Goal: Task Accomplishment & Management: Use online tool/utility

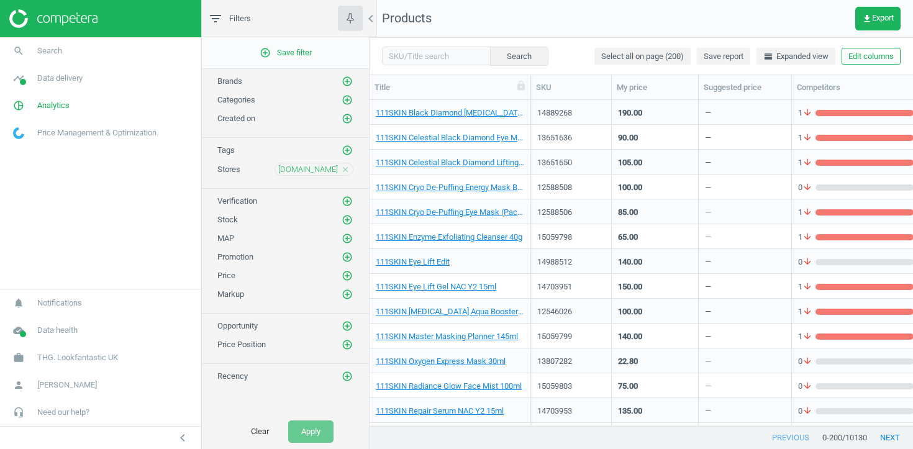
scroll to position [325, 543]
click at [458, 335] on link "111SKIN Master Masking Planner 145ml" at bounding box center [447, 336] width 142 height 11
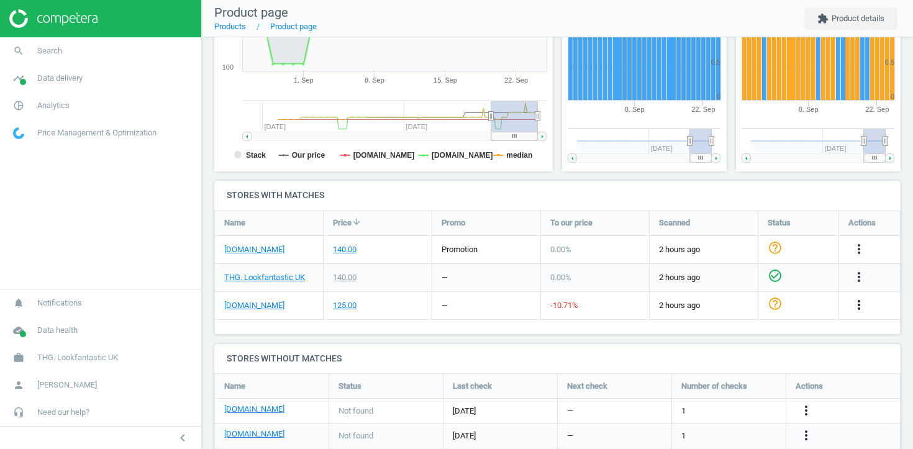
click at [853, 301] on icon "more_vert" at bounding box center [858, 304] width 15 height 15
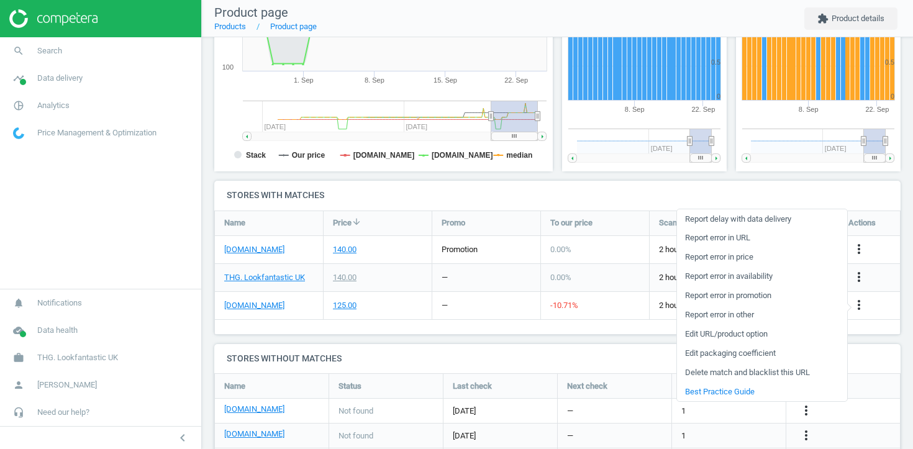
click at [753, 337] on link "Edit URL/product option" at bounding box center [762, 334] width 170 height 19
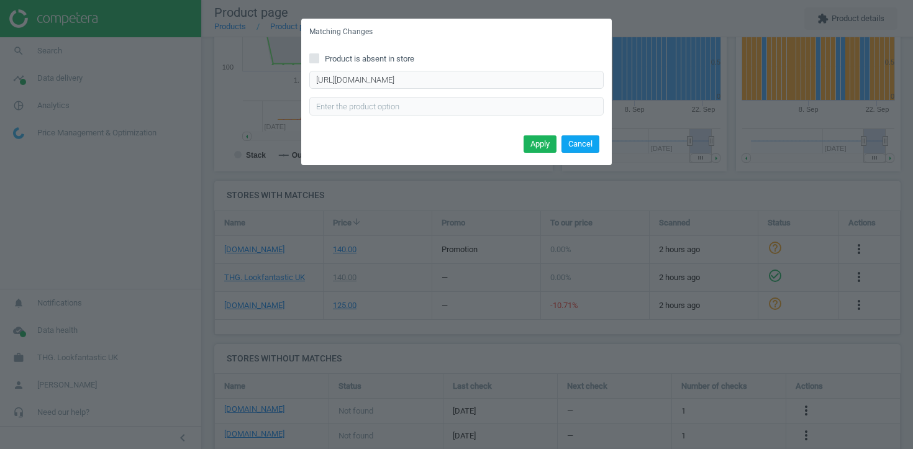
click at [582, 147] on button "Cancel" at bounding box center [580, 143] width 38 height 17
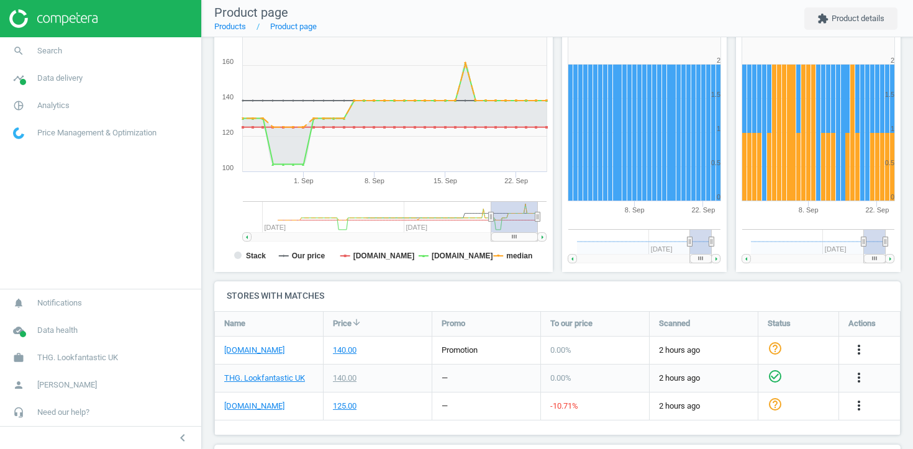
scroll to position [227, 0]
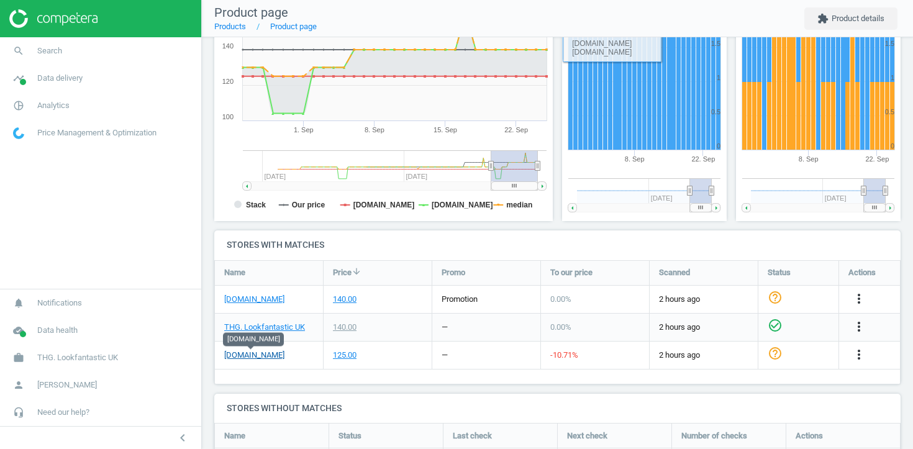
click at [244, 355] on link "[DOMAIN_NAME]" at bounding box center [254, 355] width 60 height 11
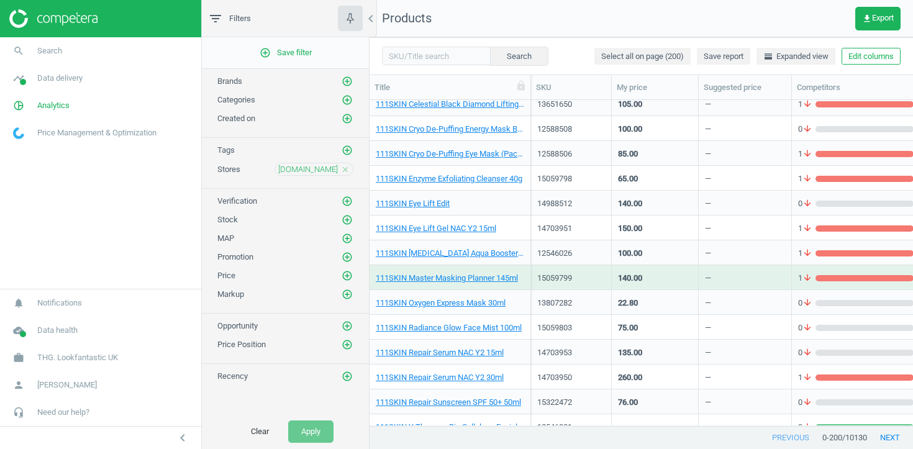
scroll to position [72, 0]
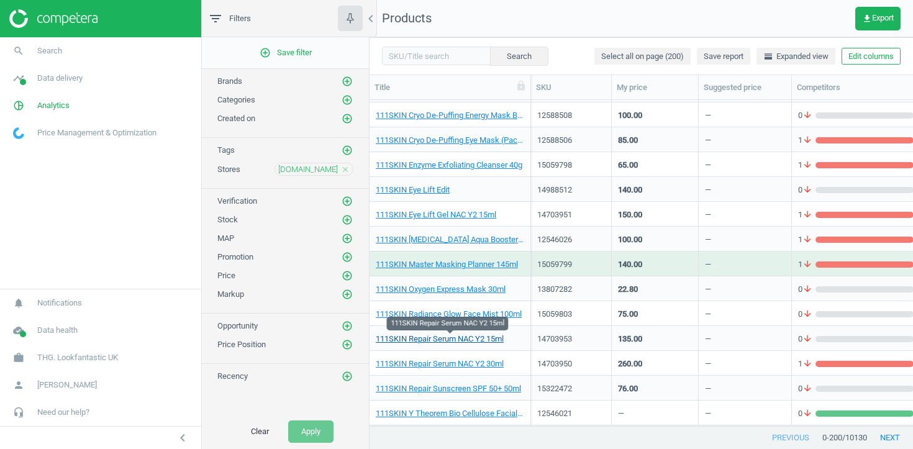
click at [448, 337] on link "111SKIN Repair Serum NAC Y2 15ml" at bounding box center [440, 338] width 128 height 11
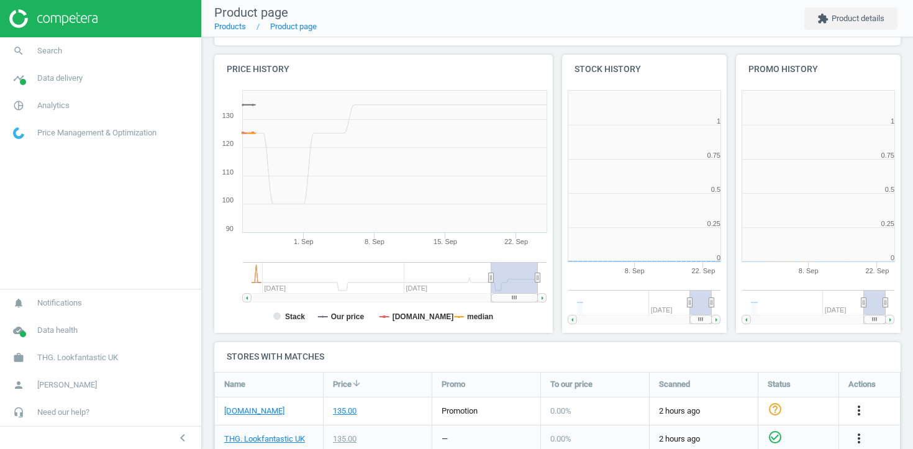
scroll to position [6, 6]
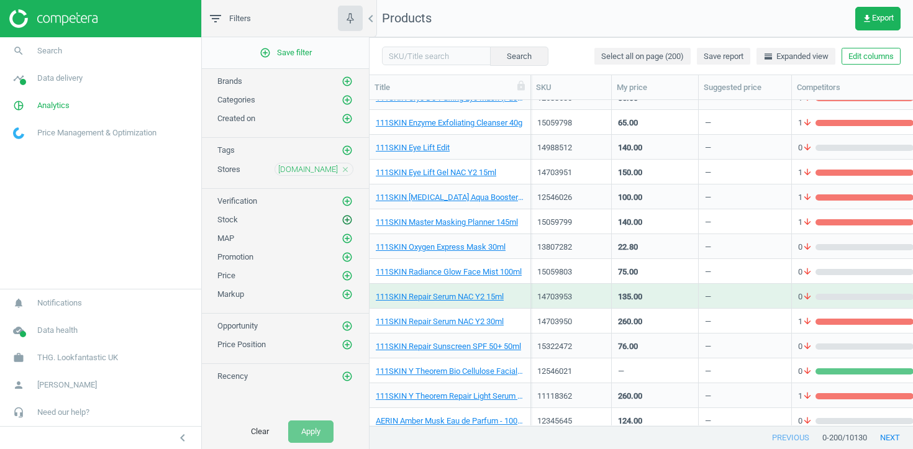
click at [346, 216] on icon "add_circle_outline" at bounding box center [347, 219] width 11 height 11
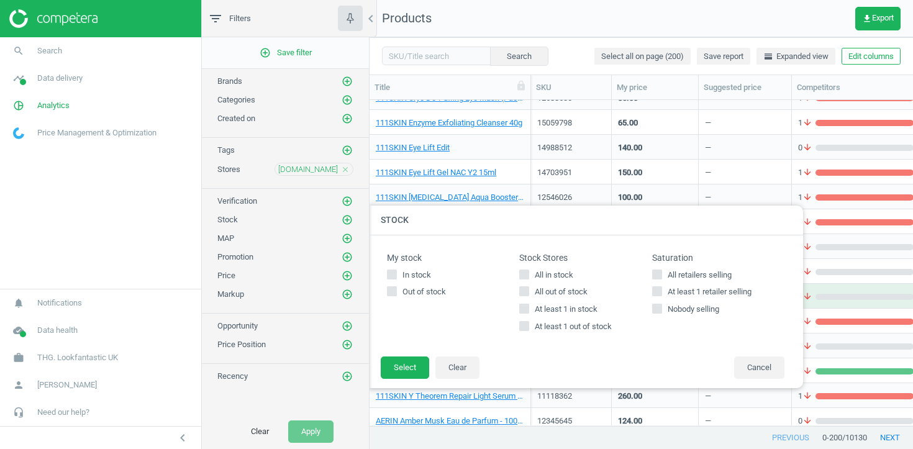
click at [540, 310] on span "At least 1 in stock" at bounding box center [566, 309] width 68 height 11
click at [528, 310] on input "At least 1 in stock" at bounding box center [524, 309] width 8 height 8
checkbox input "true"
click at [410, 368] on button "Select" at bounding box center [405, 367] width 48 height 22
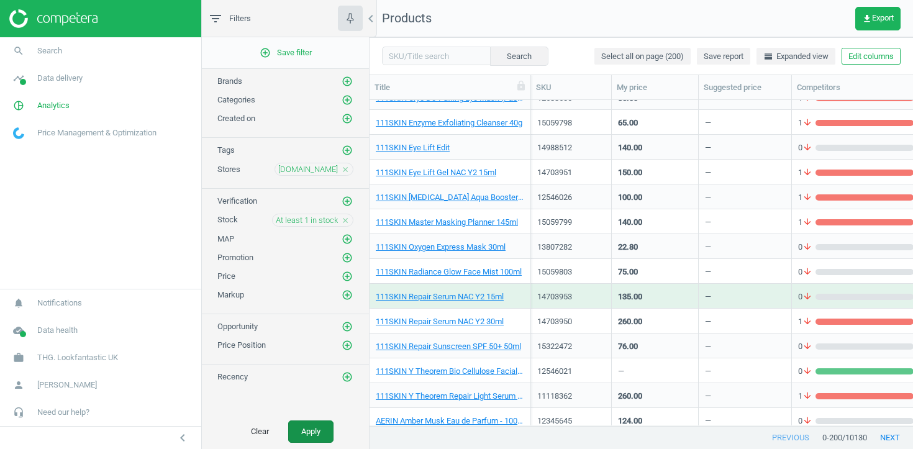
click at [322, 429] on button "Apply" at bounding box center [310, 431] width 45 height 22
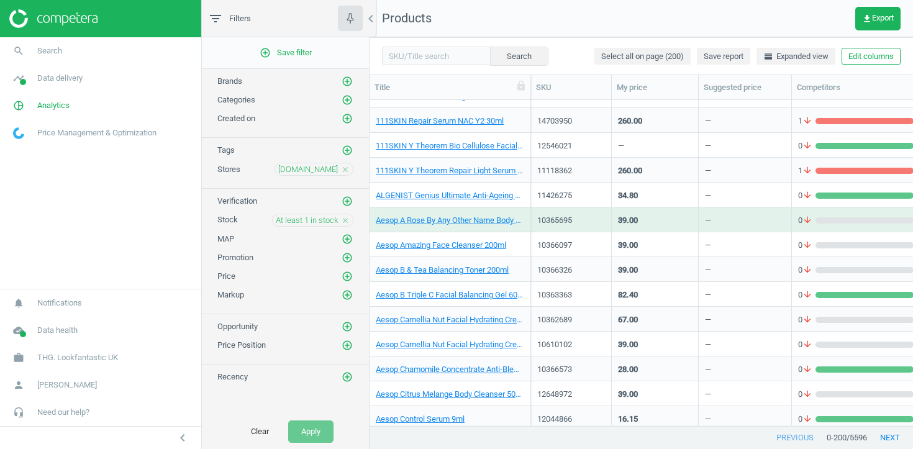
click at [522, 286] on div "Aesop B Triple C Facial Balancing Gel 60ml" at bounding box center [450, 294] width 148 height 22
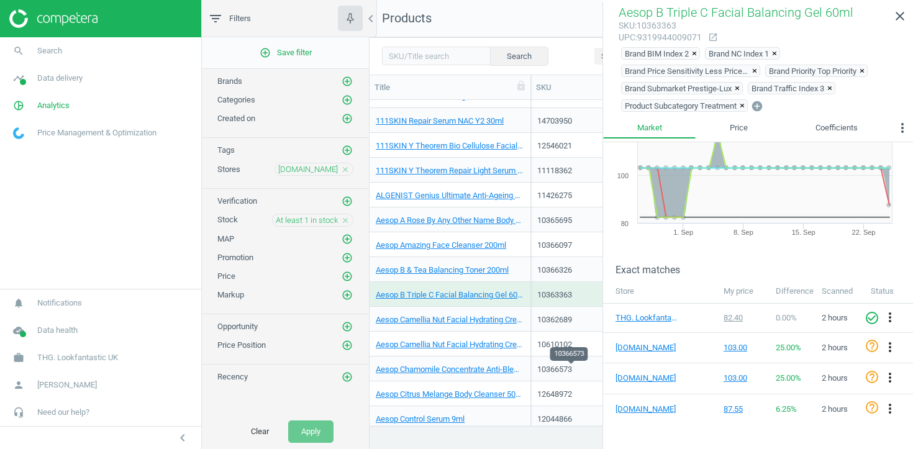
click at [537, 367] on div "10366573" at bounding box center [571, 369] width 68 height 11
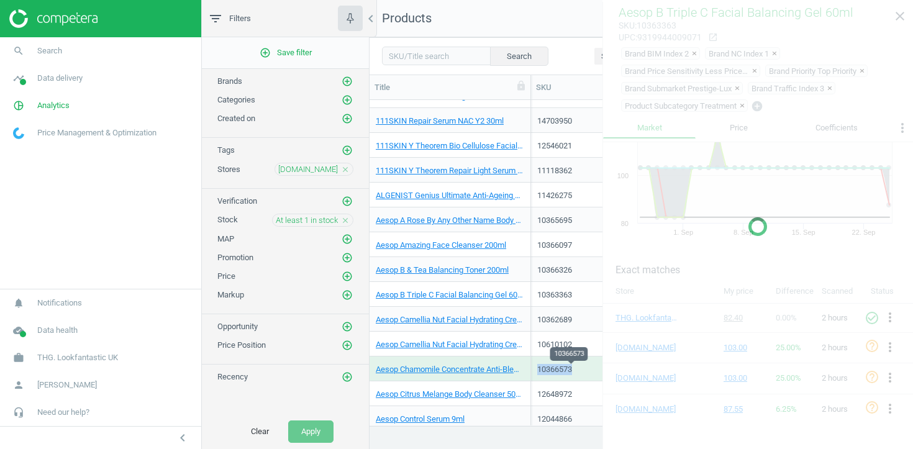
click at [537, 367] on div "10366573" at bounding box center [571, 369] width 68 height 11
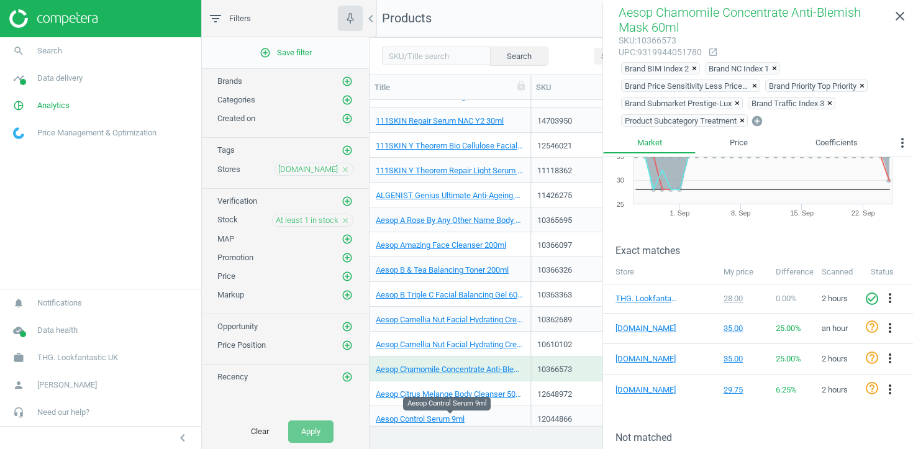
click at [514, 414] on span "Aesop Control Serum 9ml" at bounding box center [450, 419] width 148 height 11
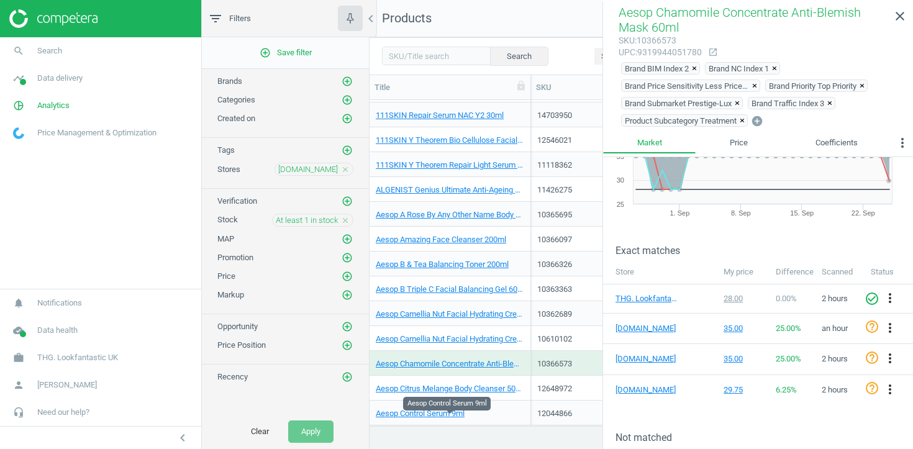
click at [514, 414] on span "Aesop Control Serum 9ml" at bounding box center [450, 413] width 148 height 11
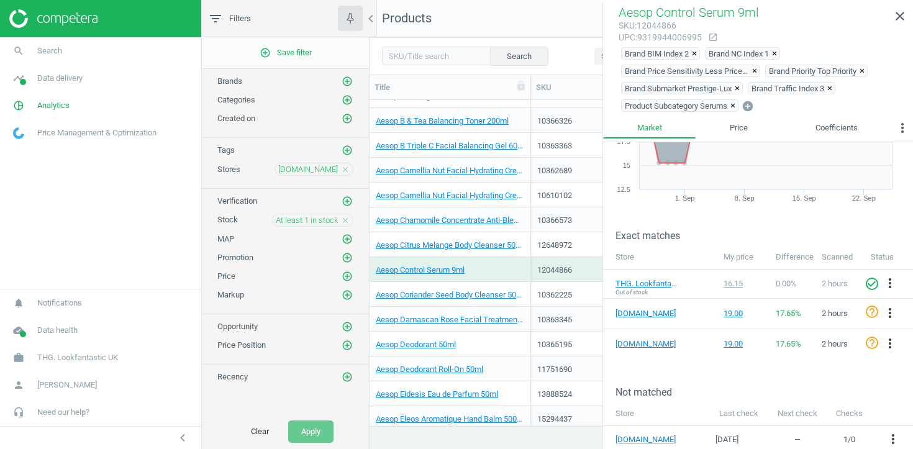
click at [517, 363] on div "Aesop Deodorant Roll-On 50ml" at bounding box center [450, 369] width 148 height 22
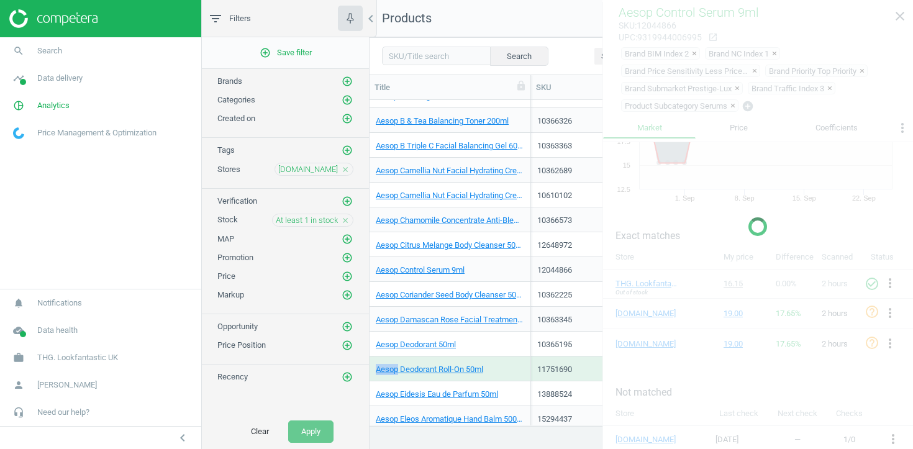
click at [517, 363] on div "Aesop Deodorant Roll-On 50ml" at bounding box center [450, 369] width 148 height 22
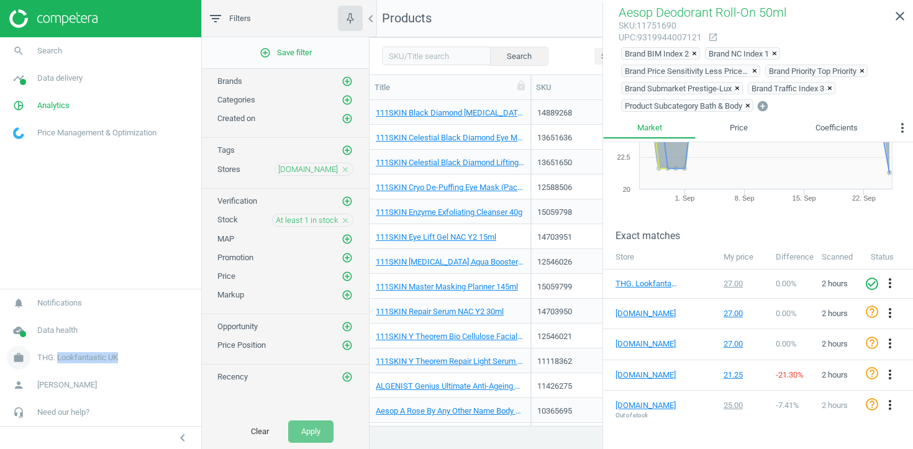
drag, startPoint x: 127, startPoint y: 356, endPoint x: 60, endPoint y: 361, distance: 67.2
click at [60, 361] on link "work THG. Lookfantastic UK" at bounding box center [100, 357] width 201 height 27
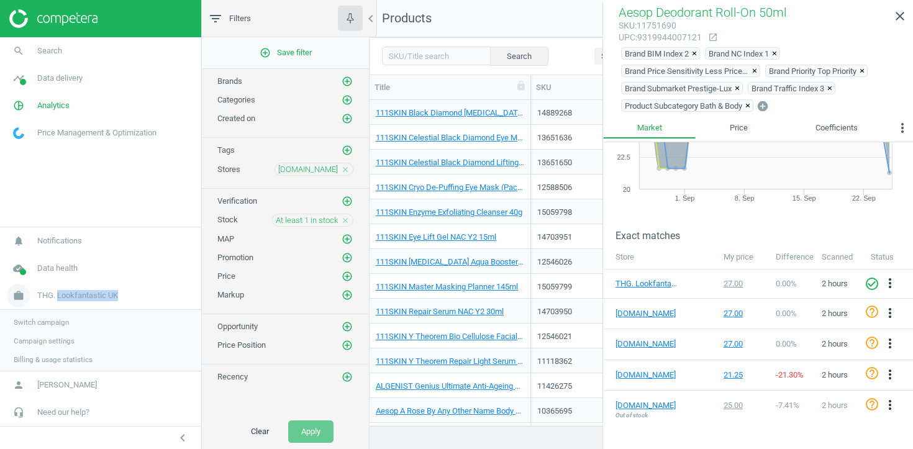
copy span "Lookfantastic UK"
click at [438, 57] on input "text" at bounding box center [436, 56] width 109 height 19
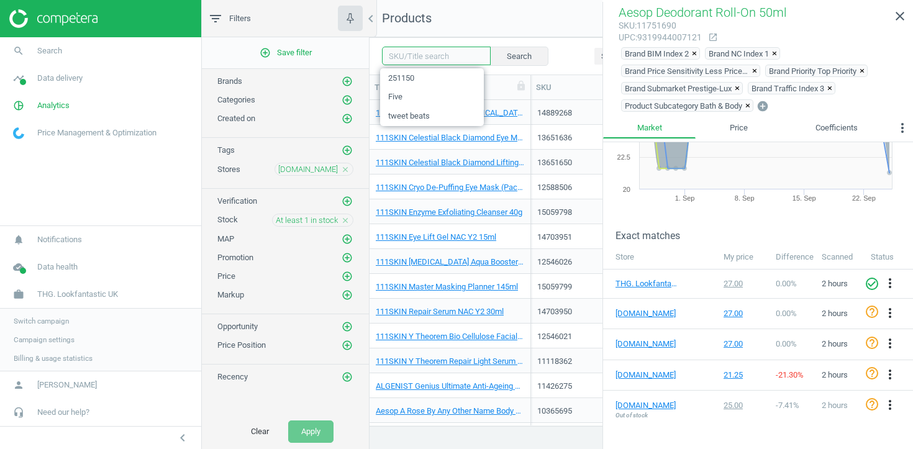
paste input "14843624"
type input "14843624"
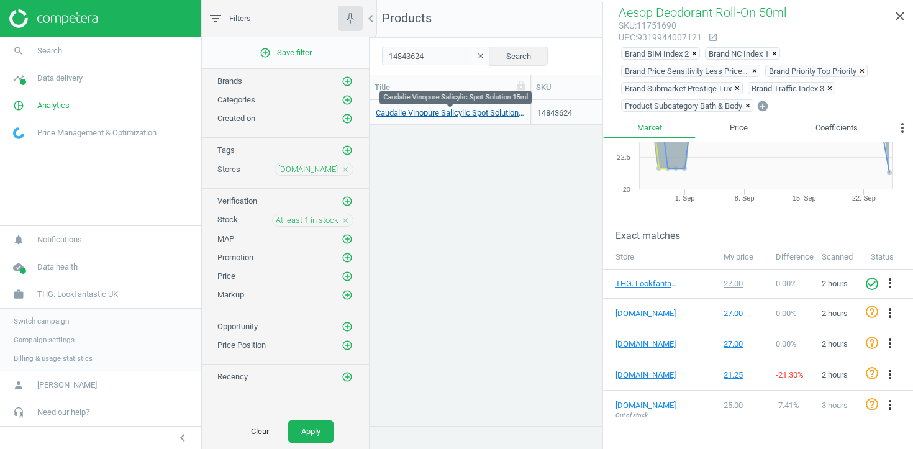
click at [455, 115] on link "Caudalie Vinopure Salicylic Spot Solution 15ml" at bounding box center [450, 112] width 148 height 11
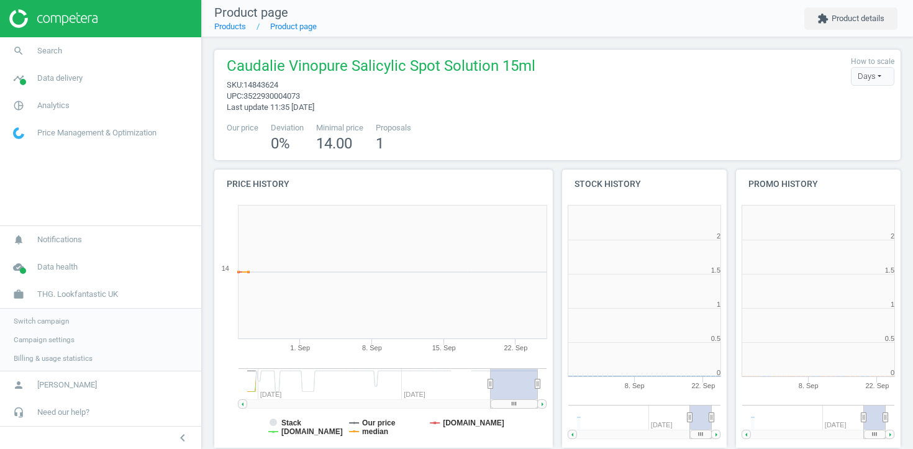
scroll to position [249, 165]
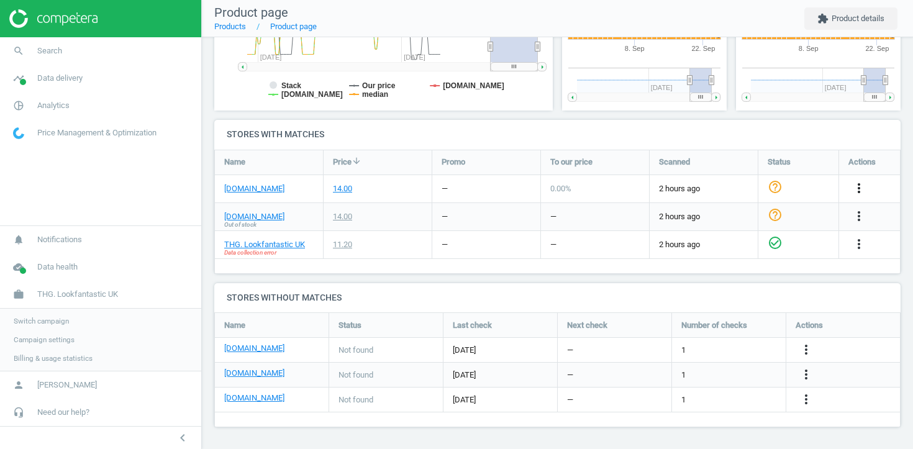
click at [856, 186] on icon "more_vert" at bounding box center [858, 188] width 15 height 15
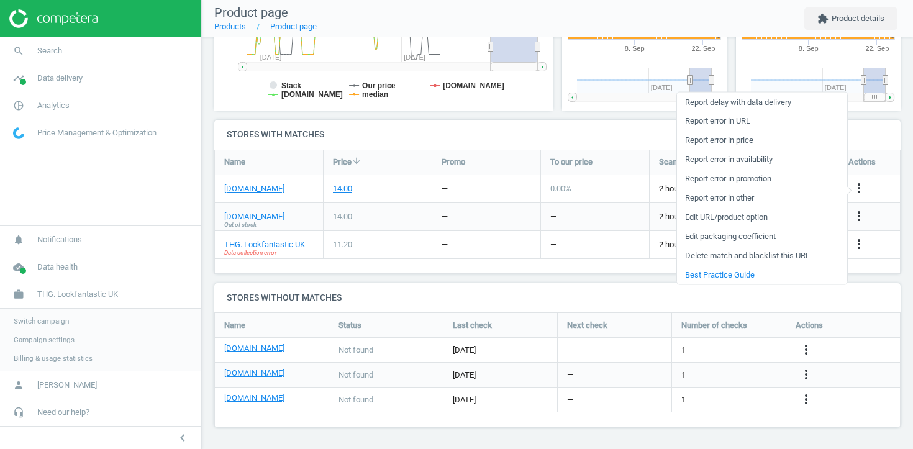
click at [766, 213] on link "Edit URL/product option" at bounding box center [762, 216] width 170 height 19
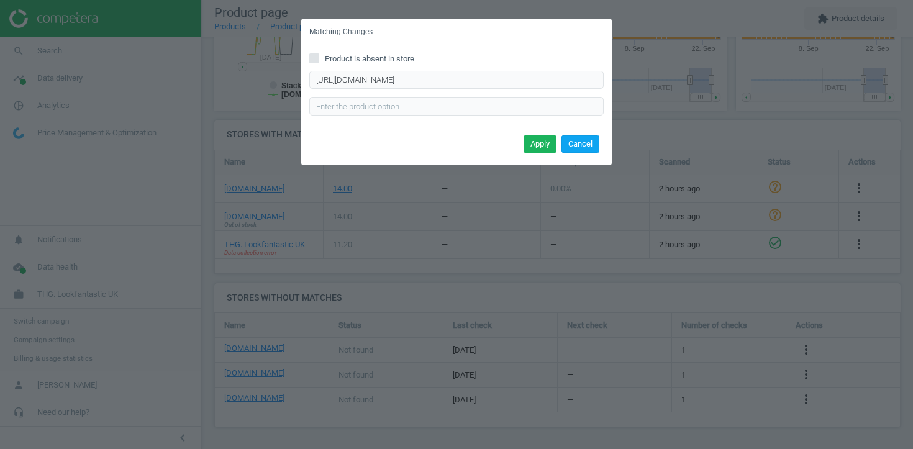
click at [590, 141] on button "Cancel" at bounding box center [580, 143] width 38 height 17
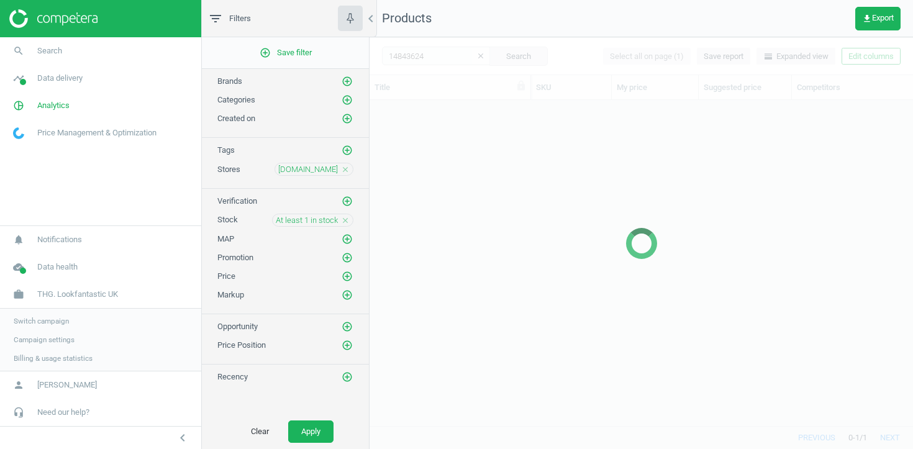
scroll to position [325, 543]
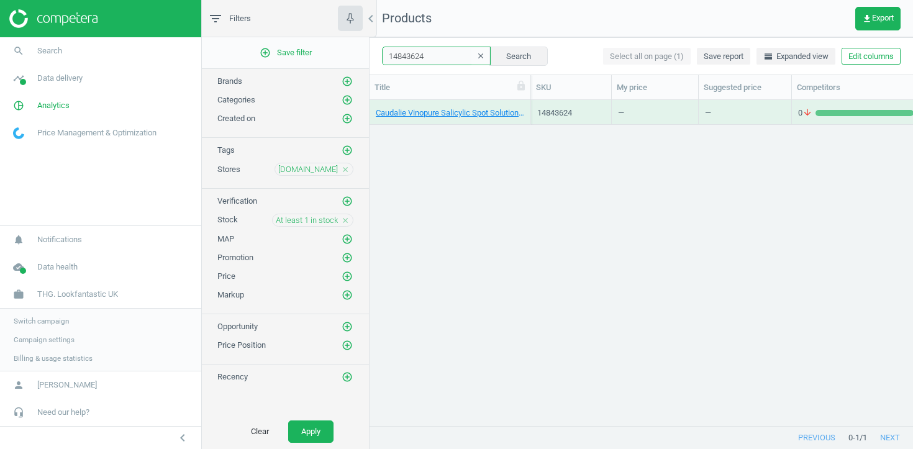
click at [423, 53] on input "14843624" at bounding box center [436, 56] width 109 height 19
paste input "''"
type input "14843624"
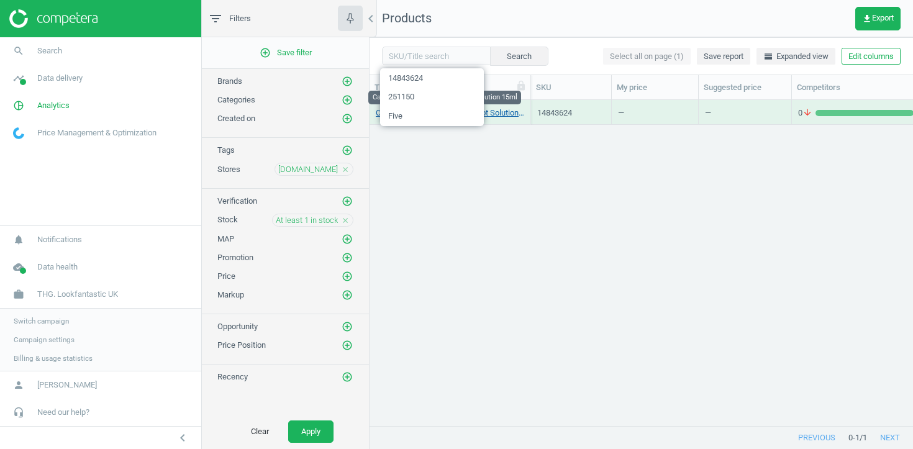
click at [497, 115] on link "Caudalie Vinopure Salicylic Spot Solution 15ml" at bounding box center [450, 112] width 148 height 11
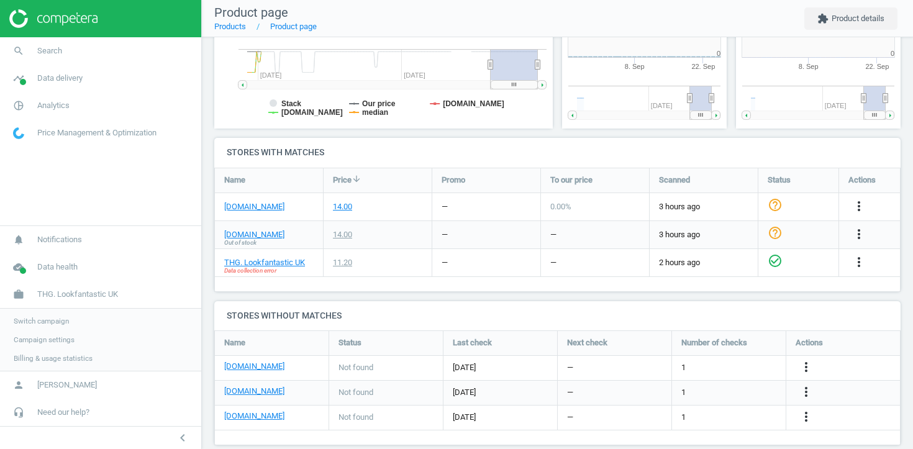
scroll to position [6, 6]
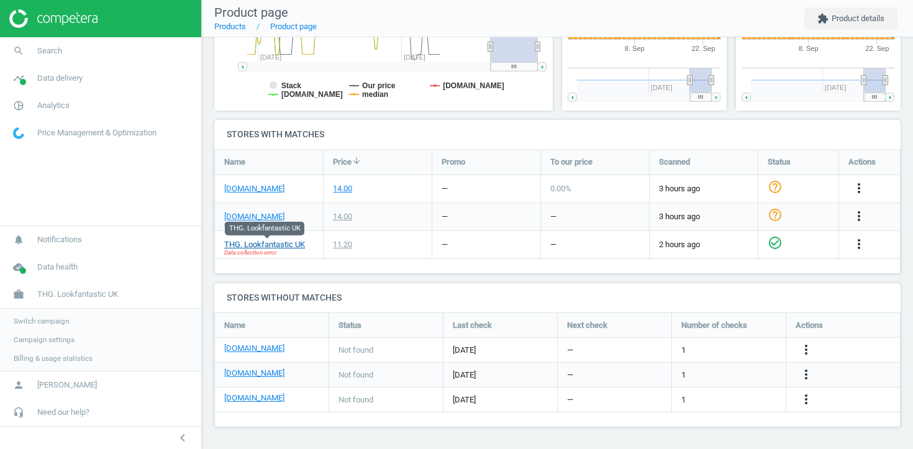
click at [273, 245] on link "THG. Lookfantastic UK" at bounding box center [264, 244] width 81 height 11
click at [92, 302] on link "work THG. Lookfantastic UK" at bounding box center [100, 294] width 201 height 27
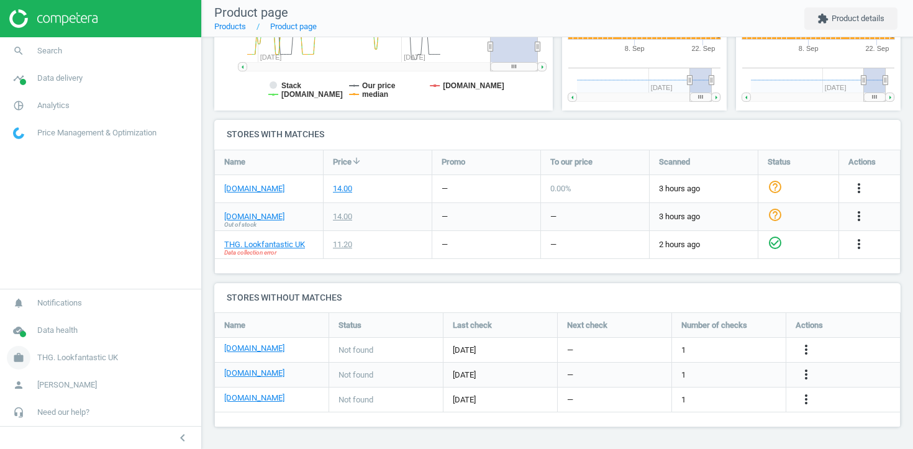
click at [89, 355] on span "THG. Lookfantastic UK" at bounding box center [77, 357] width 81 height 11
click at [60, 327] on link "Switch campaign" at bounding box center [100, 321] width 201 height 19
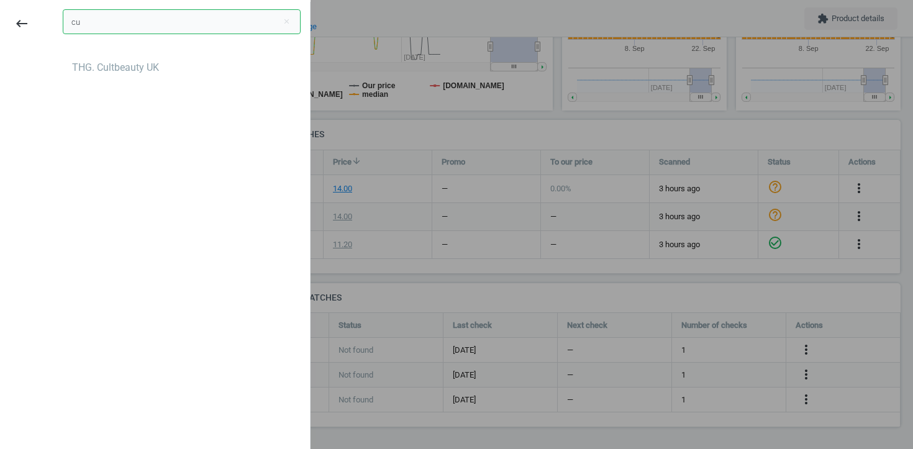
scroll to position [0, 0]
type input "cu"
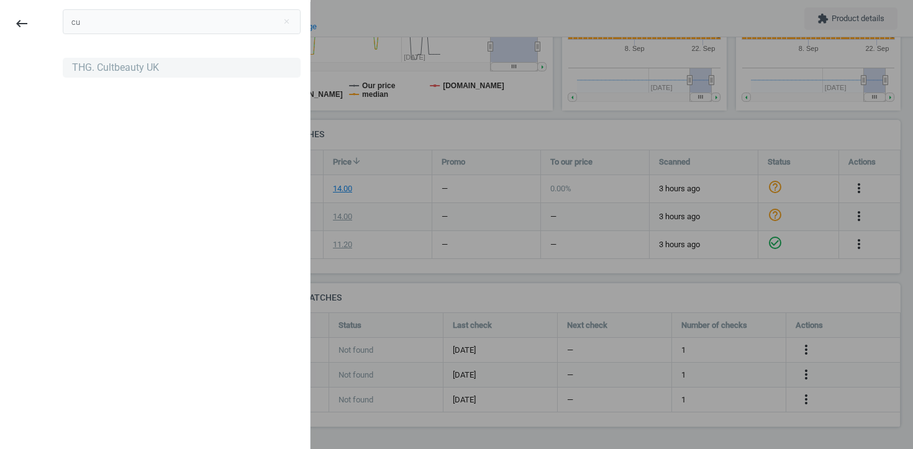
click at [85, 70] on div "THG. Cultbeauty UK" at bounding box center [115, 68] width 87 height 14
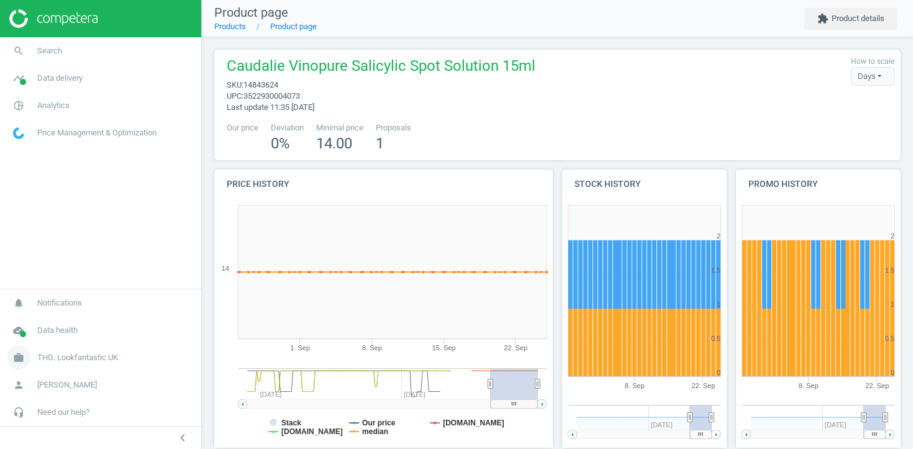
click at [76, 350] on link "work THG. Lookfantastic UK" at bounding box center [100, 357] width 201 height 27
click at [54, 326] on link "Switch campaign" at bounding box center [100, 321] width 201 height 19
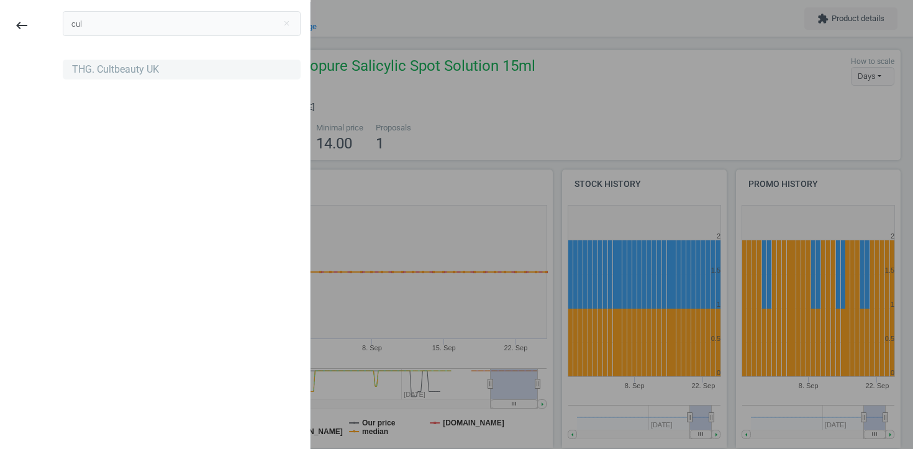
type input "cul"
click at [120, 78] on div "THG. Cultbeauty UK" at bounding box center [182, 70] width 238 height 20
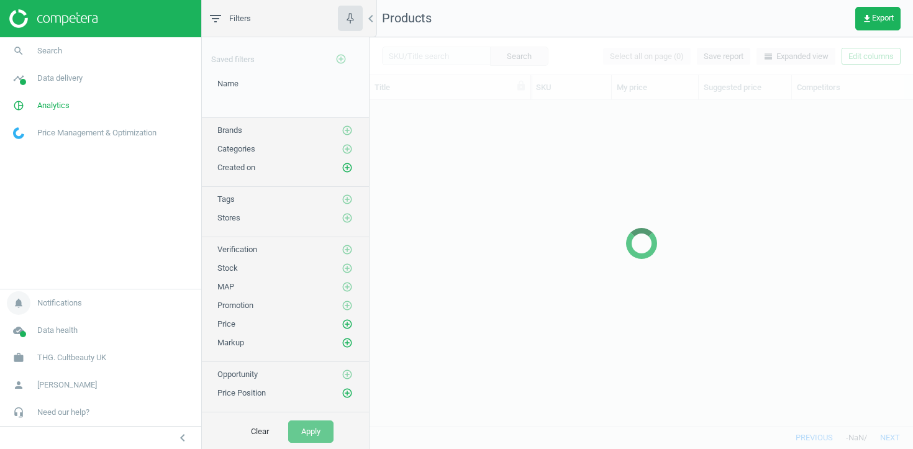
scroll to position [325, 543]
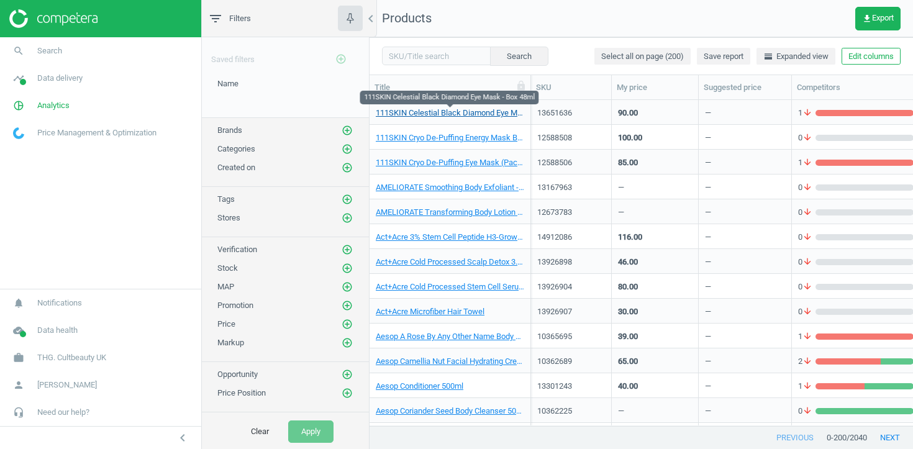
click at [433, 114] on link "111SKIN Celestial Black Diamond Eye Mask - Box 48ml" at bounding box center [450, 112] width 148 height 11
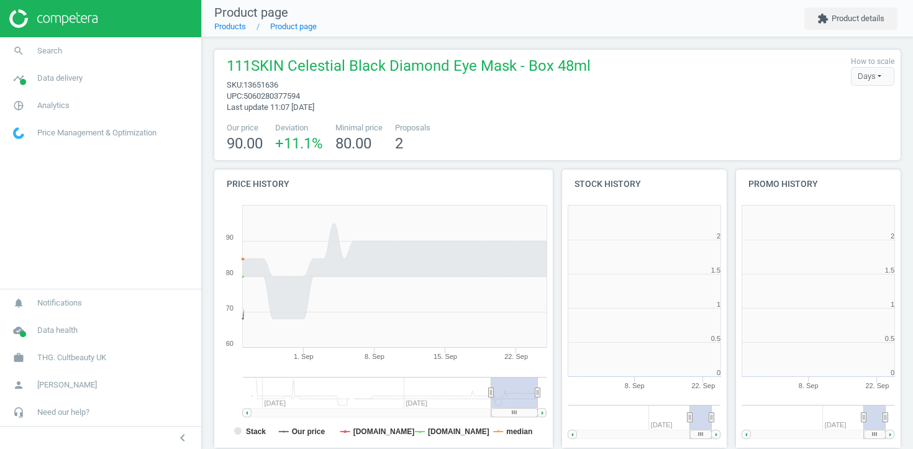
scroll to position [249, 165]
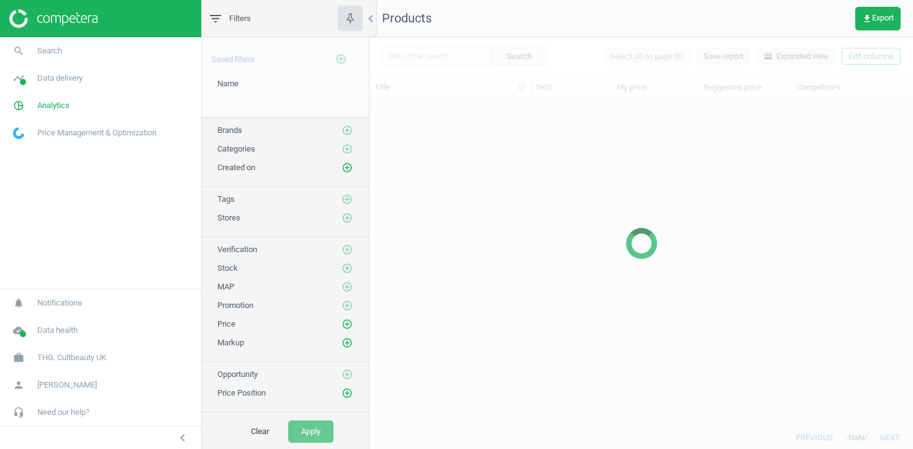
scroll to position [325, 543]
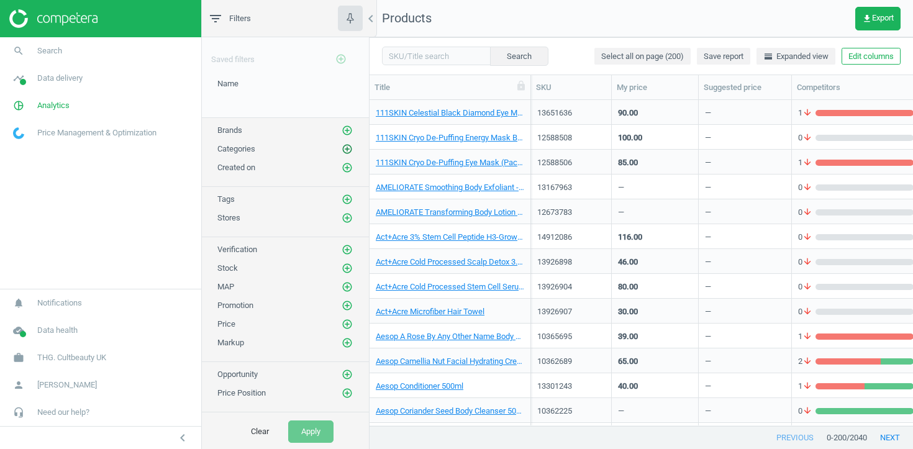
click at [348, 150] on icon "add_circle_outline" at bounding box center [347, 148] width 11 height 11
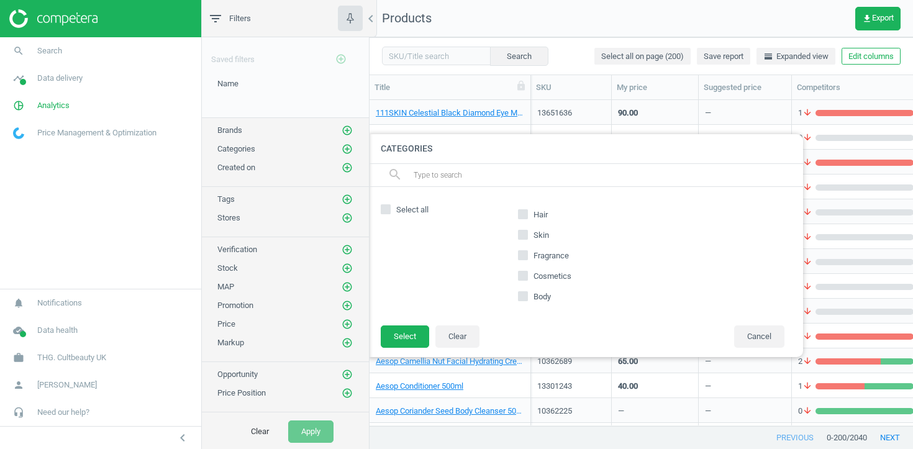
click at [532, 256] on span "Fragrance" at bounding box center [551, 255] width 40 height 11
click at [527, 256] on input "Fragrance" at bounding box center [523, 255] width 8 height 8
checkbox input "true"
click at [416, 338] on button "Select" at bounding box center [405, 336] width 48 height 22
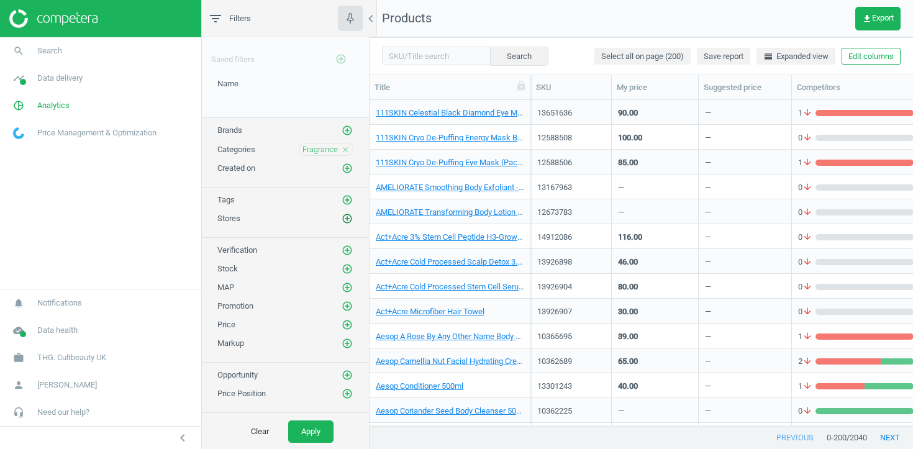
click at [342, 217] on icon "add_circle_outline" at bounding box center [347, 218] width 11 height 11
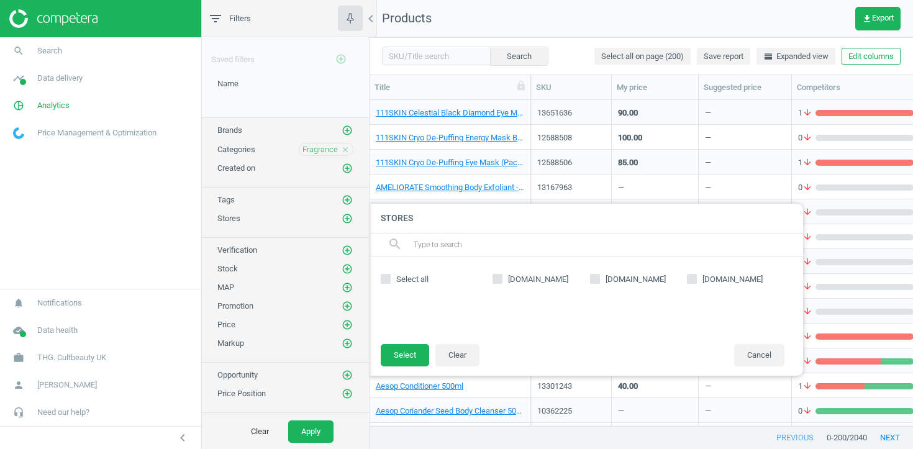
click at [597, 278] on input "[DOMAIN_NAME]" at bounding box center [595, 279] width 8 height 8
checkbox input "true"
click at [397, 355] on button "Select" at bounding box center [405, 355] width 48 height 22
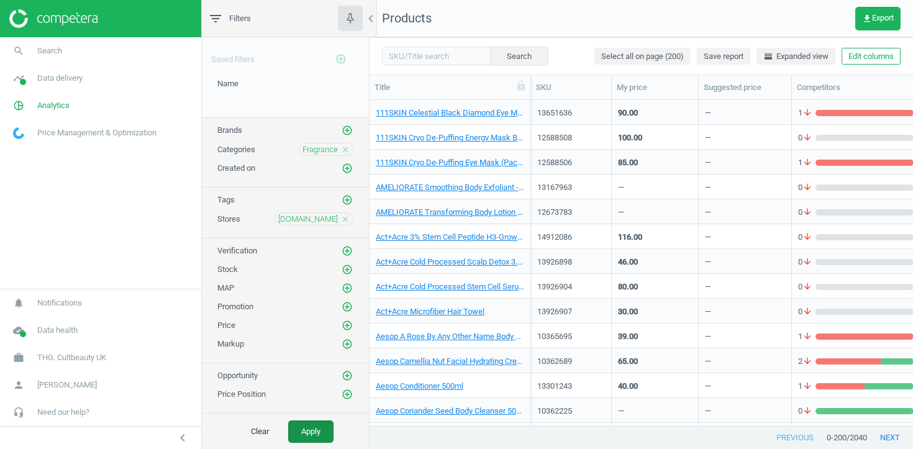
click at [315, 428] on button "Apply" at bounding box center [310, 431] width 45 height 22
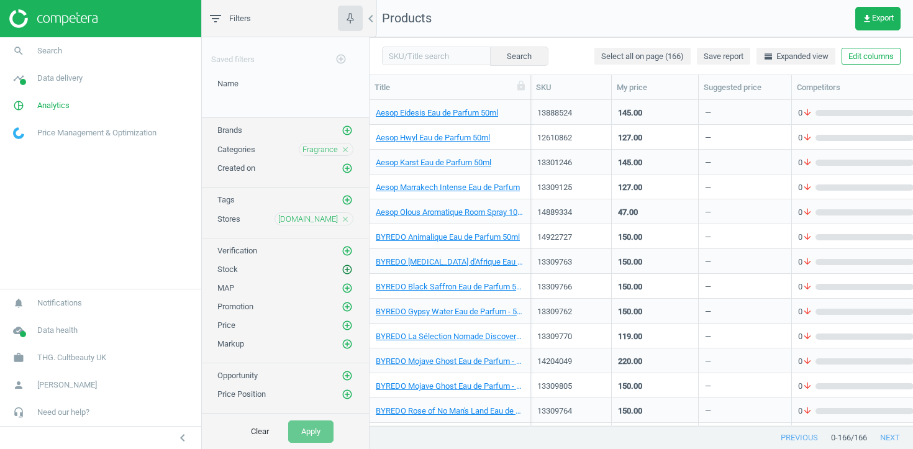
click at [345, 263] on button "add_circle_outline" at bounding box center [347, 269] width 12 height 12
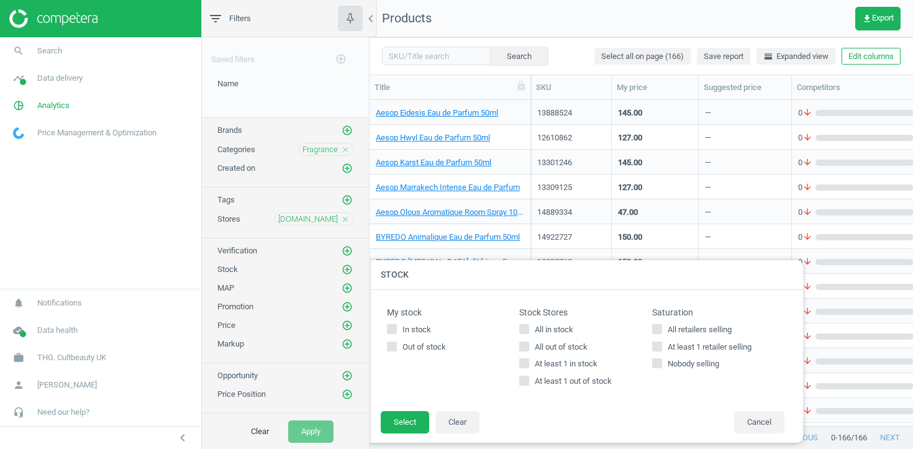
click at [561, 360] on span "At least 1 in stock" at bounding box center [566, 363] width 68 height 11
click at [528, 360] on input "At least 1 in stock" at bounding box center [524, 364] width 8 height 8
checkbox input "true"
drag, startPoint x: 415, startPoint y: 422, endPoint x: 347, endPoint y: 422, distance: 68.3
click at [415, 422] on button "Select" at bounding box center [405, 422] width 48 height 22
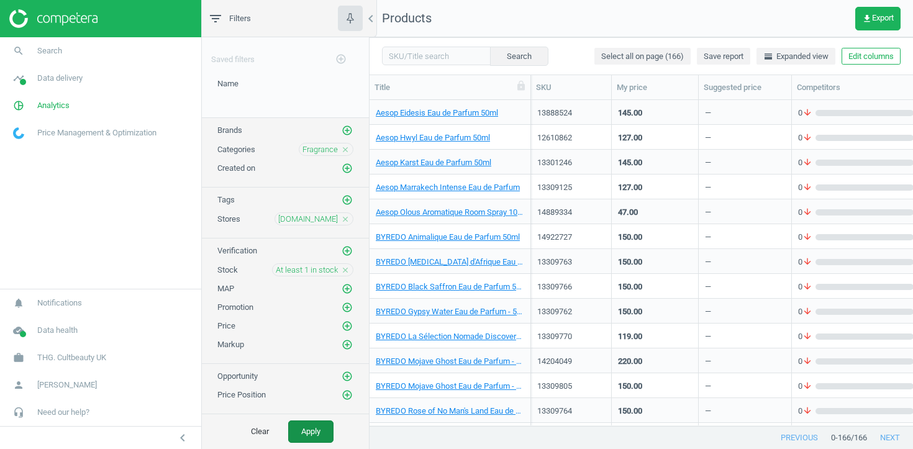
click at [327, 425] on button "Apply" at bounding box center [310, 431] width 45 height 22
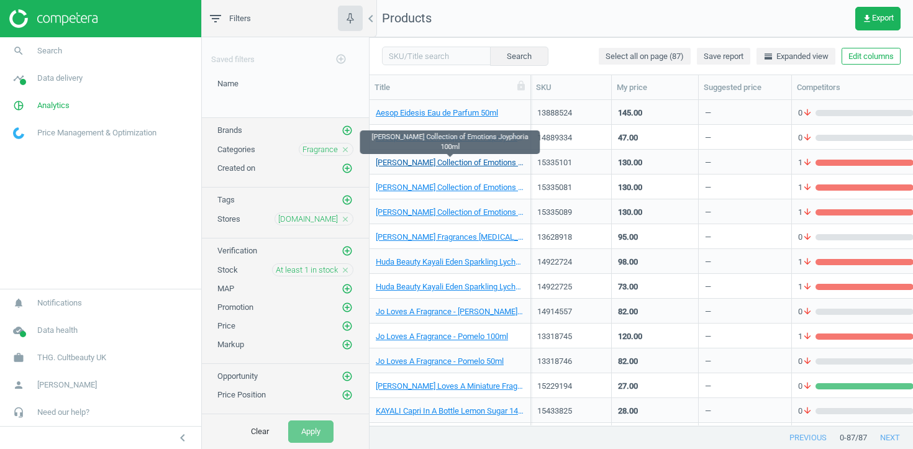
click at [497, 165] on link "Charlotte Tilbury Collection of Emotions Joyphoria 100ml" at bounding box center [450, 162] width 148 height 11
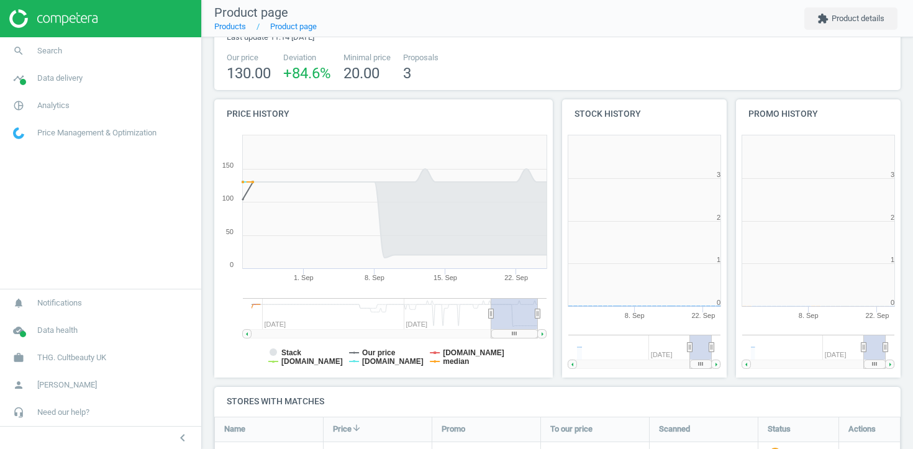
scroll to position [211, 0]
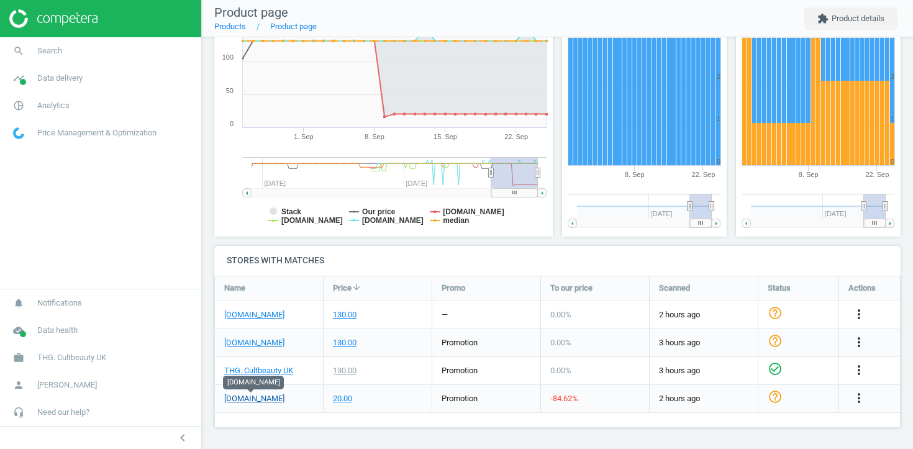
click at [255, 398] on link "[DOMAIN_NAME]" at bounding box center [254, 398] width 60 height 11
click at [857, 392] on icon "more_vert" at bounding box center [858, 398] width 15 height 15
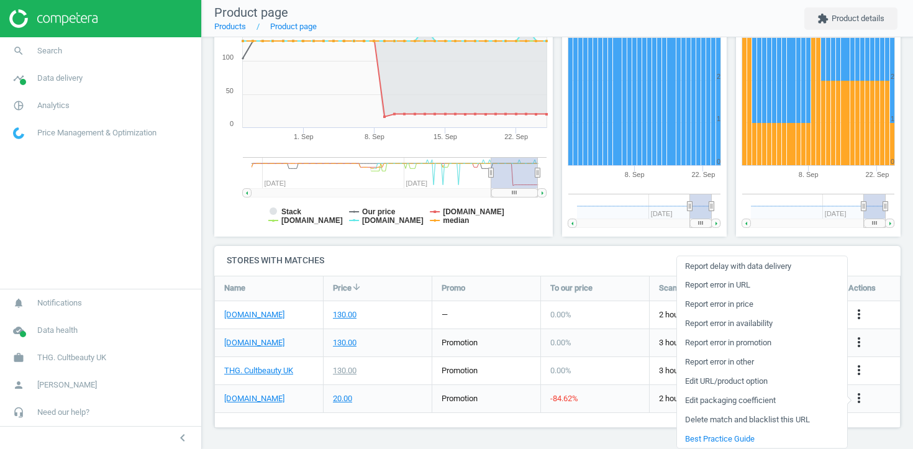
click at [760, 383] on link "Edit URL/product option" at bounding box center [762, 380] width 170 height 19
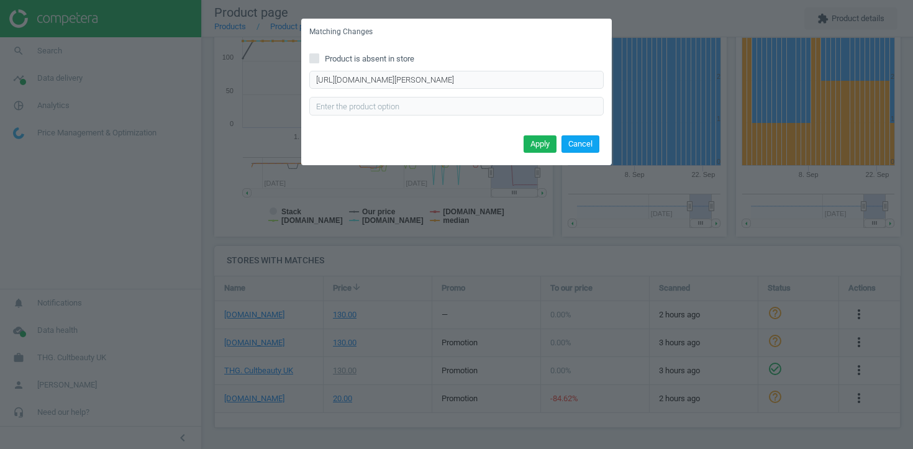
click at [580, 144] on button "Cancel" at bounding box center [580, 143] width 38 height 17
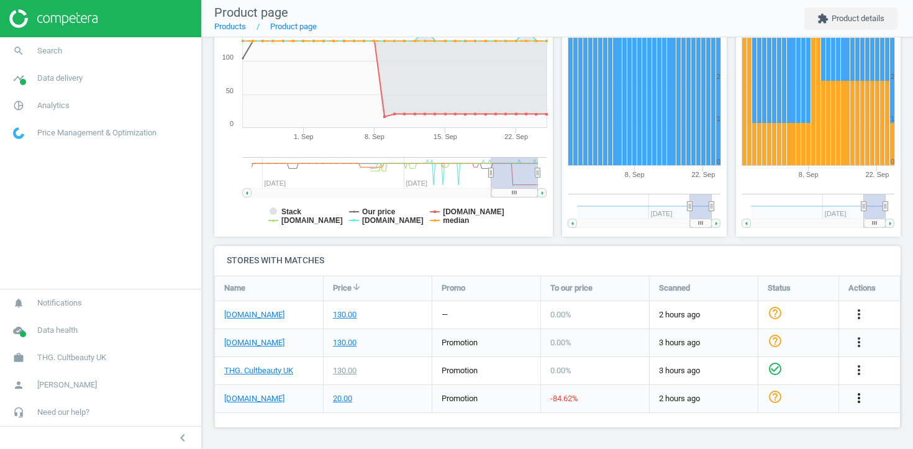
click at [859, 396] on icon "more_vert" at bounding box center [858, 398] width 15 height 15
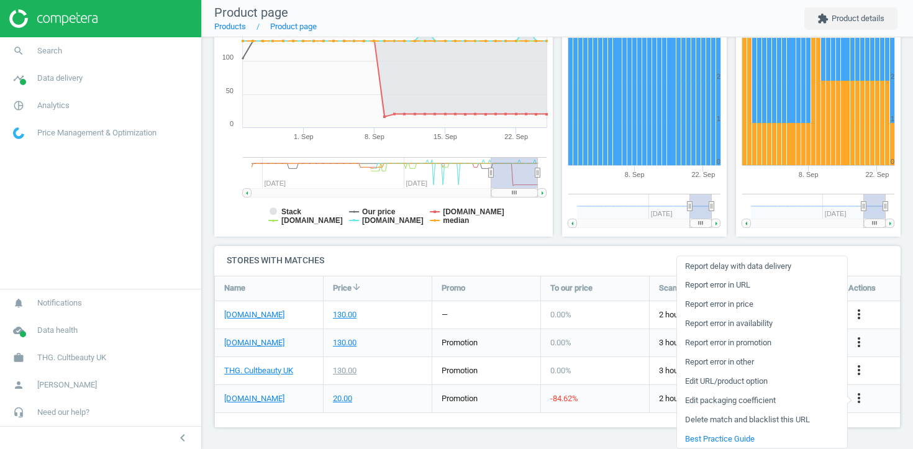
click at [764, 284] on link "Report error in URL" at bounding box center [762, 284] width 170 height 19
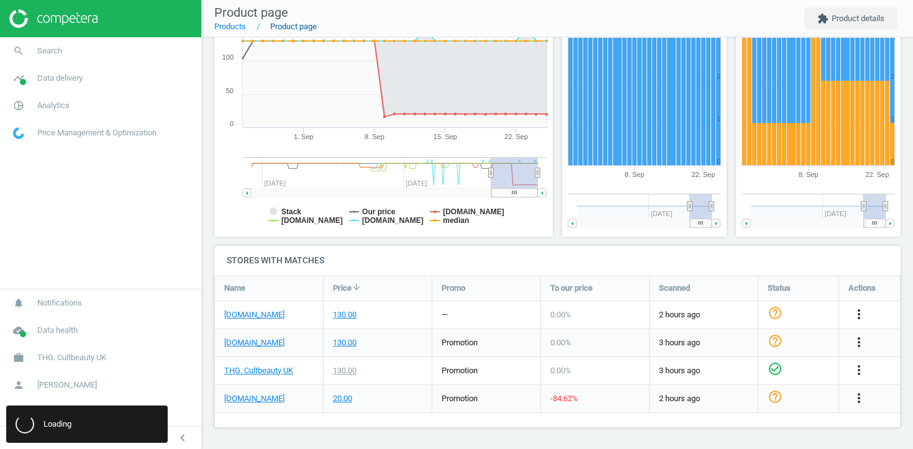
click at [287, 27] on link "Product page" at bounding box center [293, 26] width 47 height 9
click at [243, 26] on link "Products" at bounding box center [230, 26] width 32 height 9
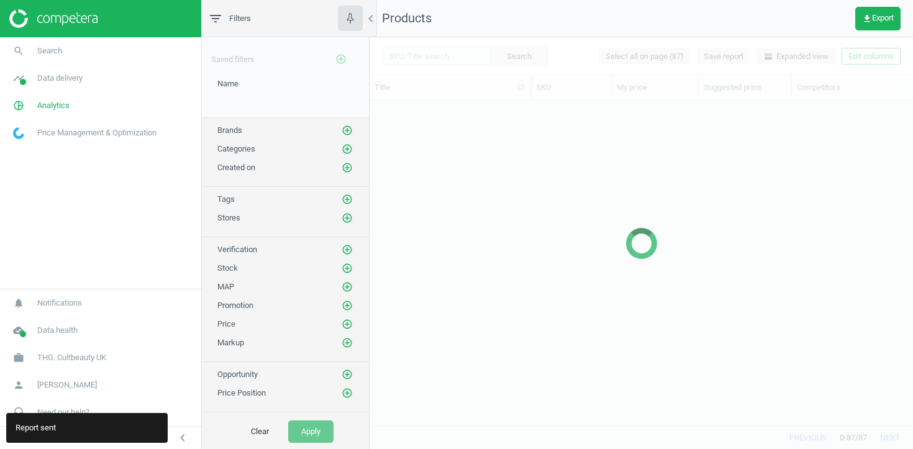
scroll to position [325, 543]
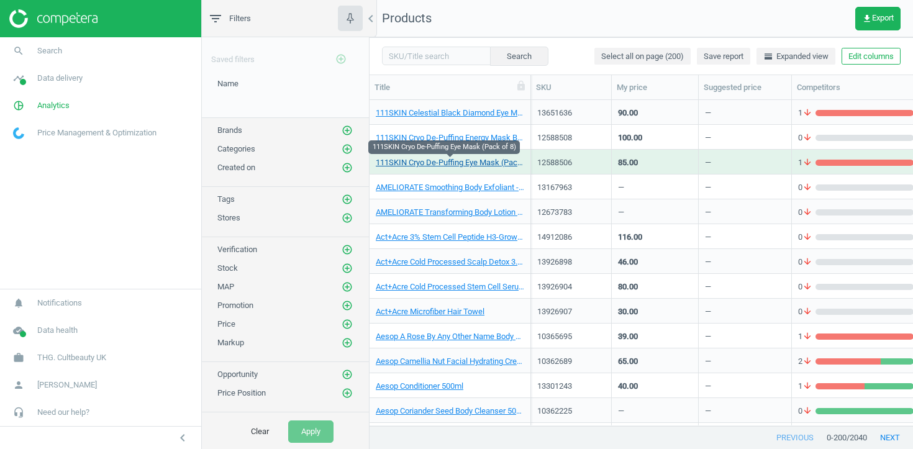
click at [469, 163] on link "111SKIN Cryo De-Puffing Eye Mask (Pack of 8)" at bounding box center [450, 162] width 148 height 11
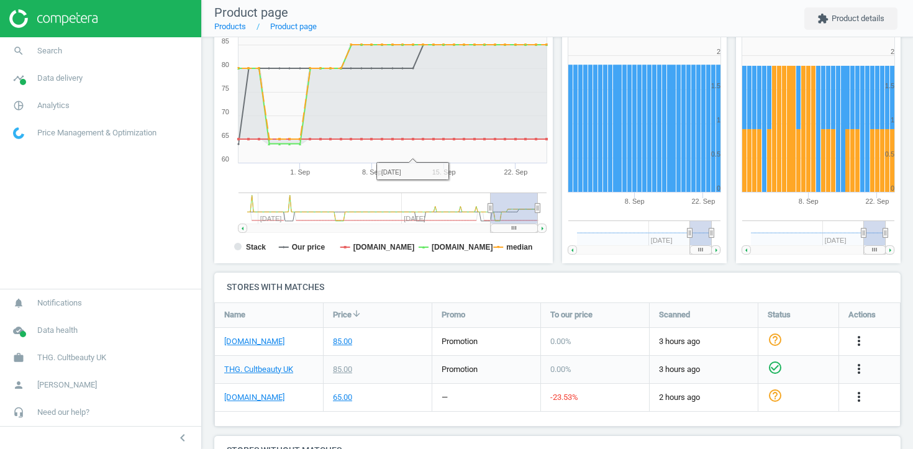
scroll to position [209, 0]
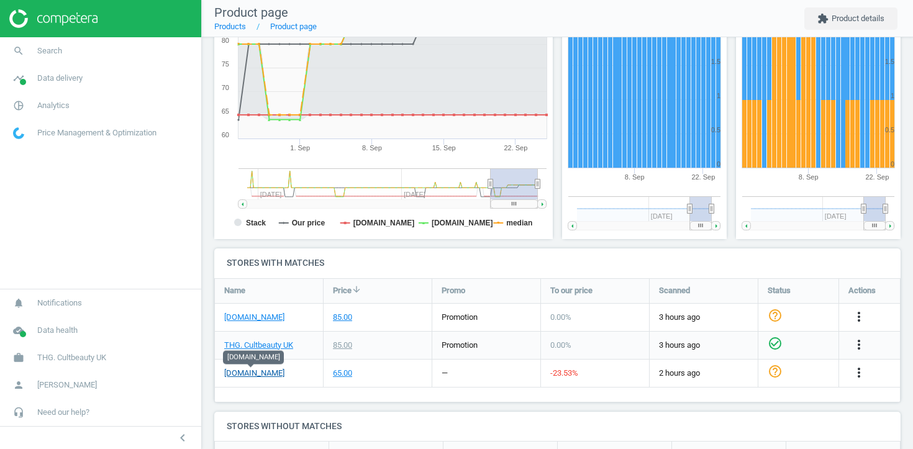
click at [266, 374] on link "[DOMAIN_NAME]" at bounding box center [254, 373] width 60 height 11
click at [854, 378] on icon "more_vert" at bounding box center [858, 372] width 15 height 15
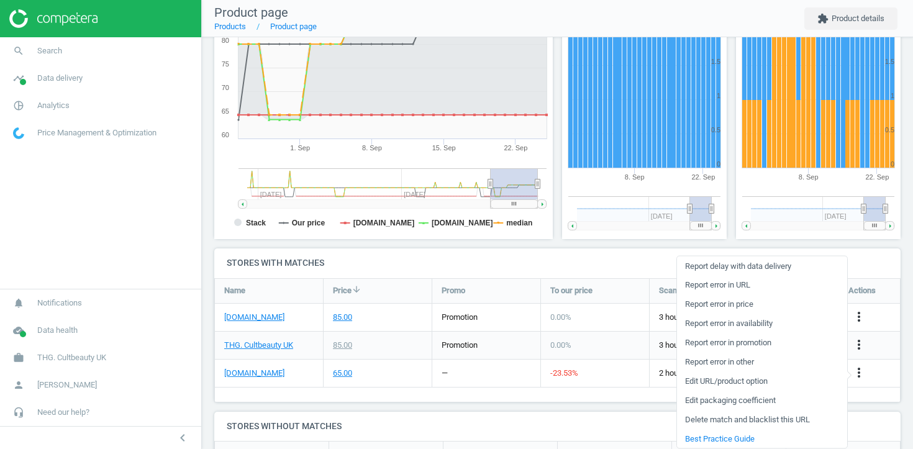
click at [748, 382] on link "Edit URL/product option" at bounding box center [762, 380] width 170 height 19
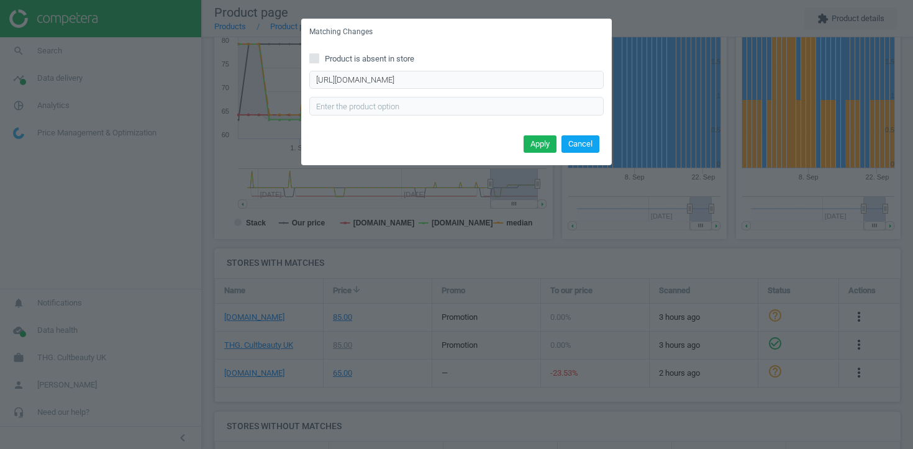
click at [588, 148] on button "Cancel" at bounding box center [580, 143] width 38 height 17
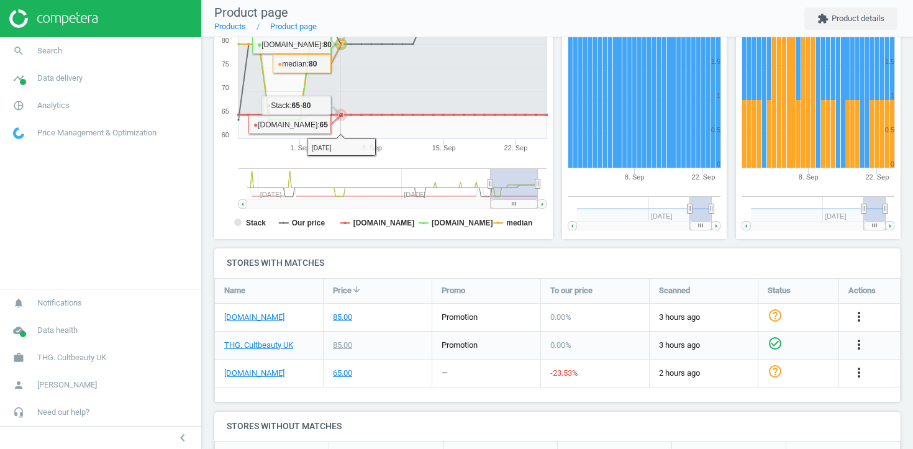
scroll to position [0, 0]
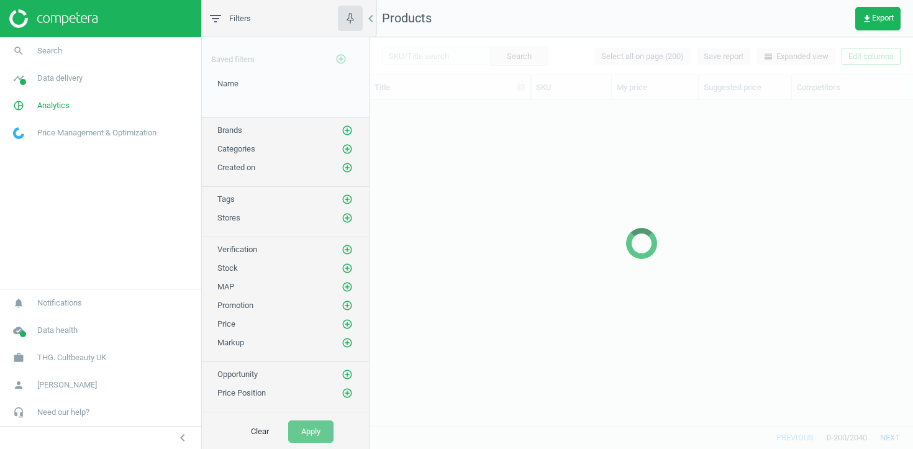
scroll to position [325, 543]
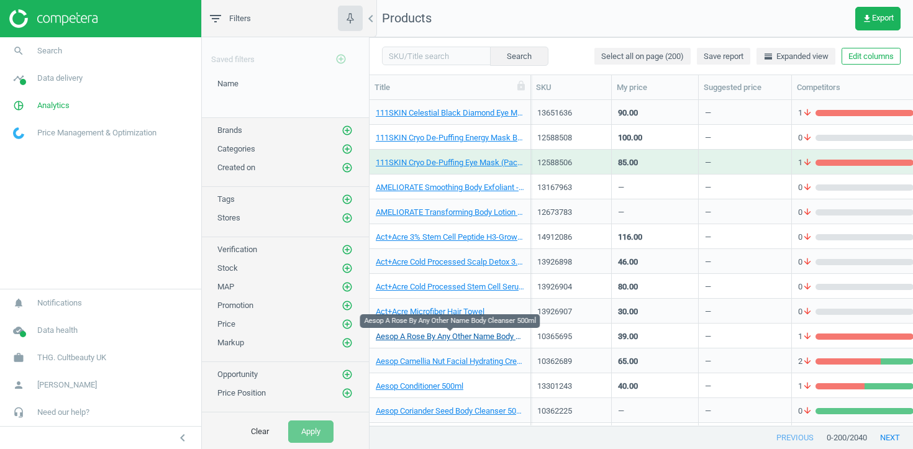
click at [455, 335] on link "Aesop A Rose By Any Other Name Body Cleanser 500ml" at bounding box center [450, 336] width 148 height 11
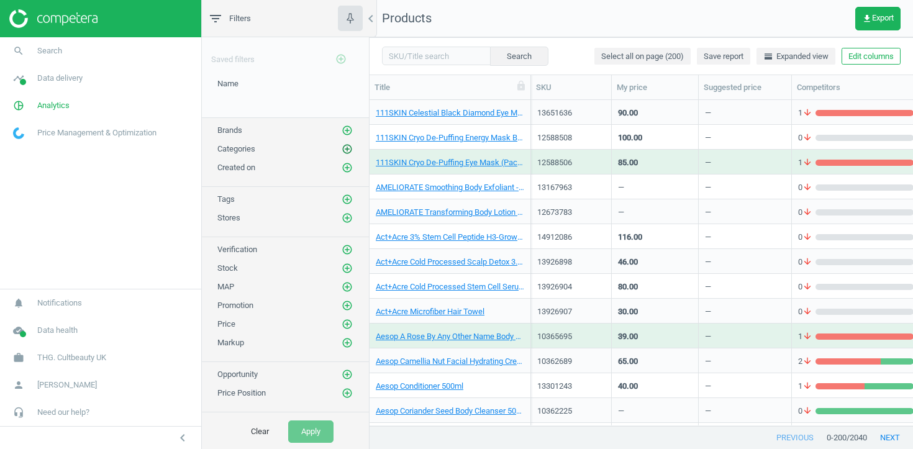
click at [346, 147] on icon "add_circle_outline" at bounding box center [347, 148] width 11 height 11
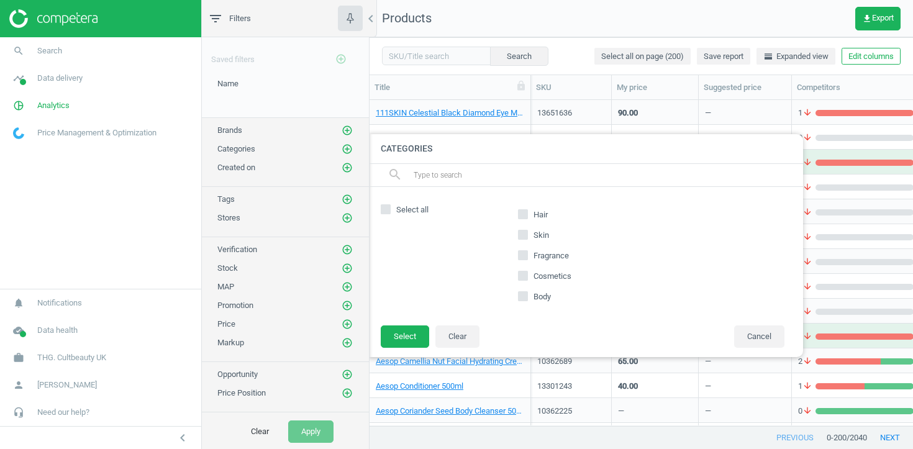
click at [558, 257] on span "Fragrance" at bounding box center [551, 255] width 40 height 11
click at [527, 257] on input "Fragrance" at bounding box center [523, 255] width 8 height 8
checkbox input "true"
click at [419, 329] on button "Select" at bounding box center [405, 336] width 48 height 22
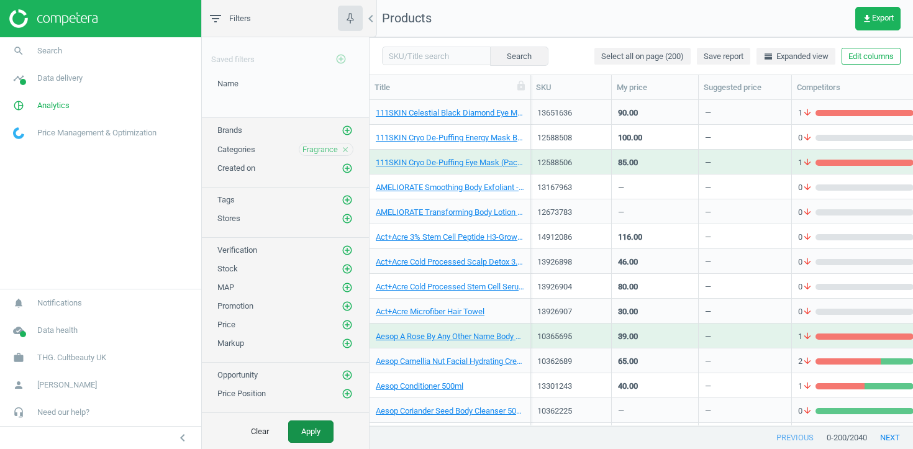
click at [317, 425] on button "Apply" at bounding box center [310, 431] width 45 height 22
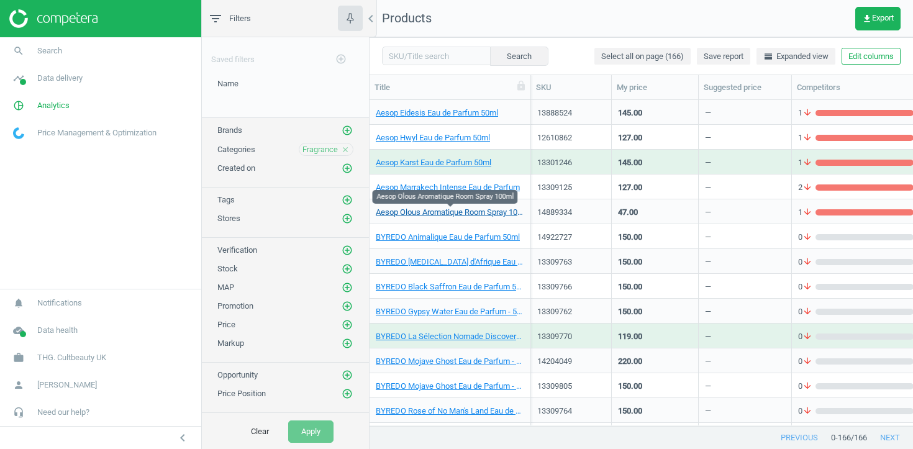
click at [444, 212] on link "Aesop Olous Aromatique Room Spray 100ml" at bounding box center [450, 212] width 148 height 11
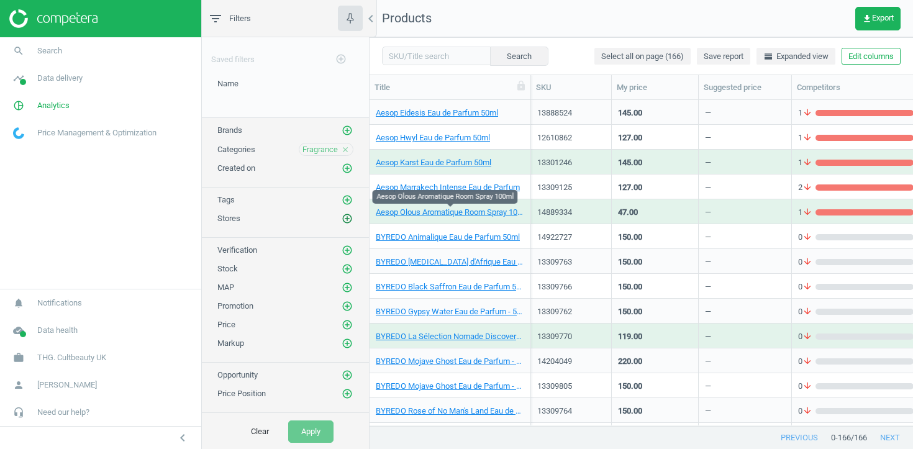
click at [344, 217] on icon "add_circle_outline" at bounding box center [347, 218] width 11 height 11
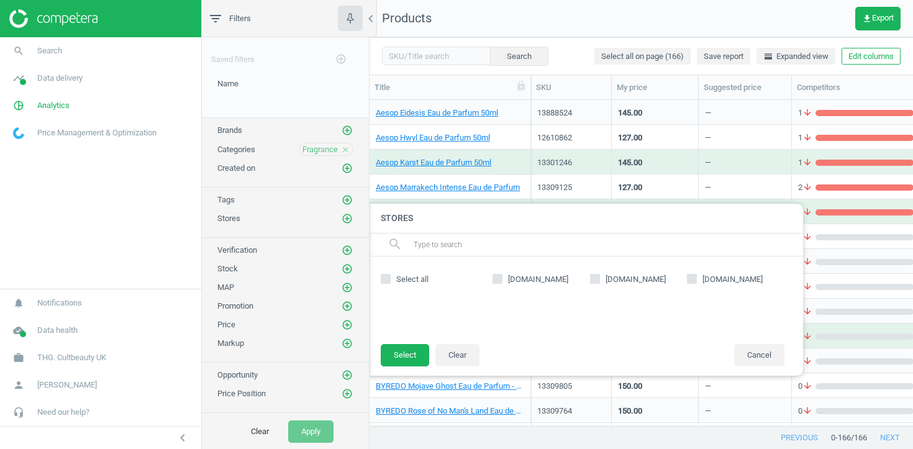
click at [629, 278] on span "[DOMAIN_NAME]" at bounding box center [635, 279] width 65 height 11
click at [599, 278] on input "[DOMAIN_NAME]" at bounding box center [595, 279] width 8 height 8
checkbox input "true"
click at [400, 355] on button "Select" at bounding box center [405, 355] width 48 height 22
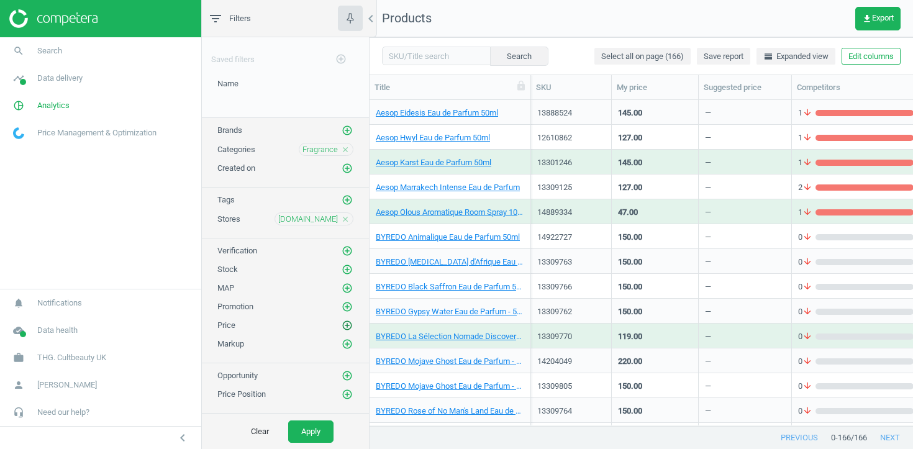
click at [345, 325] on icon "add_circle_outline" at bounding box center [347, 325] width 11 height 11
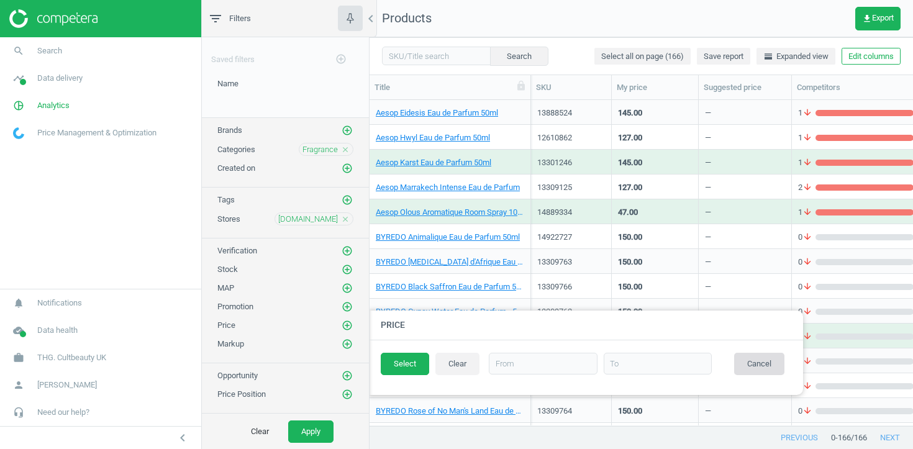
click at [767, 362] on button "Cancel" at bounding box center [759, 364] width 50 height 22
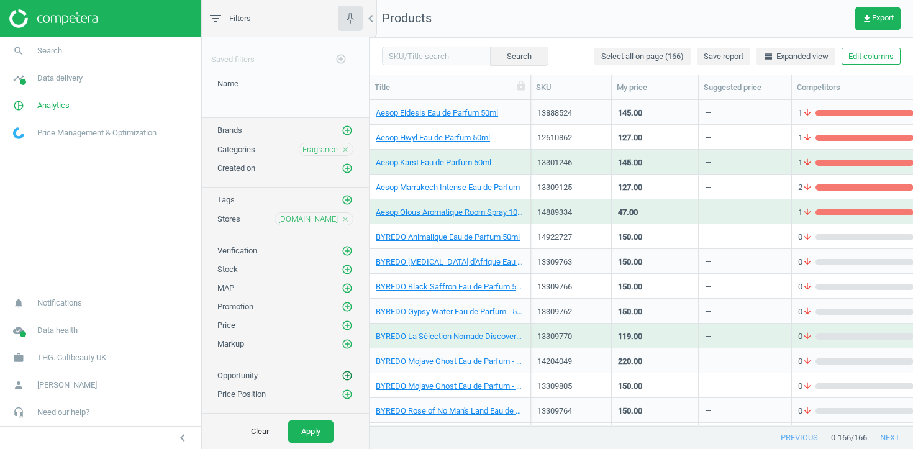
click at [351, 371] on icon "add_circle_outline" at bounding box center [347, 375] width 11 height 11
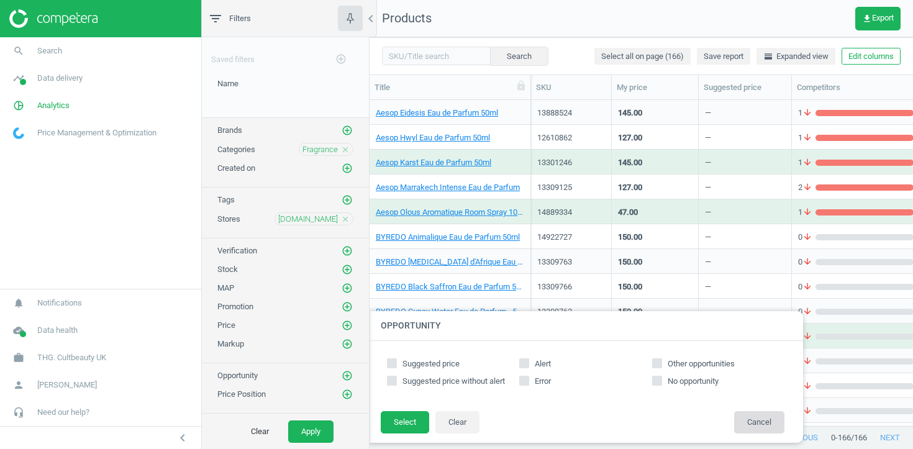
click at [756, 425] on button "Cancel" at bounding box center [759, 422] width 50 height 22
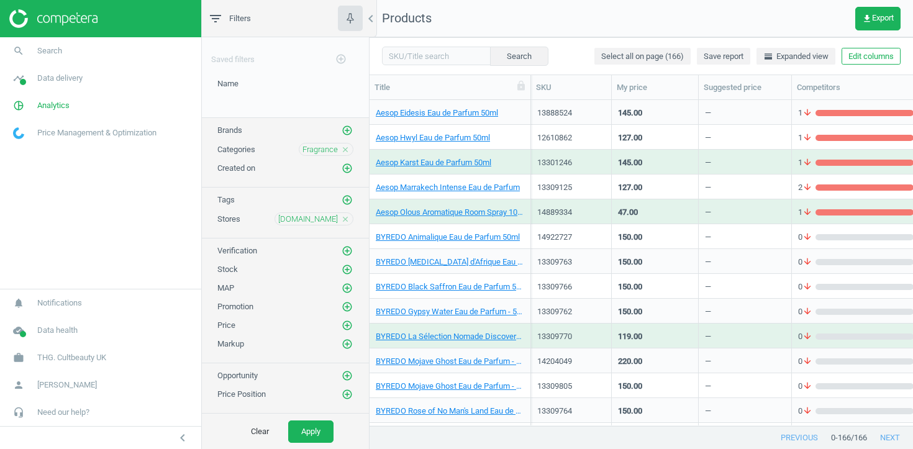
click at [338, 396] on div "Price Position add_circle_outline" at bounding box center [285, 394] width 136 height 12
click at [341, 396] on button "add_circle_outline" at bounding box center [347, 394] width 12 height 12
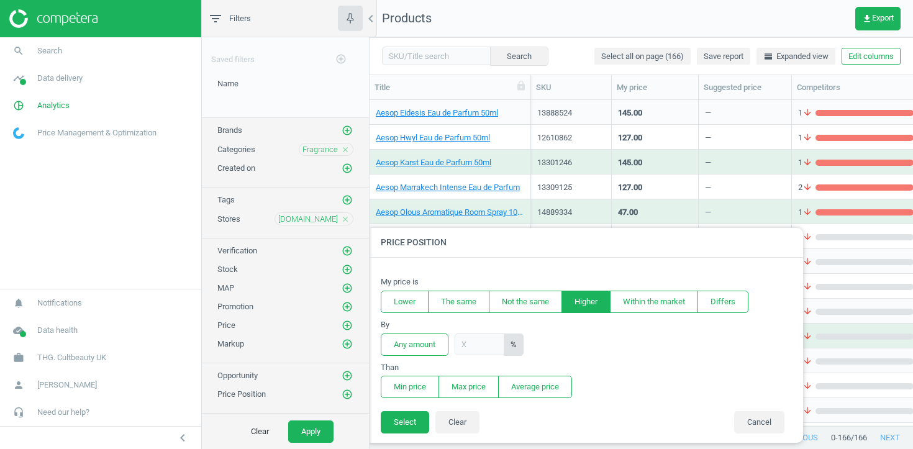
click at [597, 304] on button "Higher" at bounding box center [585, 302] width 49 height 22
click at [412, 298] on button "Lower" at bounding box center [405, 302] width 48 height 22
click at [577, 303] on button "Higher" at bounding box center [585, 302] width 49 height 22
click at [424, 425] on button "Select" at bounding box center [405, 422] width 48 height 22
click at [743, 431] on button "Cancel" at bounding box center [759, 423] width 50 height 22
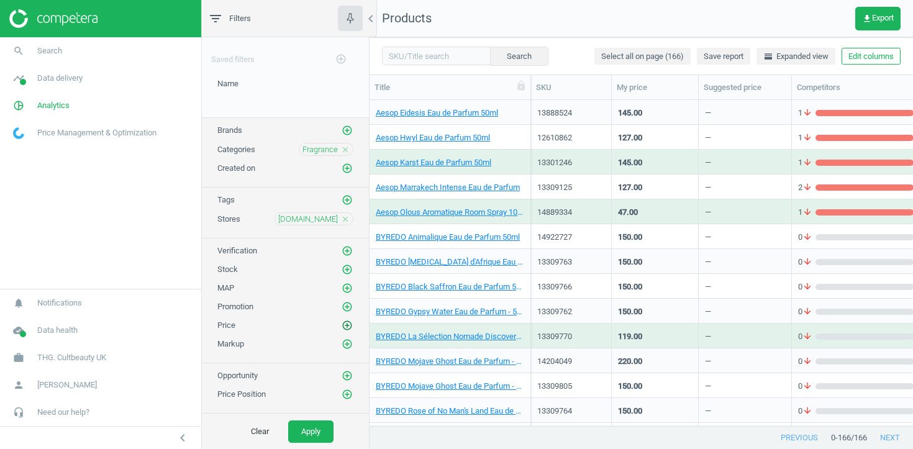
click at [344, 327] on icon "add_circle_outline" at bounding box center [347, 325] width 11 height 11
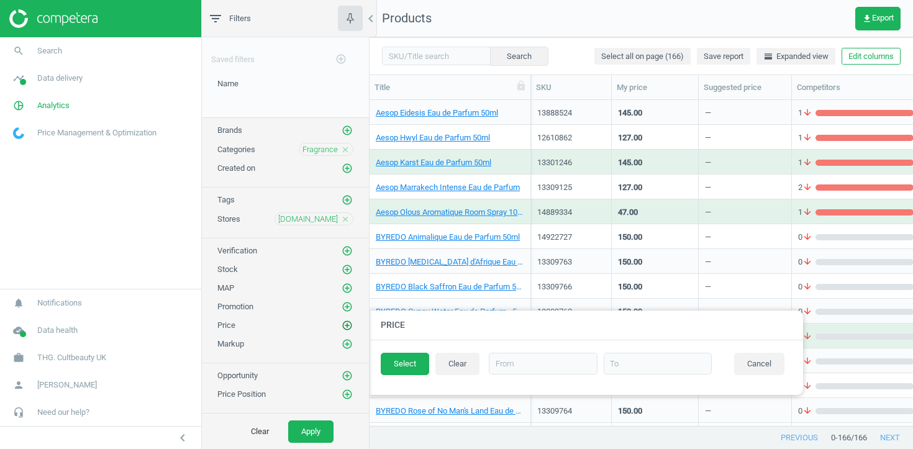
click at [344, 325] on icon "add_circle_outline" at bounding box center [347, 325] width 11 height 11
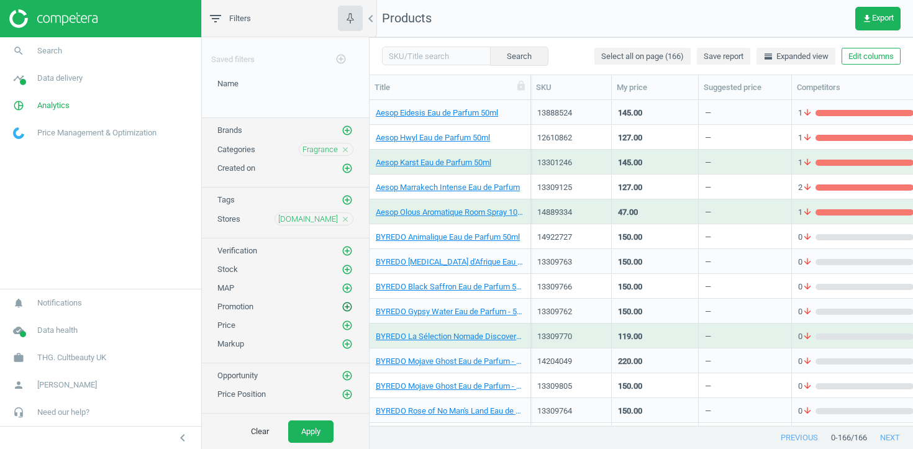
click at [348, 306] on icon "add_circle_outline" at bounding box center [347, 306] width 11 height 11
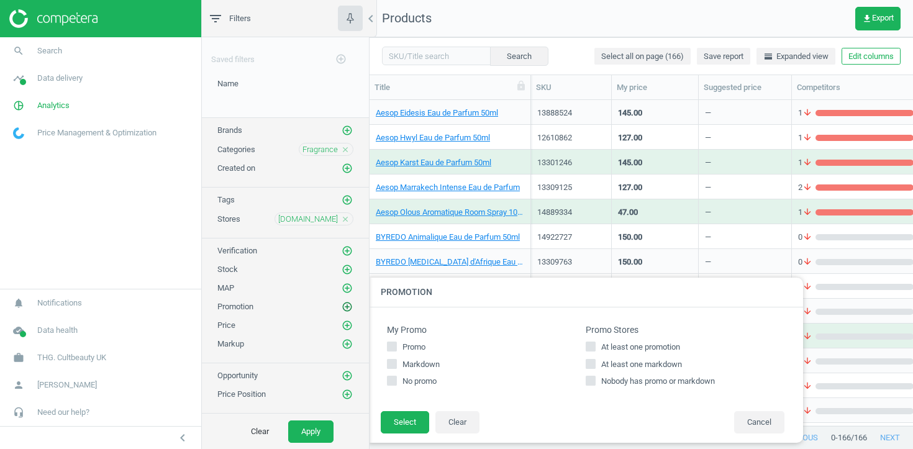
click at [348, 302] on icon "add_circle_outline" at bounding box center [347, 306] width 11 height 11
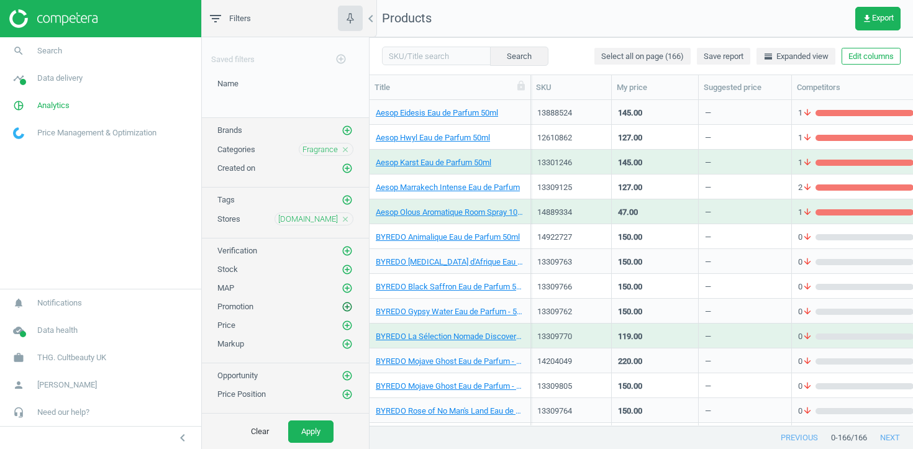
click at [348, 302] on icon "add_circle_outline" at bounding box center [347, 306] width 11 height 11
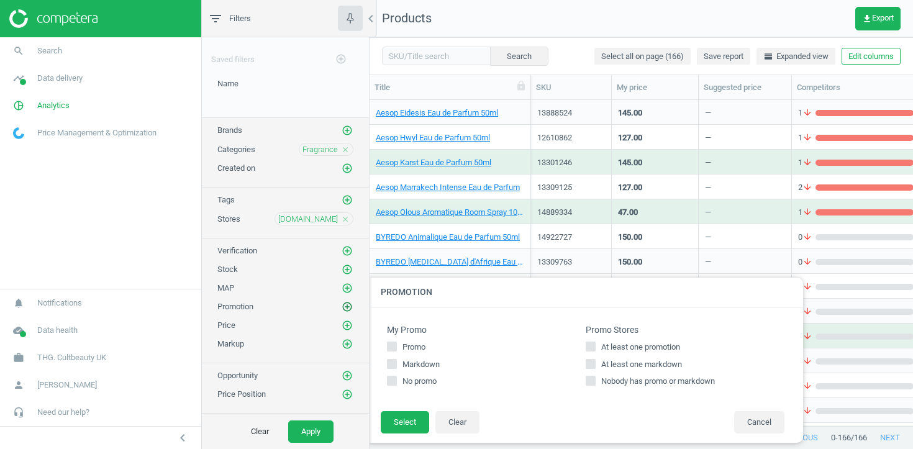
click at [348, 302] on icon "add_circle_outline" at bounding box center [347, 306] width 11 height 11
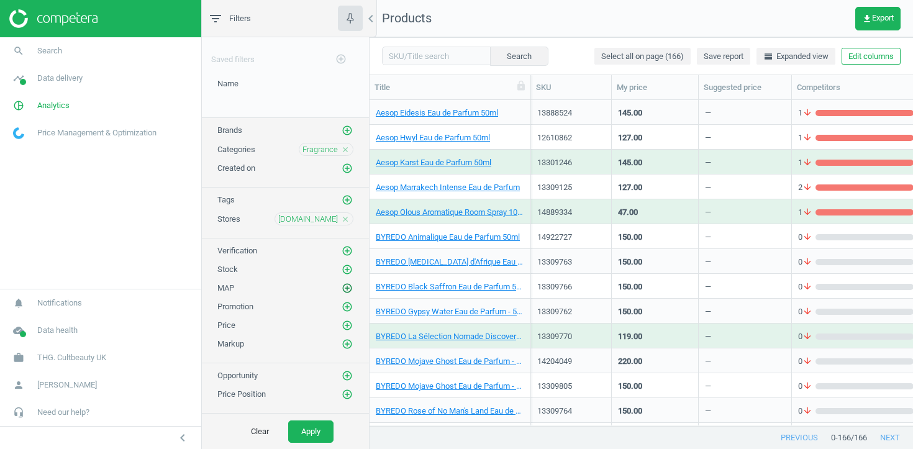
click at [347, 287] on icon "add_circle_outline" at bounding box center [347, 288] width 11 height 11
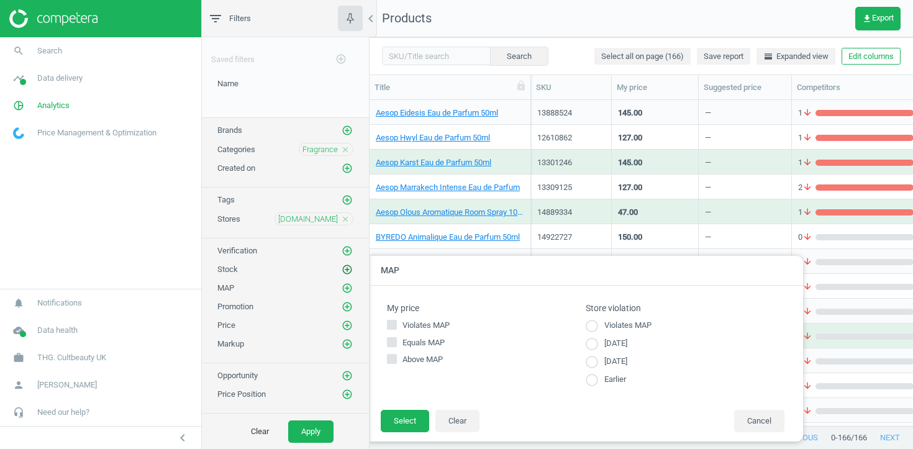
click at [347, 267] on icon "add_circle_outline" at bounding box center [347, 269] width 11 height 11
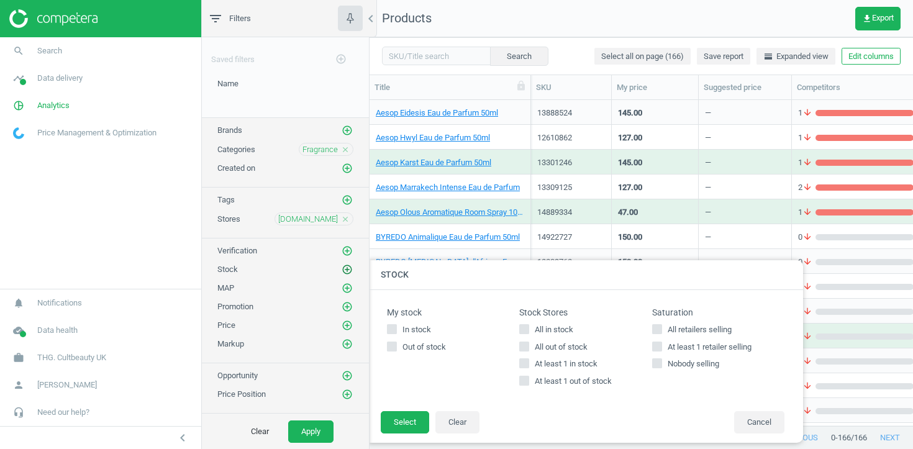
click at [345, 271] on icon "add_circle_outline" at bounding box center [347, 269] width 11 height 11
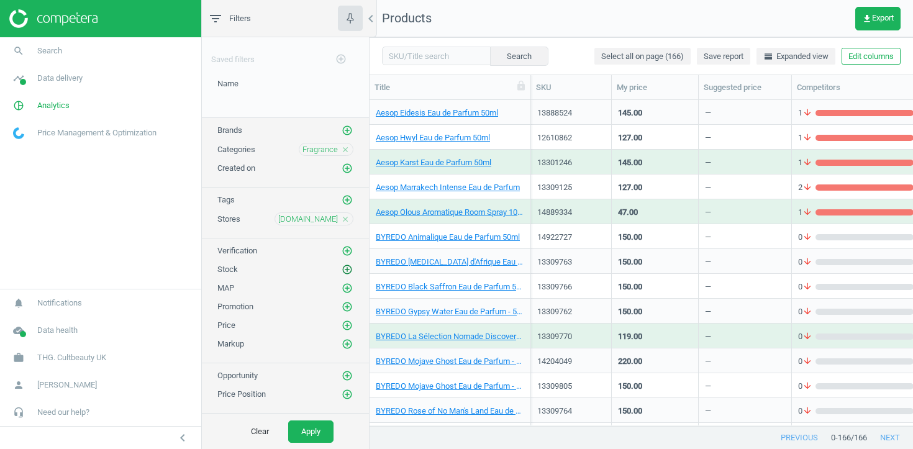
click at [345, 271] on icon "add_circle_outline" at bounding box center [347, 269] width 11 height 11
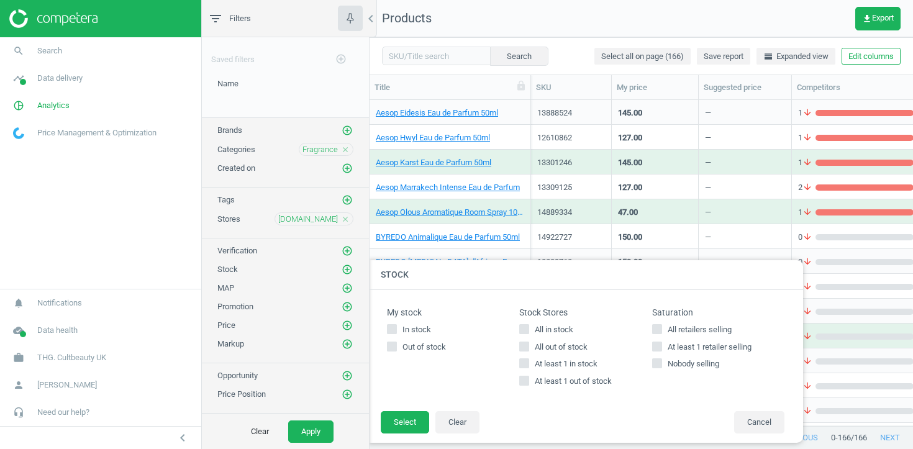
click at [564, 364] on span "At least 1 in stock" at bounding box center [566, 363] width 68 height 11
click at [528, 364] on input "At least 1 in stock" at bounding box center [524, 364] width 8 height 8
checkbox input "true"
click at [400, 430] on button "Select" at bounding box center [405, 422] width 48 height 22
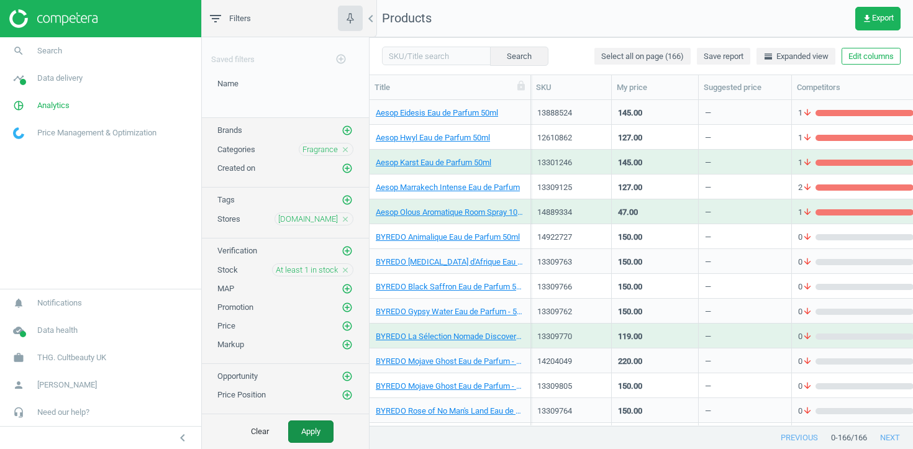
click at [319, 425] on button "Apply" at bounding box center [310, 431] width 45 height 22
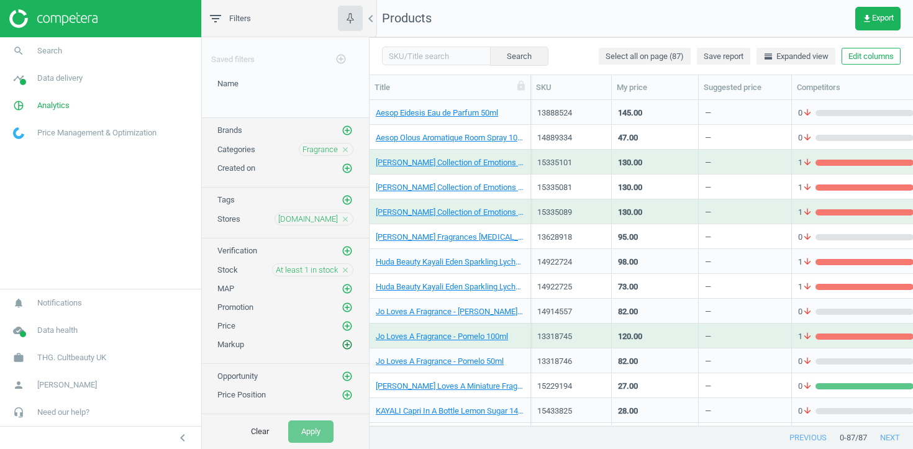
click at [349, 340] on icon "add_circle_outline" at bounding box center [347, 344] width 11 height 11
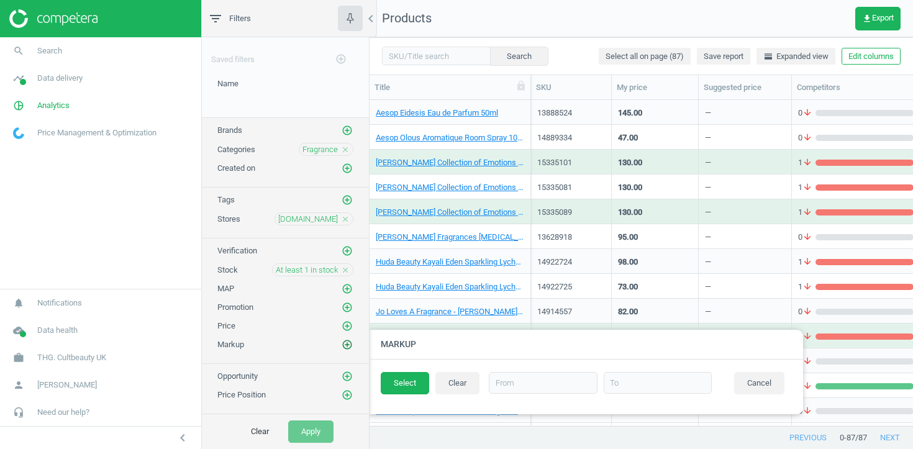
click at [349, 340] on icon "add_circle_outline" at bounding box center [347, 344] width 11 height 11
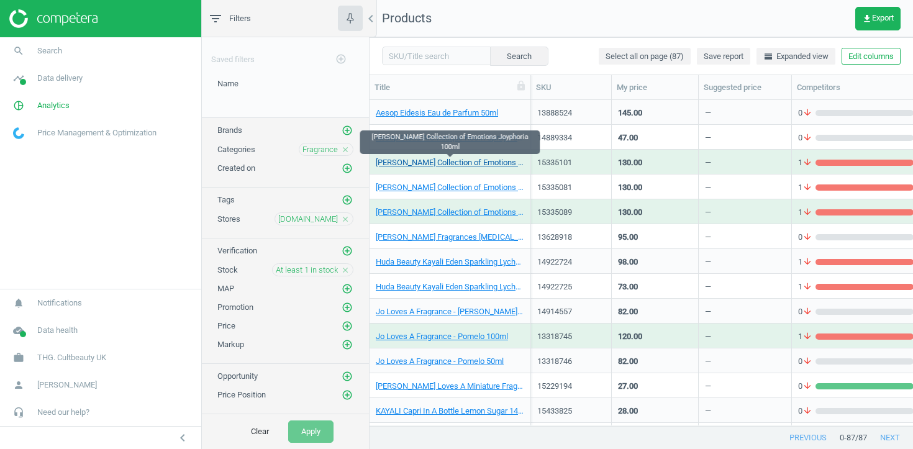
click at [463, 160] on link "Charlotte Tilbury Collection of Emotions Joyphoria 100ml" at bounding box center [450, 162] width 148 height 11
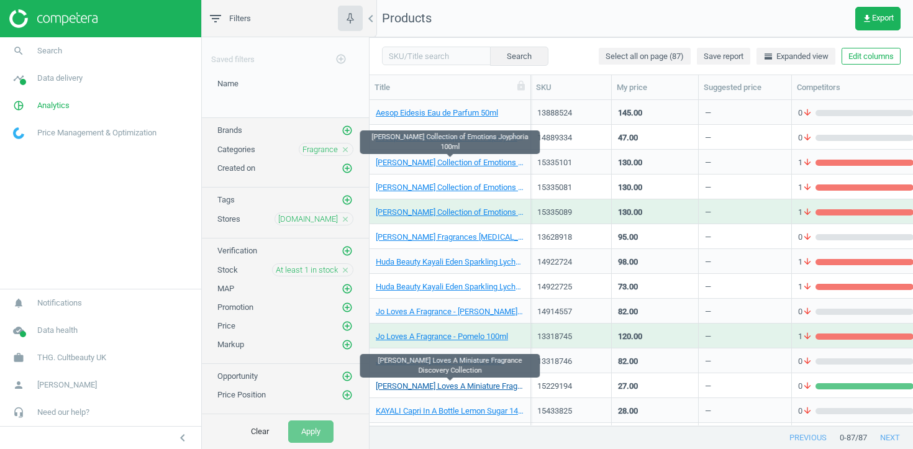
click at [452, 383] on link "Jo Loves A Miniature Fragrance Discovery Collection" at bounding box center [450, 386] width 148 height 11
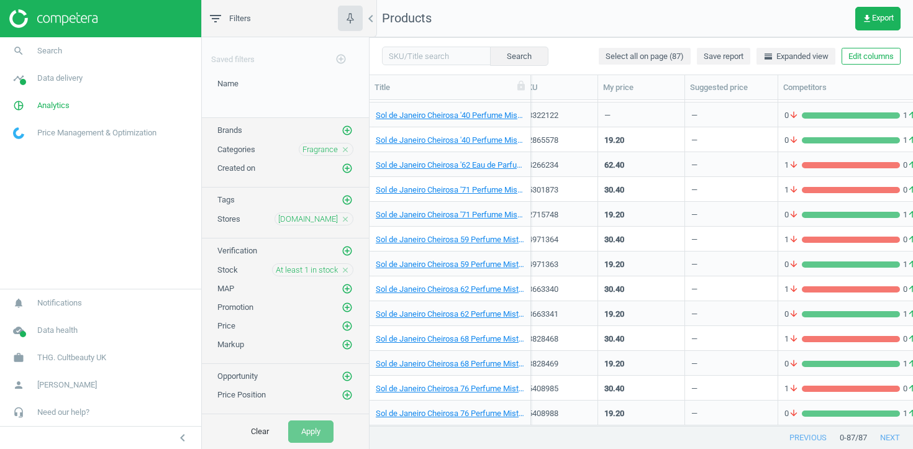
scroll to position [0, 65]
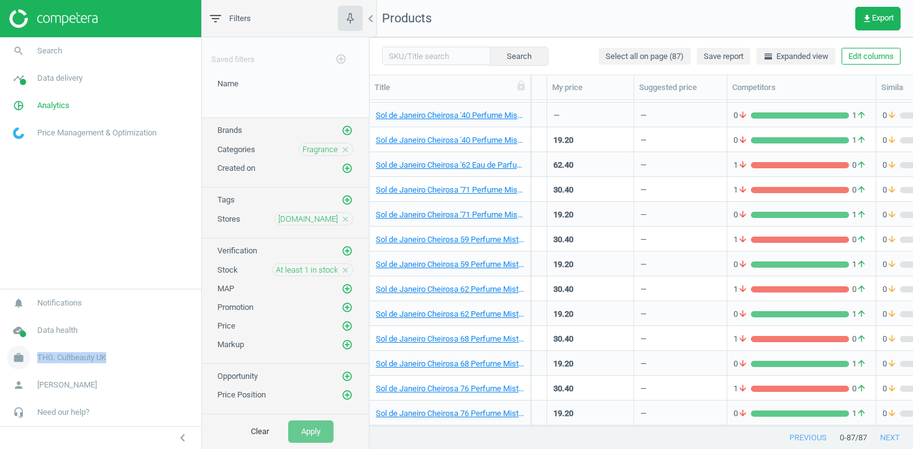
drag, startPoint x: 117, startPoint y: 356, endPoint x: 38, endPoint y: 357, distance: 78.9
click at [38, 357] on link "work THG. Cultbeauty UK" at bounding box center [100, 357] width 201 height 27
copy span "THG. Cultbeauty UK"
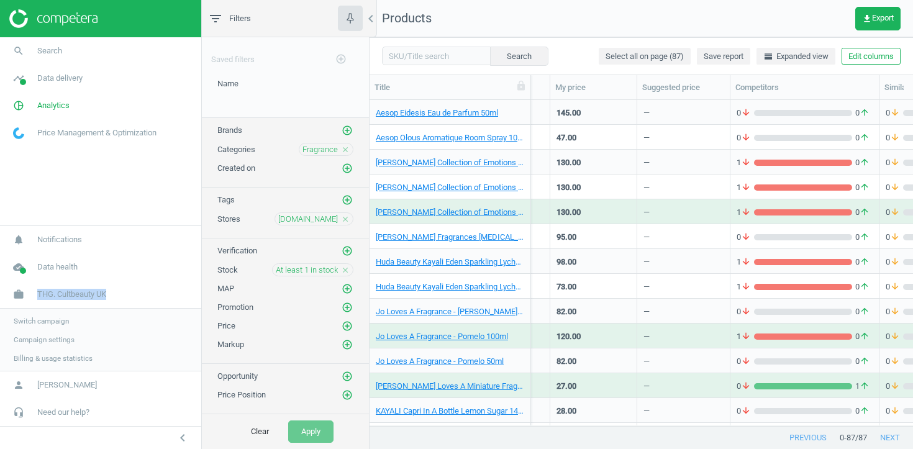
scroll to position [0, 62]
click at [716, 196] on div "—" at bounding box center [683, 187] width 80 height 22
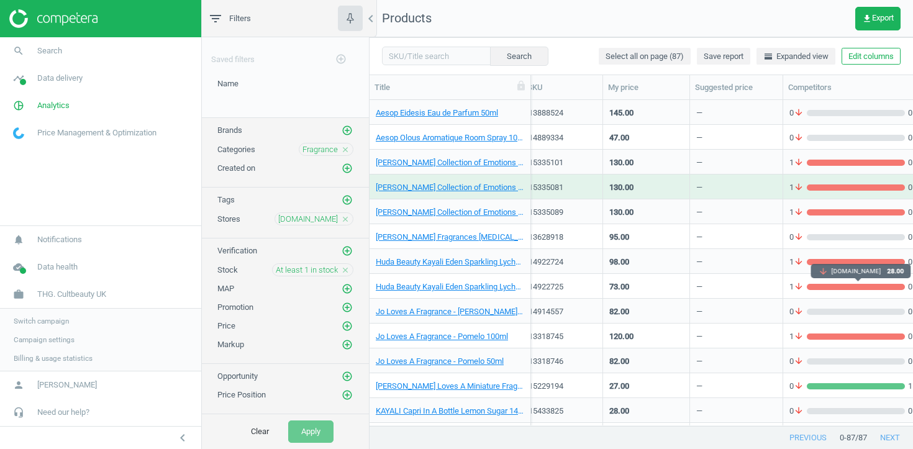
scroll to position [0, 15]
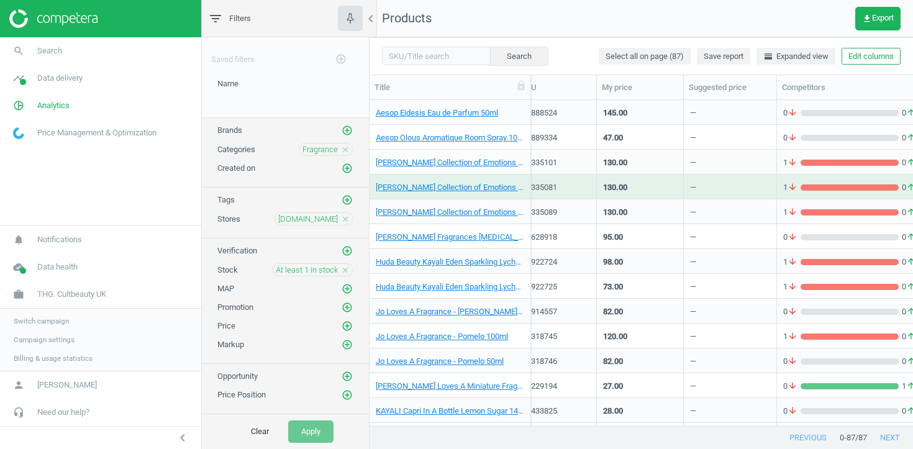
click at [344, 268] on icon "close" at bounding box center [345, 270] width 9 height 9
click at [308, 432] on button "Apply" at bounding box center [310, 431] width 45 height 22
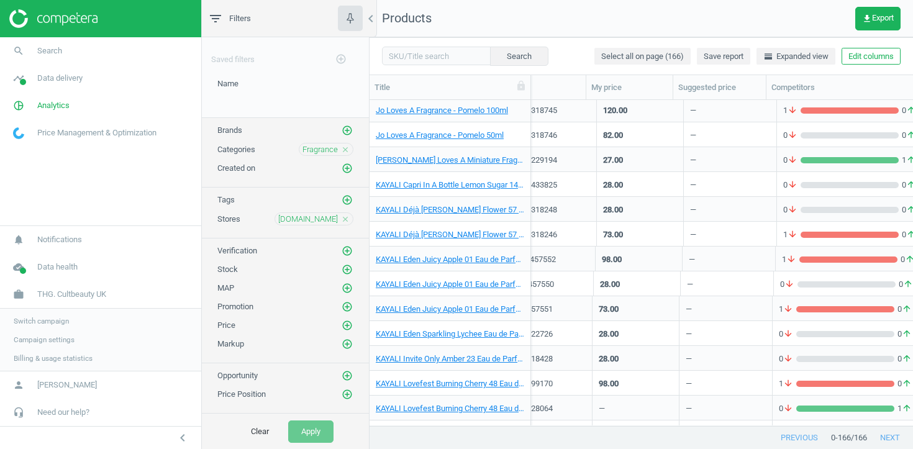
scroll to position [1325, 0]
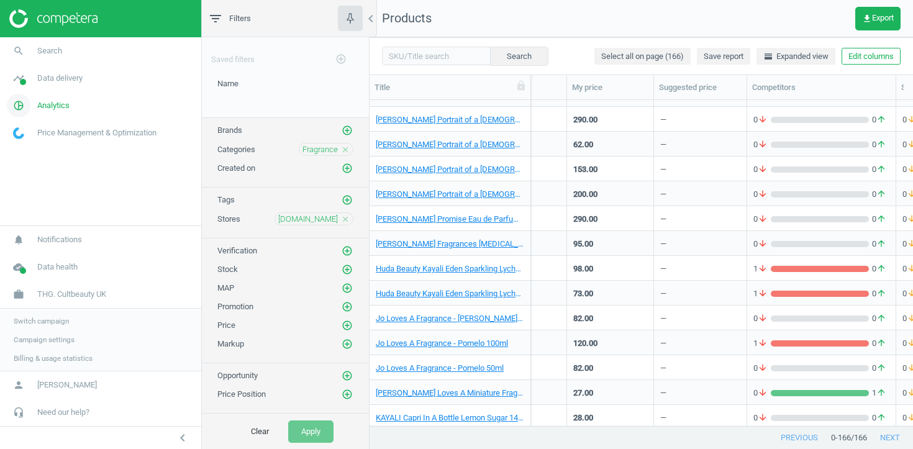
click at [52, 106] on span "Analytics" at bounding box center [53, 105] width 32 height 11
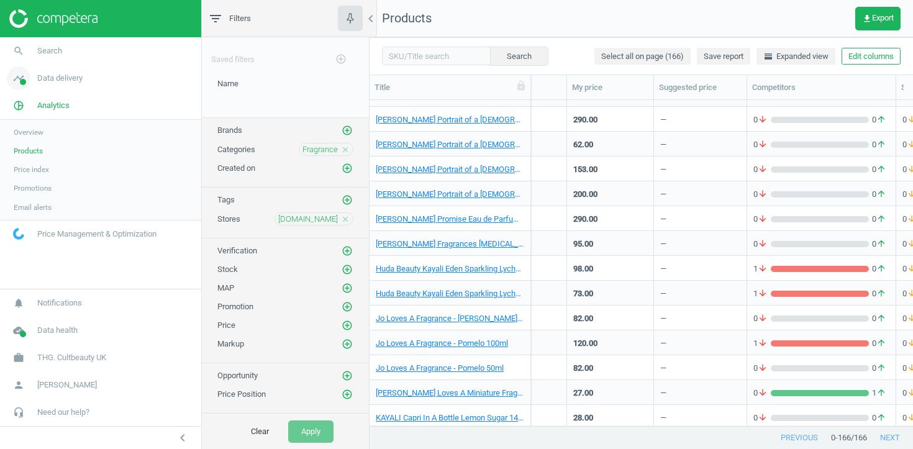
click at [52, 79] on span "Data delivery" at bounding box center [59, 78] width 45 height 11
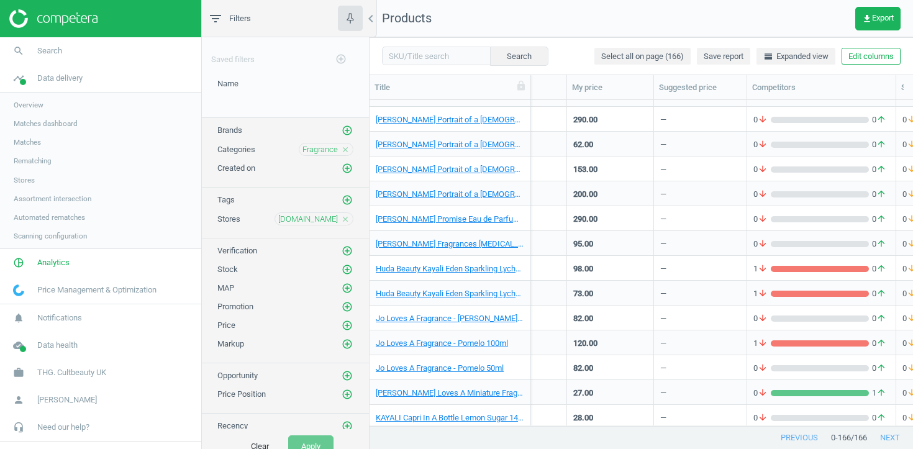
click at [30, 142] on span "Matches" at bounding box center [27, 142] width 27 height 10
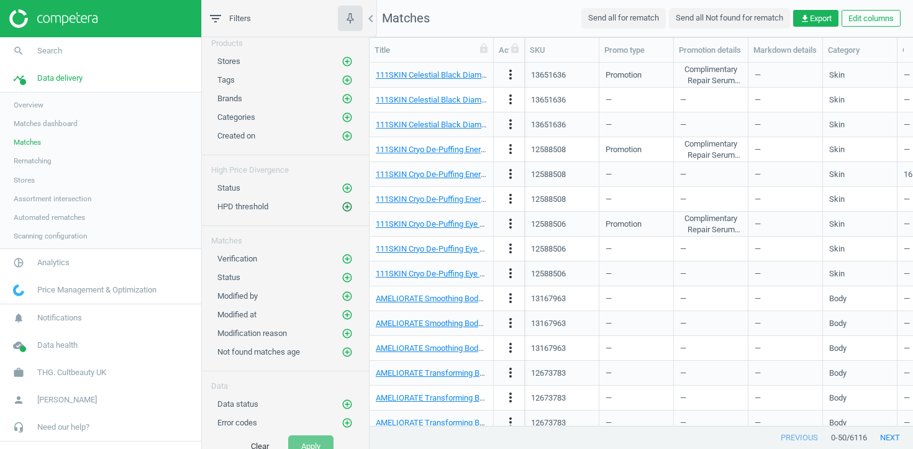
click at [348, 204] on icon "add_circle_outline" at bounding box center [347, 206] width 11 height 11
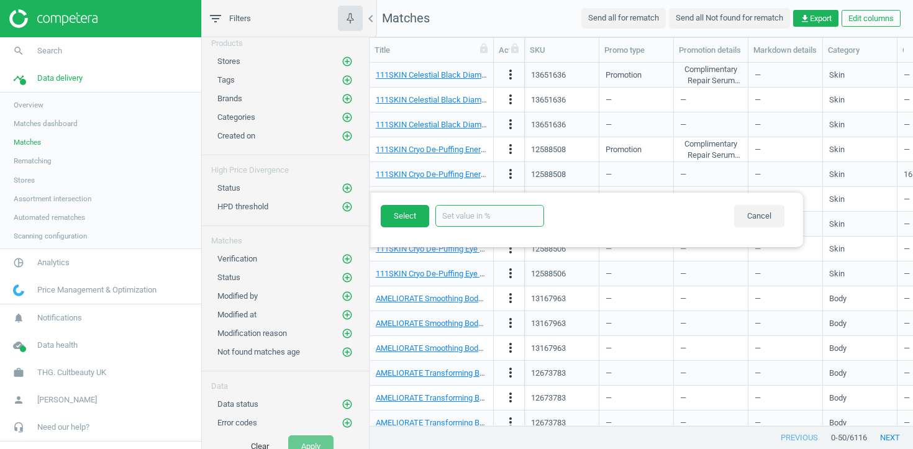
click at [456, 217] on input "text" at bounding box center [489, 216] width 109 height 22
click at [758, 216] on button "Cancel" at bounding box center [759, 216] width 50 height 22
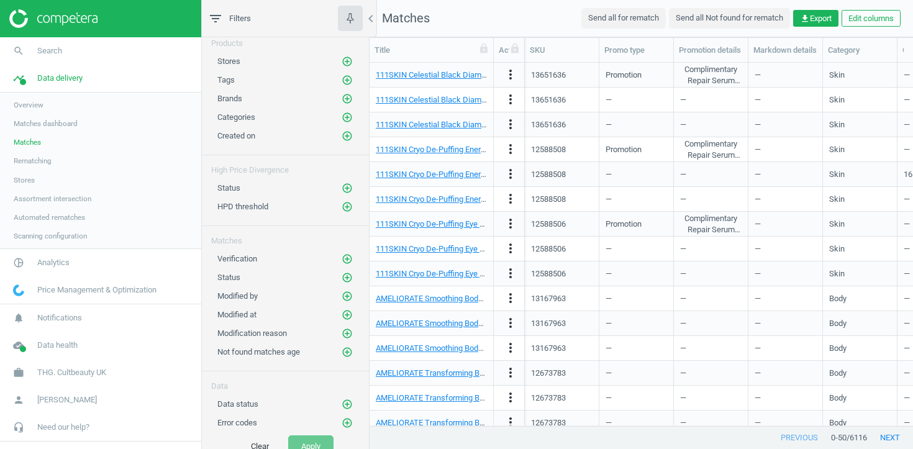
click at [37, 104] on span "Overview" at bounding box center [29, 105] width 30 height 10
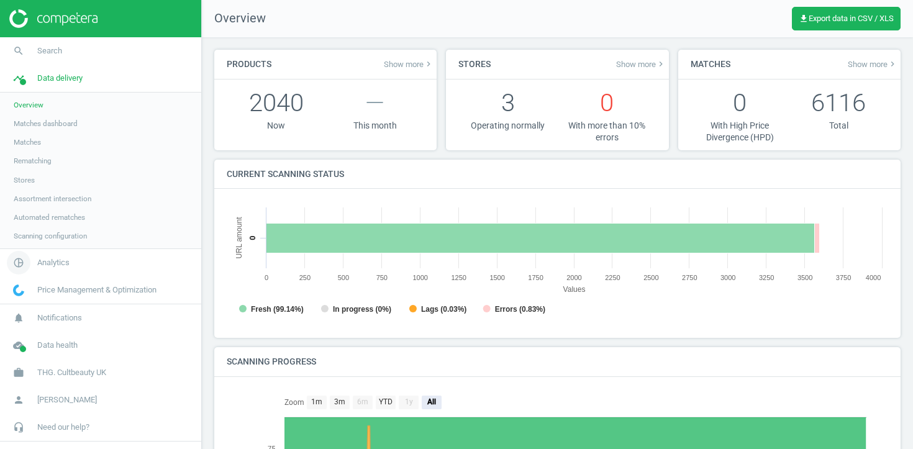
click at [46, 250] on nav "search Search timeline Data delivery Overview Matches dashboard Matches Rematch…" at bounding box center [100, 170] width 201 height 266
click at [46, 260] on span "Analytics" at bounding box center [53, 262] width 32 height 11
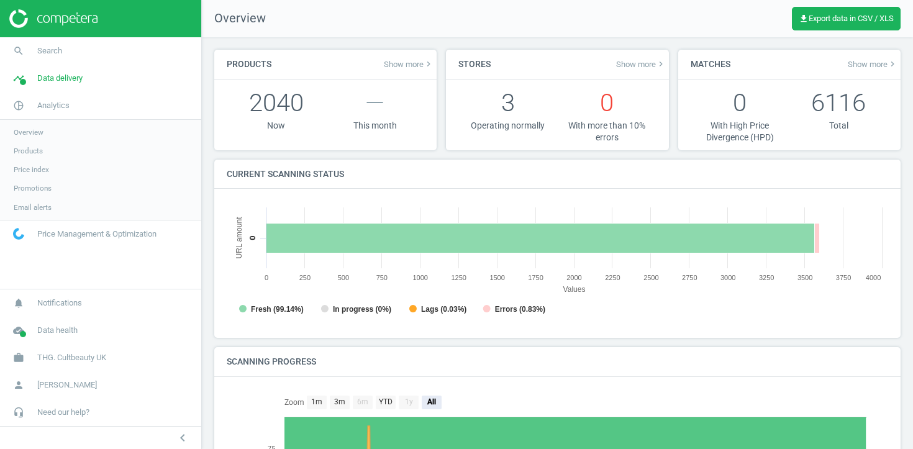
click at [38, 128] on span "Overview" at bounding box center [29, 132] width 30 height 10
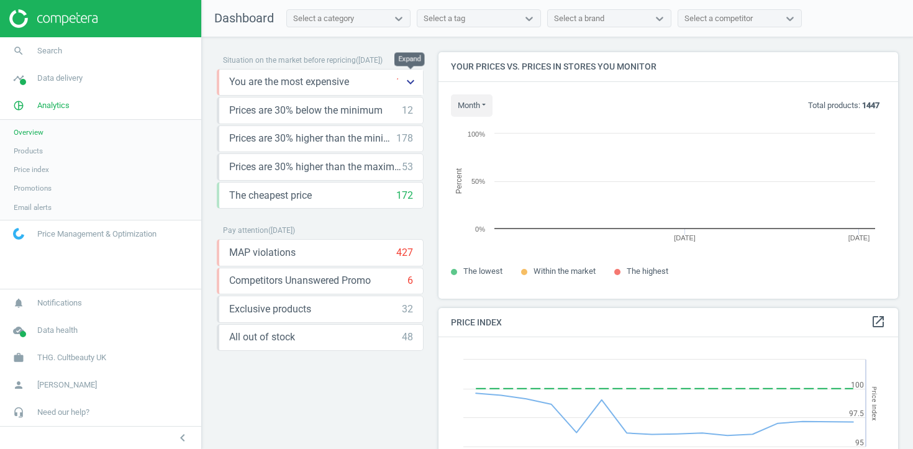
click at [410, 86] on icon "keyboard_arrow_down" at bounding box center [410, 82] width 15 height 15
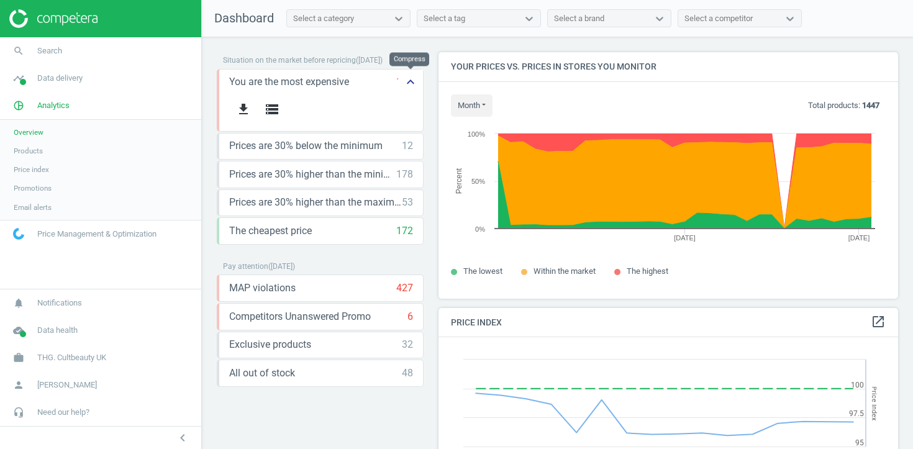
click at [417, 80] on icon "keyboard_arrow_up" at bounding box center [410, 82] width 15 height 15
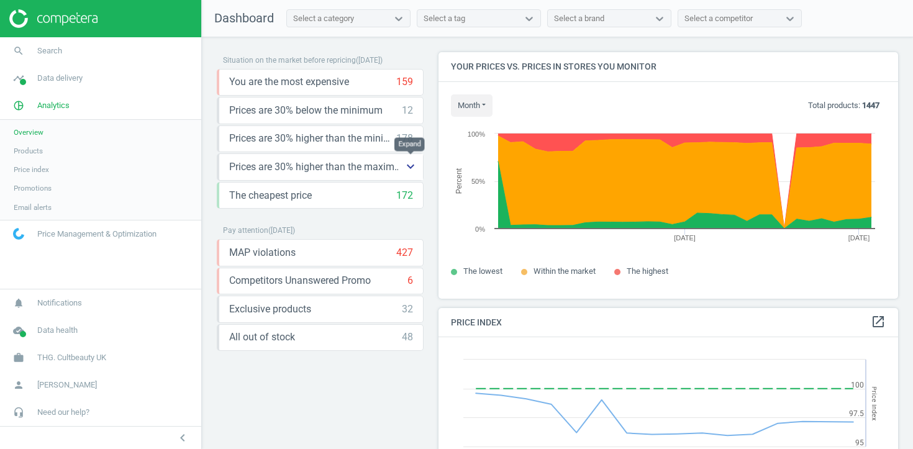
click at [411, 163] on icon "keyboard_arrow_down" at bounding box center [410, 166] width 15 height 15
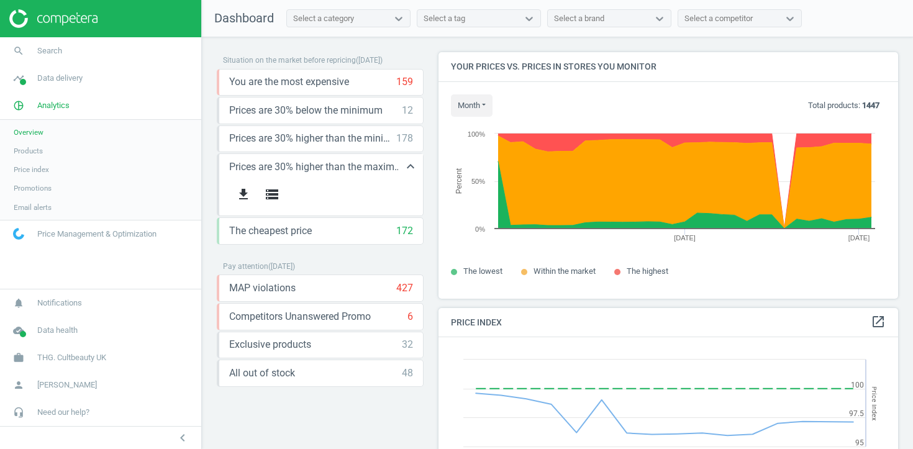
click at [366, 170] on span "Prices are 30% higher than the maximal" at bounding box center [315, 167] width 173 height 14
click at [273, 191] on icon "storage" at bounding box center [272, 194] width 15 height 15
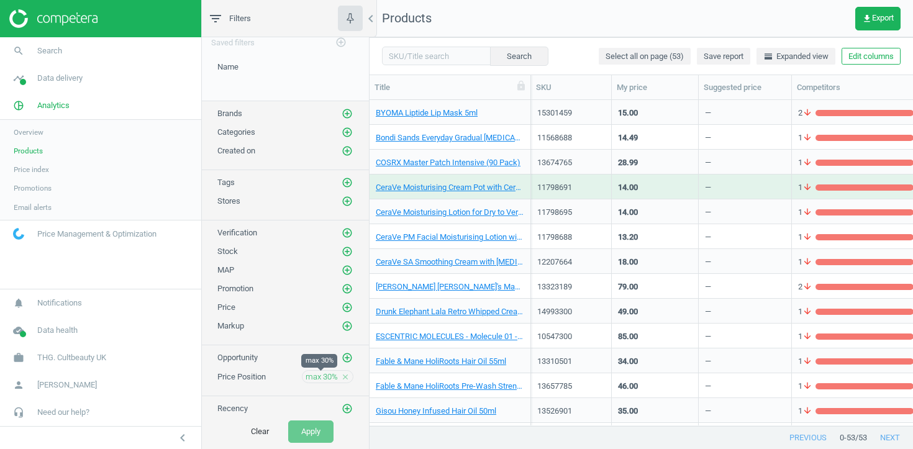
click at [326, 374] on span "max 30%" at bounding box center [321, 376] width 32 height 11
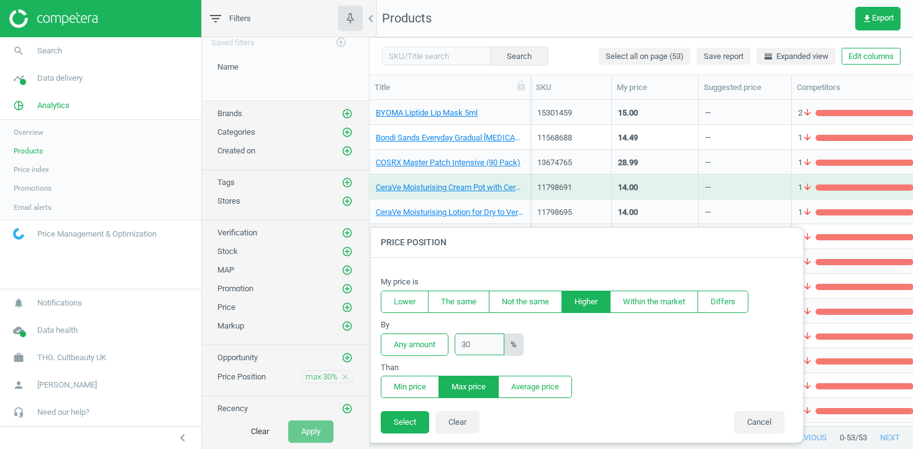
click at [480, 341] on input "30" at bounding box center [480, 344] width 50 height 22
click at [432, 343] on button "Any amount" at bounding box center [415, 344] width 68 height 22
click at [420, 388] on button "Min price" at bounding box center [410, 387] width 58 height 22
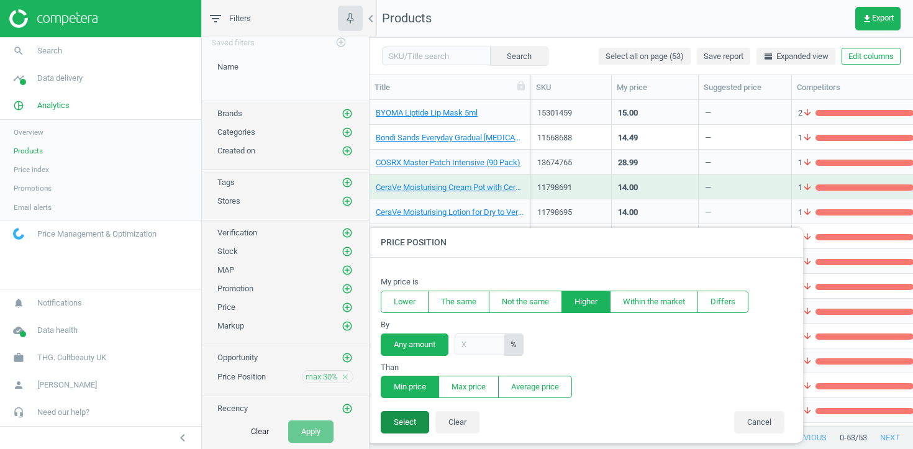
click at [407, 430] on button "Select" at bounding box center [405, 422] width 48 height 22
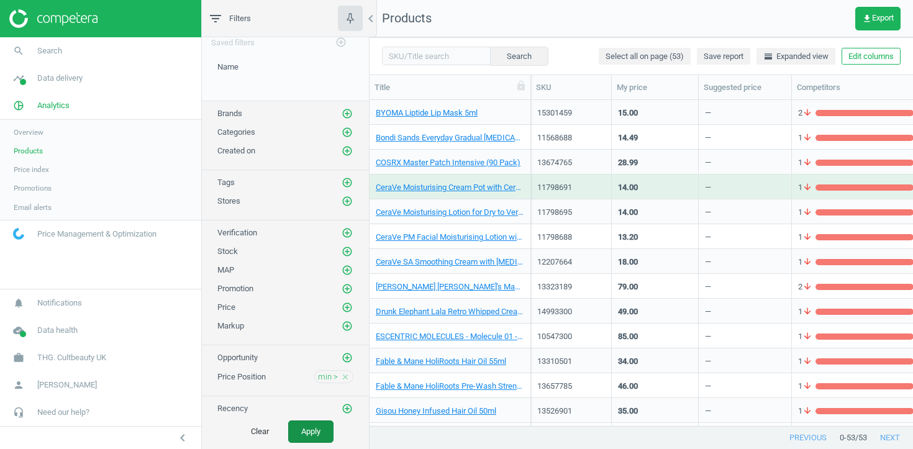
click at [321, 428] on button "Apply" at bounding box center [310, 431] width 45 height 22
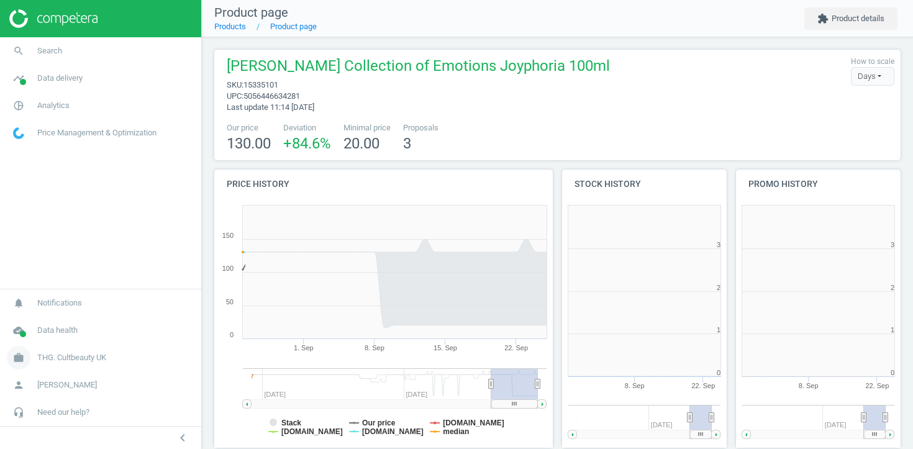
scroll to position [249, 165]
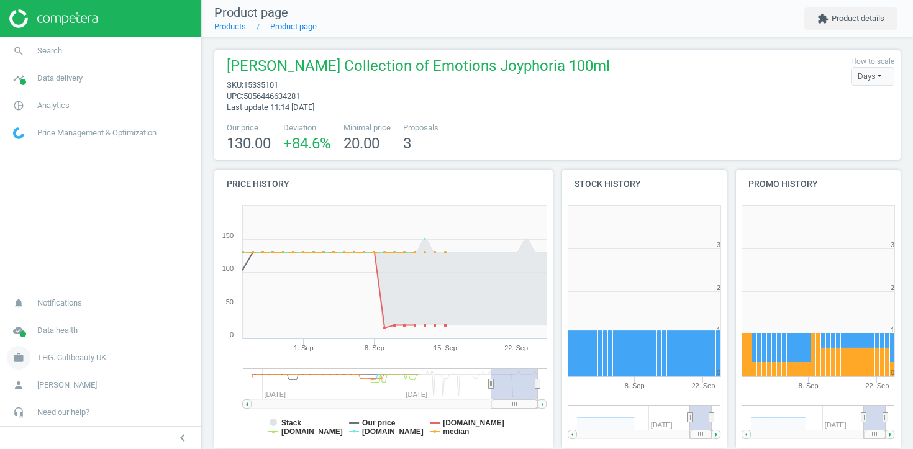
click at [63, 353] on span "THG. Cultbeauty UK" at bounding box center [71, 357] width 69 height 11
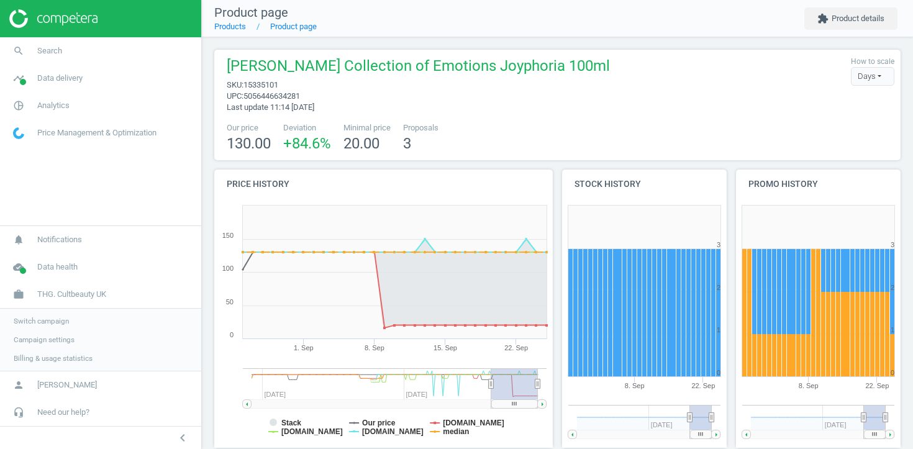
click at [55, 319] on span "Switch campaign" at bounding box center [41, 321] width 55 height 10
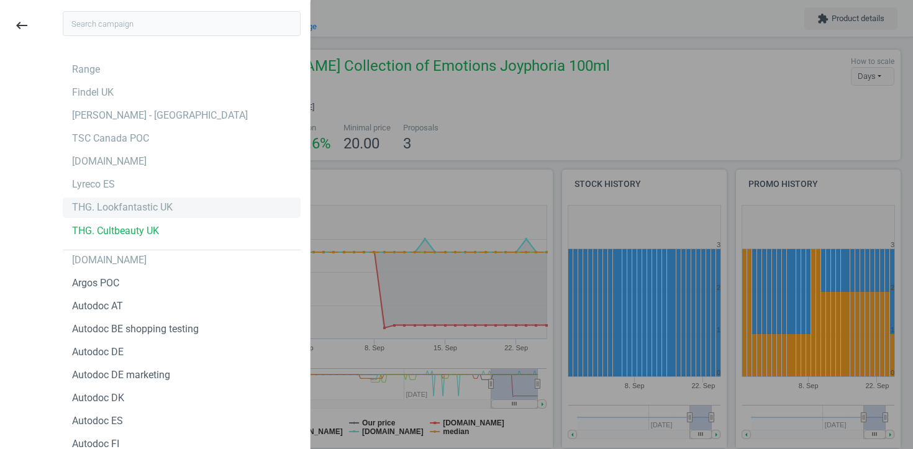
click at [145, 204] on div "THG. Lookfantastic UK" at bounding box center [122, 208] width 101 height 14
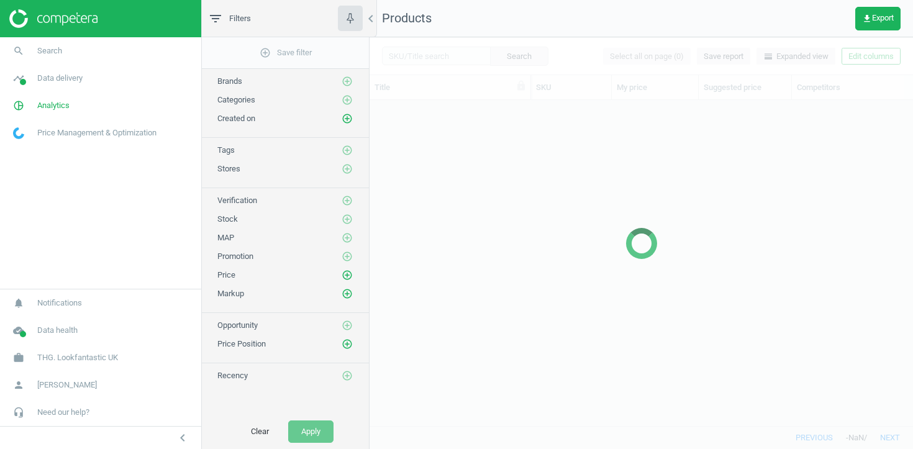
scroll to position [325, 543]
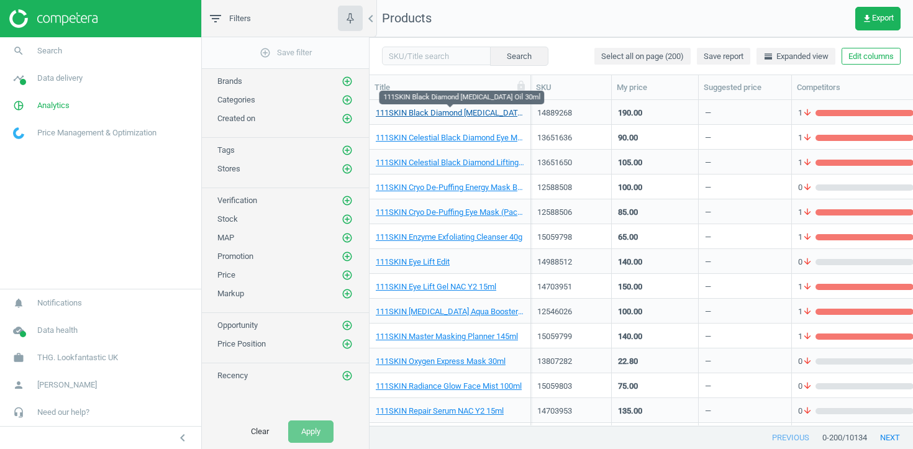
click at [441, 114] on link "111SKIN Black Diamond [MEDICAL_DATA] Oil 30ml" at bounding box center [450, 112] width 148 height 11
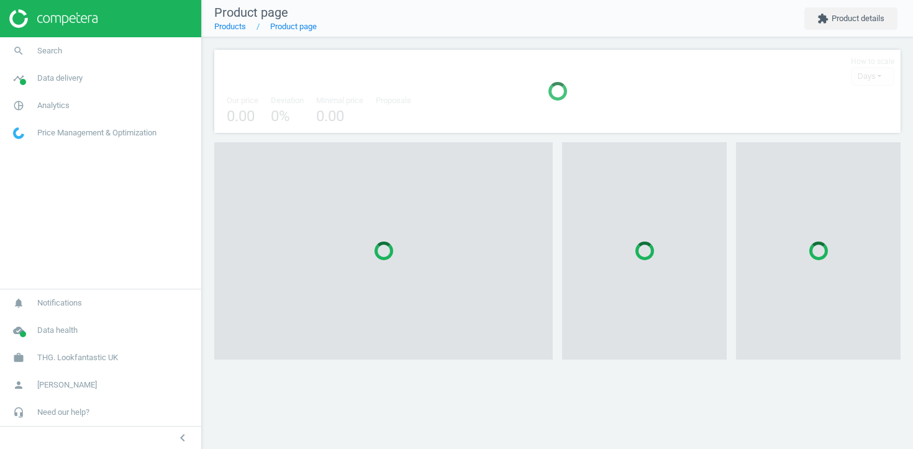
click at [441, 114] on div at bounding box center [557, 91] width 686 height 83
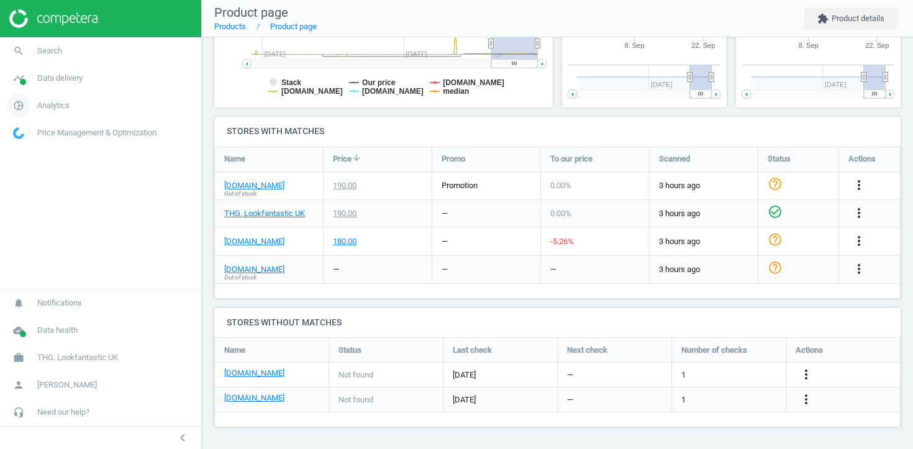
click at [37, 111] on span "Analytics" at bounding box center [53, 105] width 32 height 11
click at [40, 79] on span "Data delivery" at bounding box center [59, 78] width 45 height 11
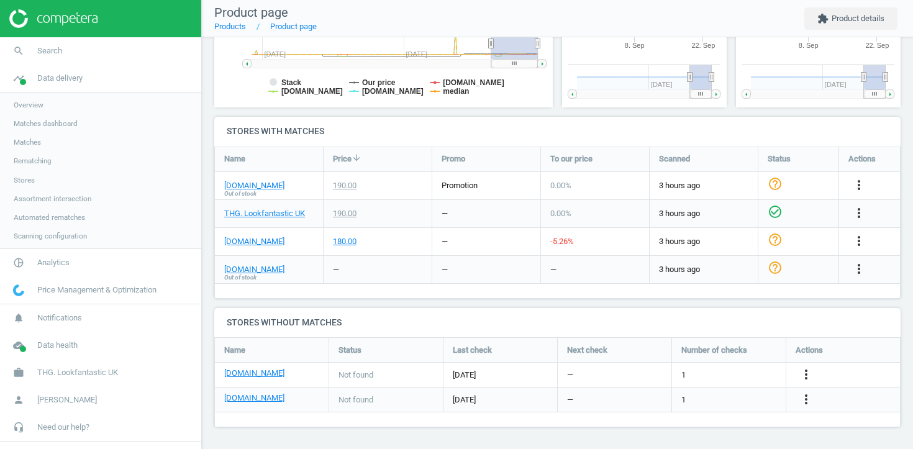
click at [33, 137] on span "Matches" at bounding box center [27, 142] width 27 height 10
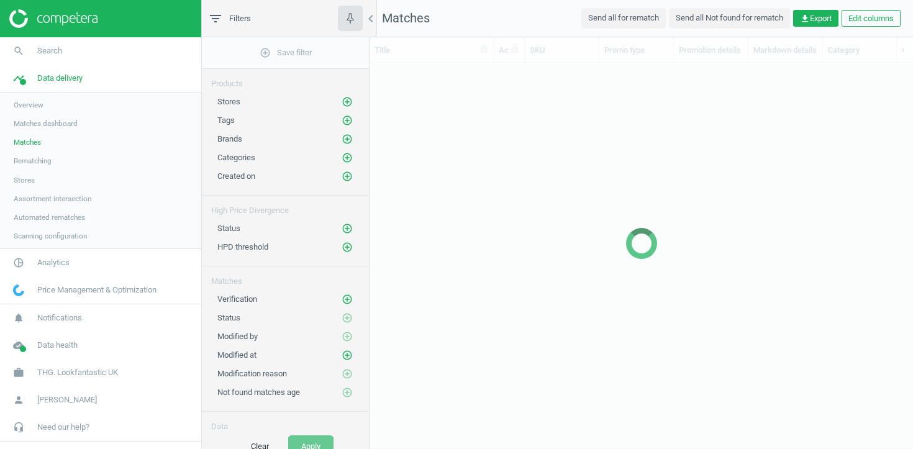
scroll to position [363, 543]
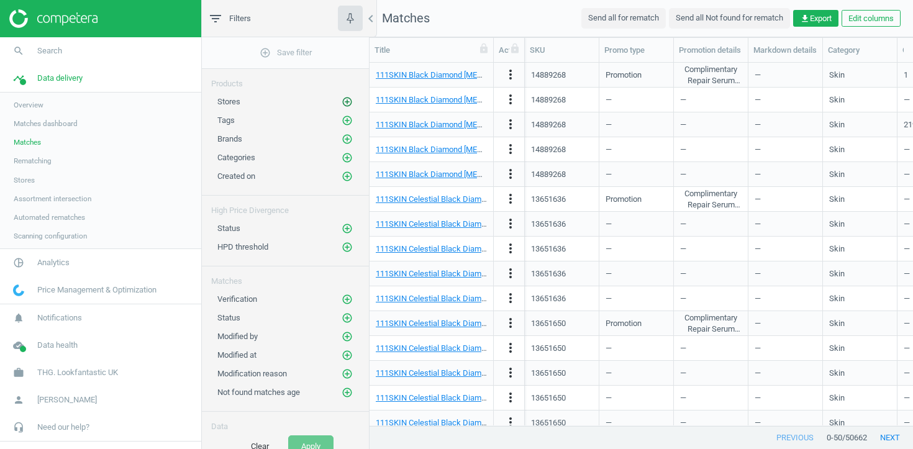
click at [350, 101] on icon "add_circle_outline" at bounding box center [347, 101] width 11 height 11
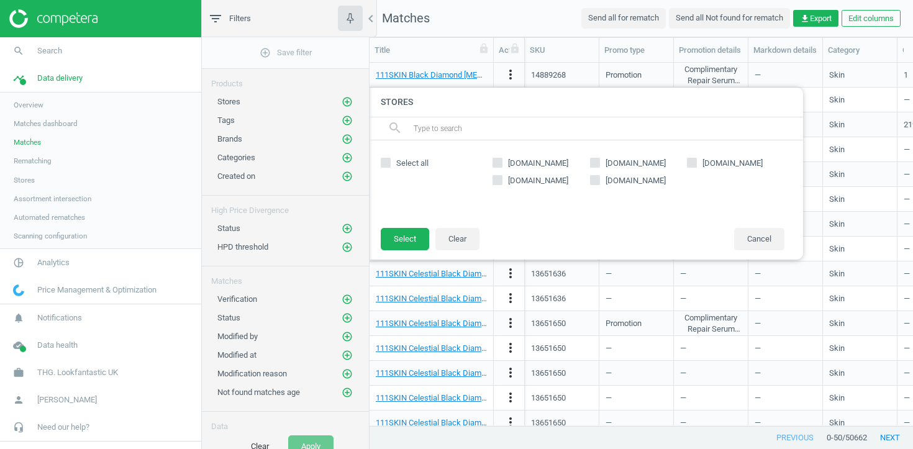
click at [608, 163] on span "[DOMAIN_NAME]" at bounding box center [635, 163] width 65 height 11
click at [599, 163] on input "[DOMAIN_NAME]" at bounding box center [595, 162] width 8 height 8
checkbox input "true"
click at [409, 245] on button "Select" at bounding box center [405, 239] width 48 height 22
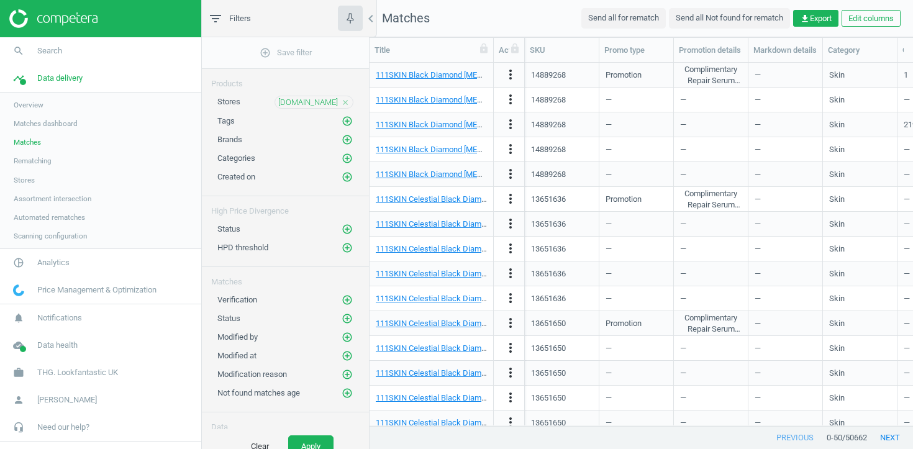
click at [318, 432] on div "Clear Apply" at bounding box center [285, 446] width 167 height 35
click at [310, 441] on button "Apply" at bounding box center [310, 446] width 45 height 22
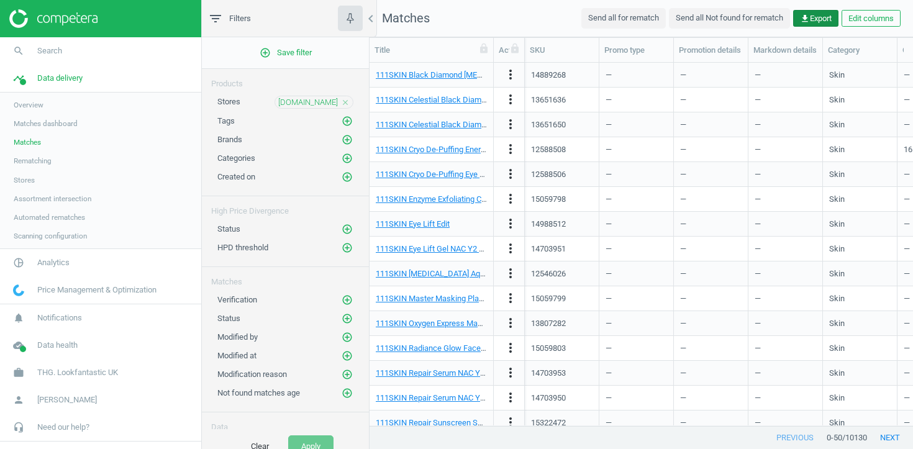
click at [816, 17] on span "get_app Export" at bounding box center [816, 18] width 32 height 11
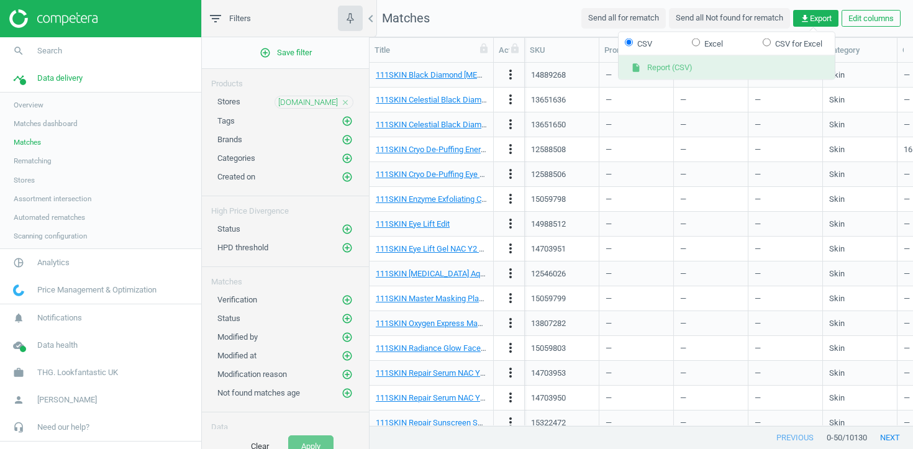
click at [705, 62] on button "insert_drive_file Report (CSV)" at bounding box center [726, 68] width 216 height 24
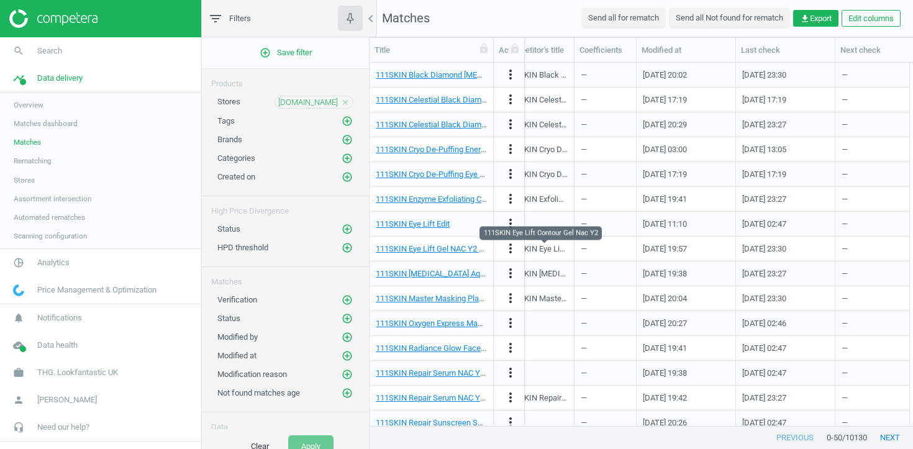
scroll to position [0, 1683]
click at [38, 268] on span "Analytics" at bounding box center [53, 262] width 32 height 11
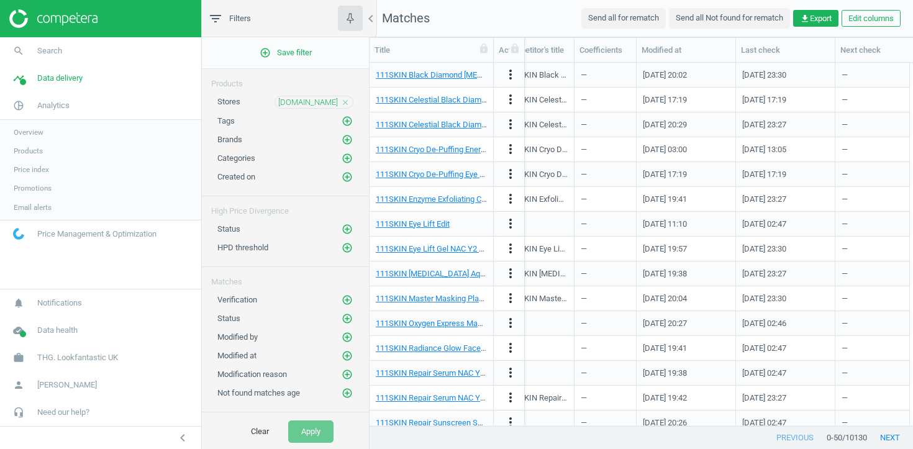
click at [34, 148] on span "Products" at bounding box center [28, 151] width 29 height 10
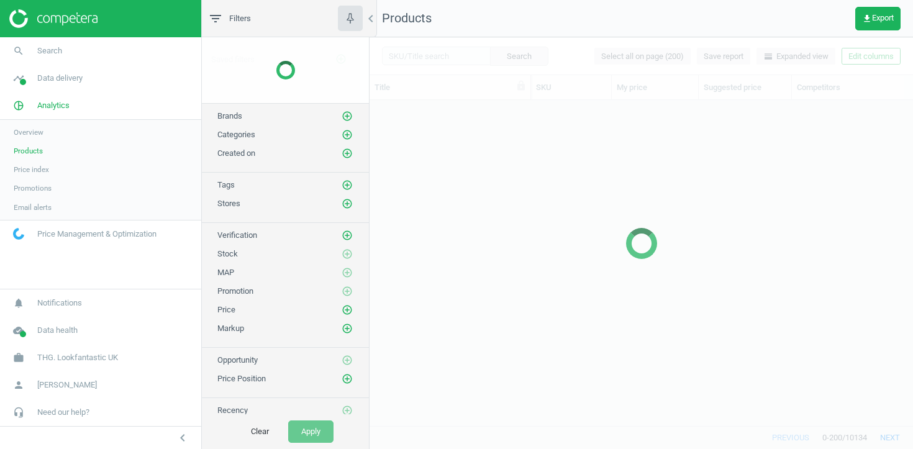
scroll to position [325, 543]
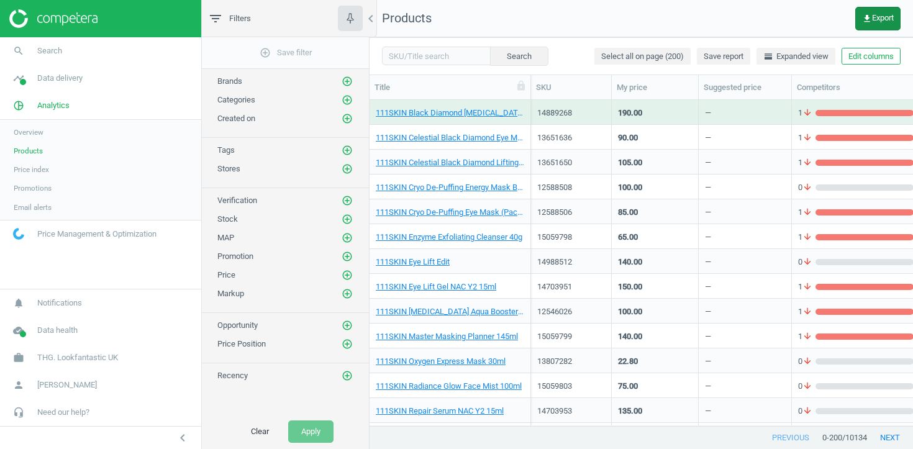
click at [877, 16] on span "get_app Export" at bounding box center [878, 19] width 32 height 10
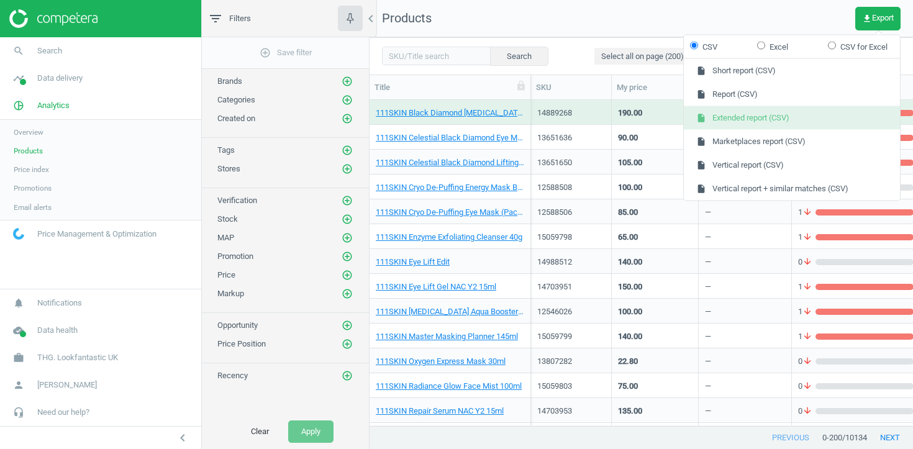
click at [777, 111] on button "insert_drive_file Extended report (CSV)" at bounding box center [792, 118] width 216 height 24
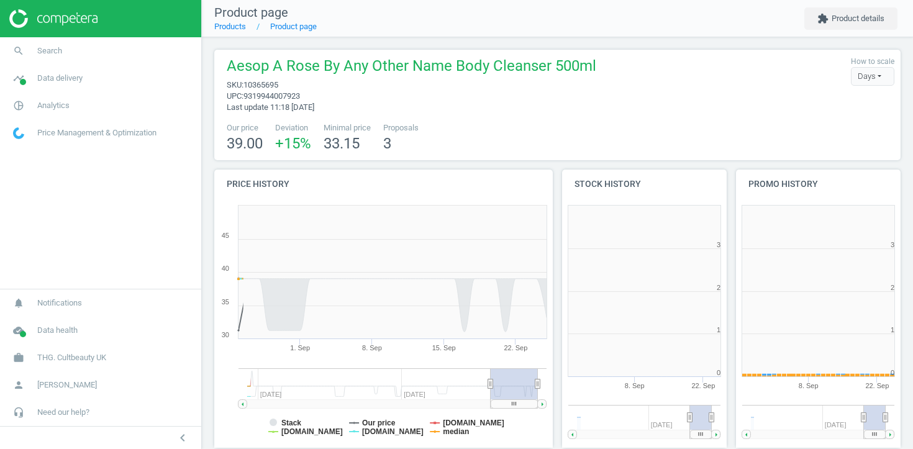
scroll to position [249, 165]
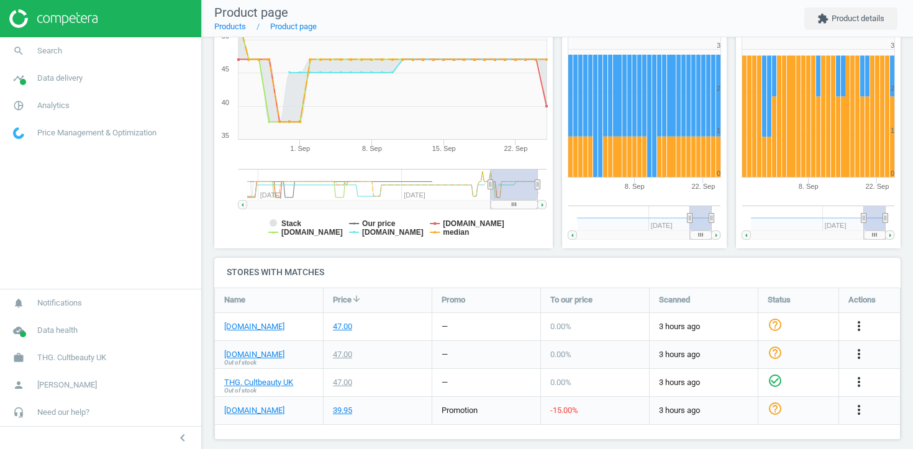
scroll to position [201, 0]
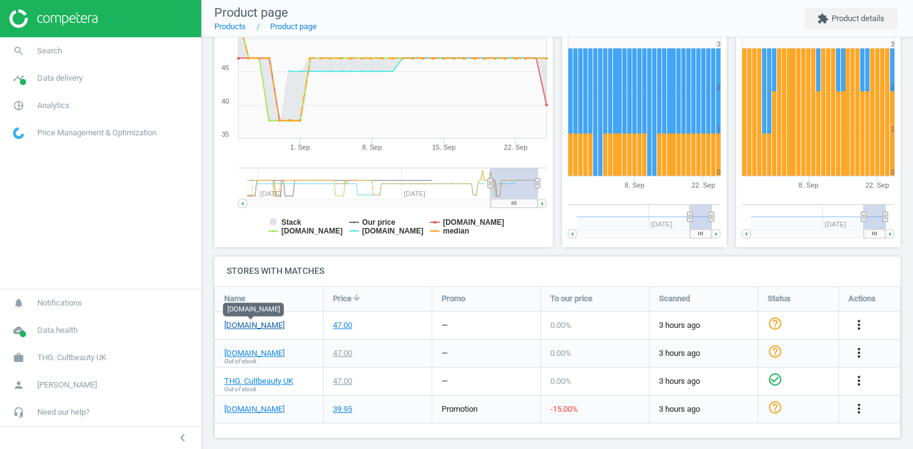
click at [268, 325] on link "[DOMAIN_NAME]" at bounding box center [254, 325] width 60 height 11
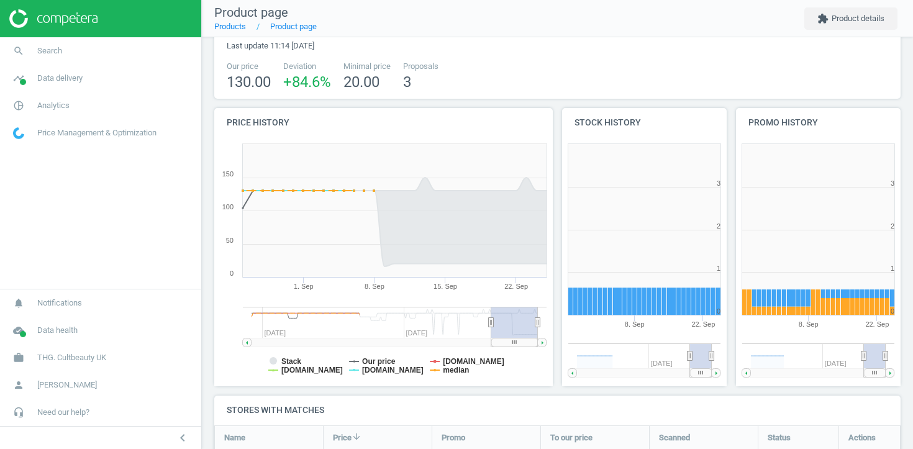
scroll to position [211, 0]
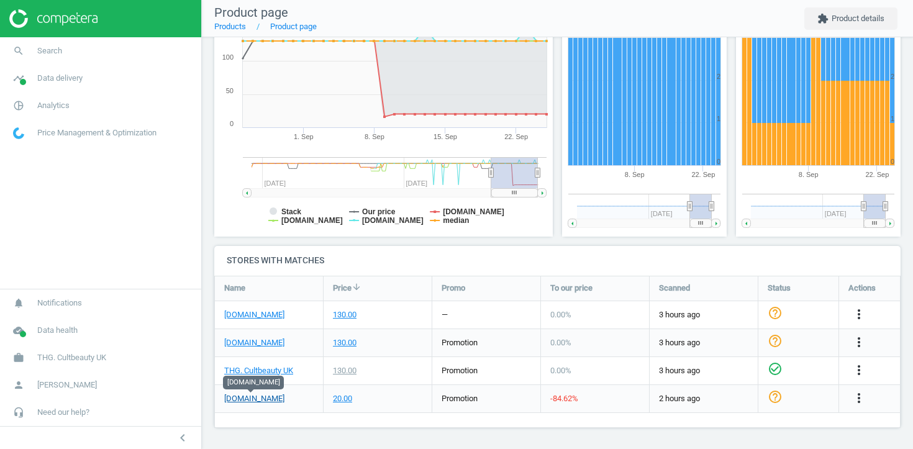
click at [252, 397] on link "[DOMAIN_NAME]" at bounding box center [254, 398] width 60 height 11
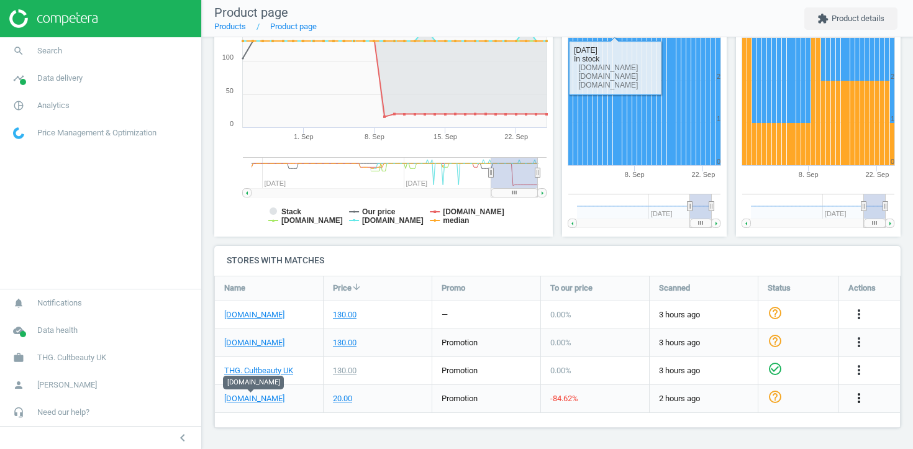
click at [859, 405] on button "more_vert" at bounding box center [858, 399] width 15 height 16
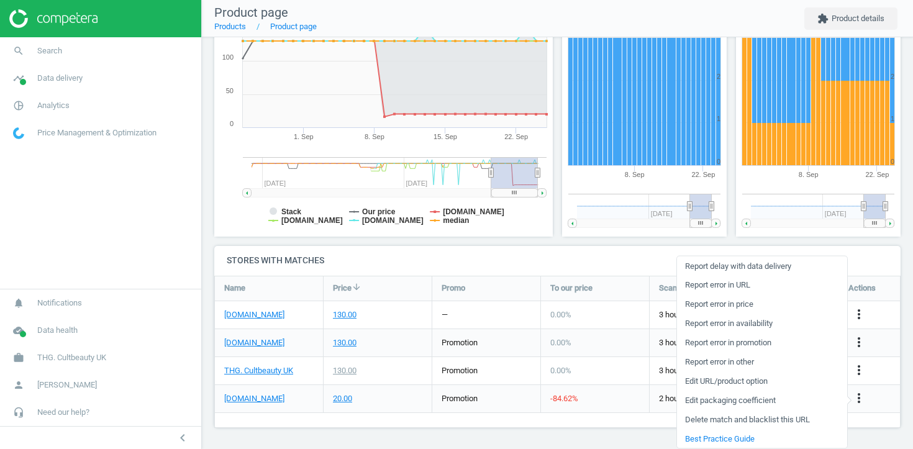
click at [767, 379] on link "Edit URL/product option" at bounding box center [762, 380] width 170 height 19
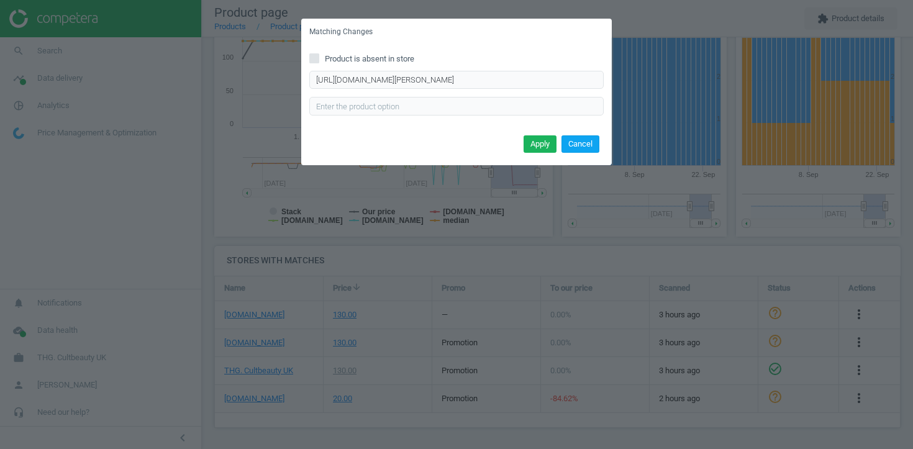
click at [589, 150] on button "Cancel" at bounding box center [580, 143] width 38 height 17
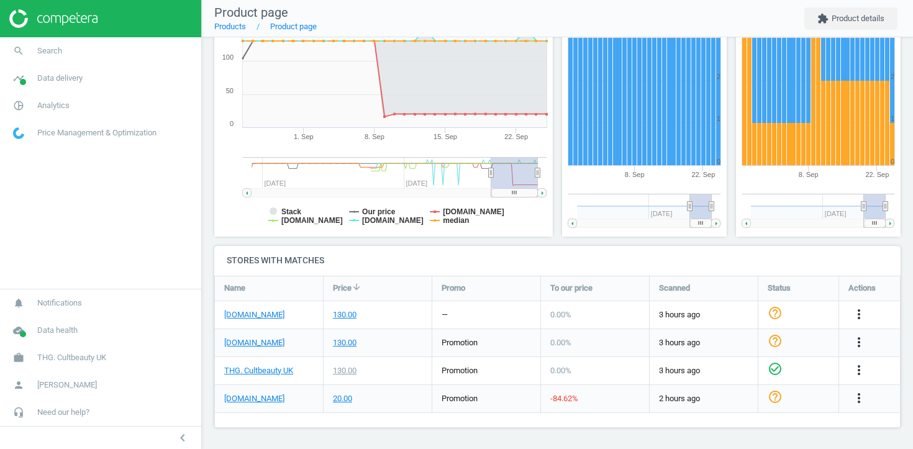
click at [862, 406] on div "more_vert" at bounding box center [869, 398] width 61 height 27
click at [857, 394] on icon "more_vert" at bounding box center [858, 398] width 15 height 15
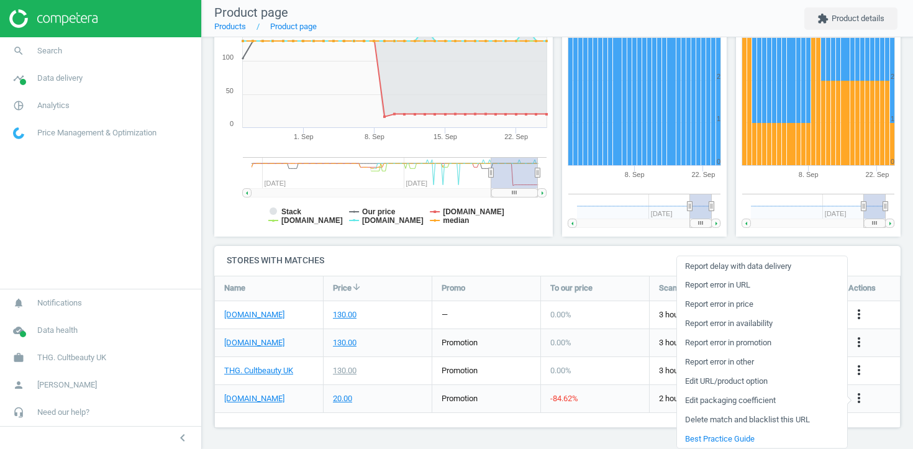
click at [744, 284] on link "Report error in URL" at bounding box center [762, 284] width 170 height 19
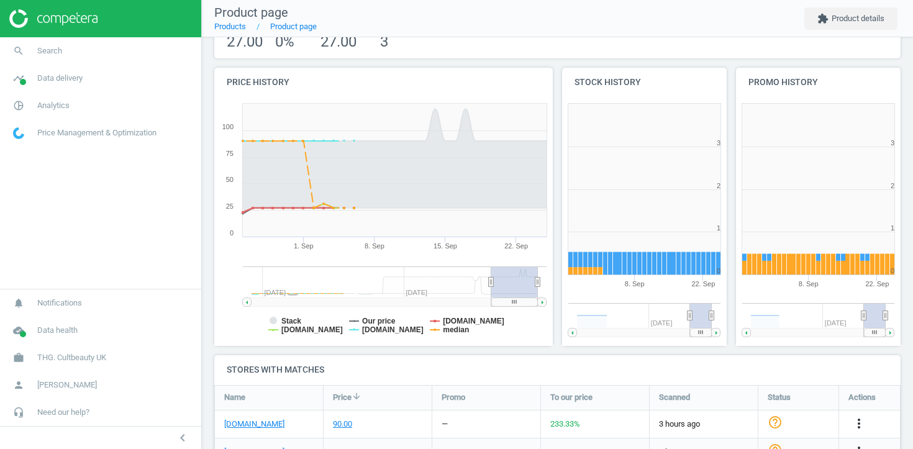
scroll to position [211, 0]
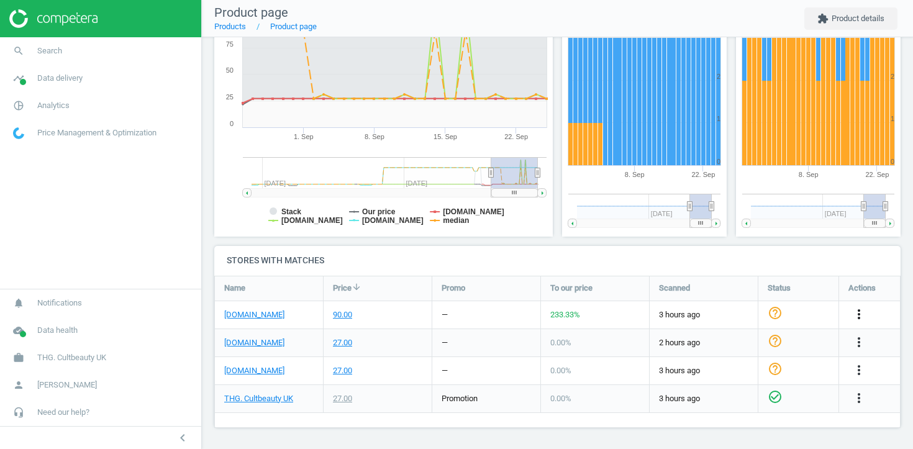
click at [858, 314] on icon "more_vert" at bounding box center [858, 314] width 15 height 15
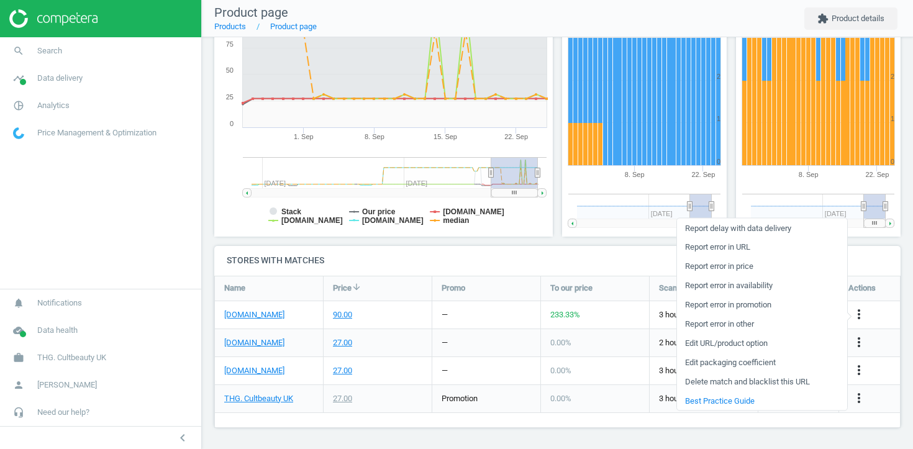
click at [754, 337] on link "Edit URL/product option" at bounding box center [762, 342] width 170 height 19
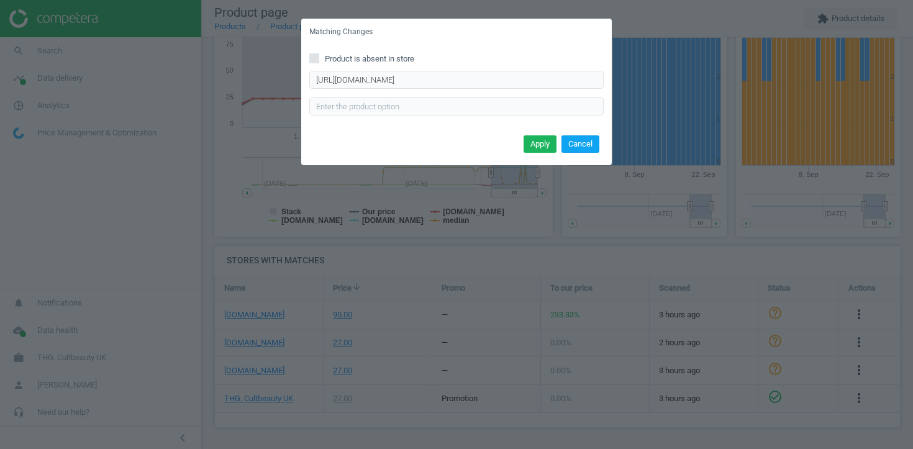
click at [589, 145] on button "Cancel" at bounding box center [580, 143] width 38 height 17
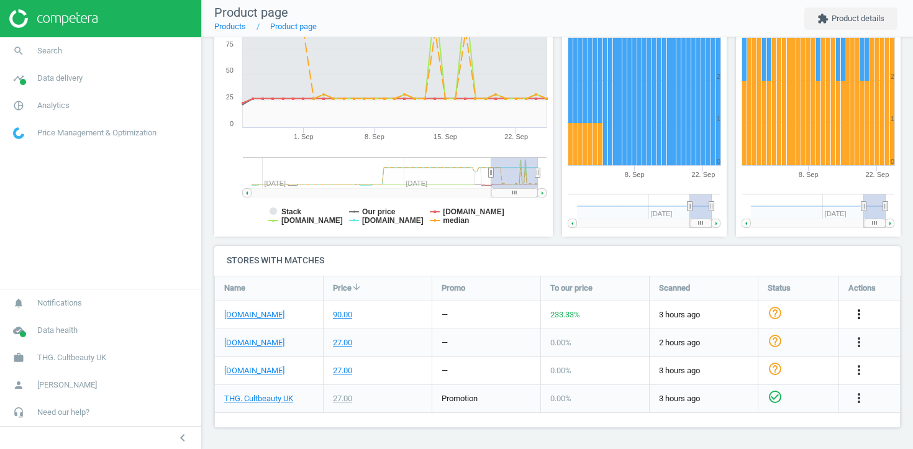
click at [856, 317] on icon "more_vert" at bounding box center [858, 314] width 15 height 15
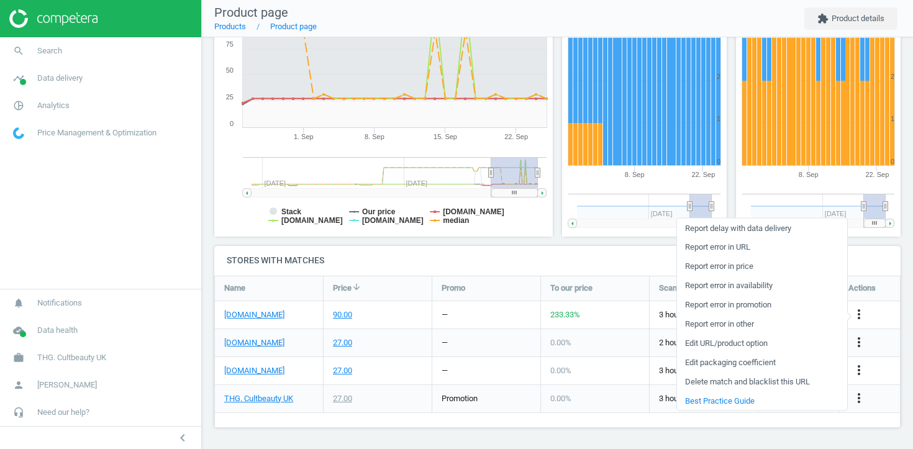
click at [745, 248] on link "Report error in URL" at bounding box center [762, 246] width 170 height 19
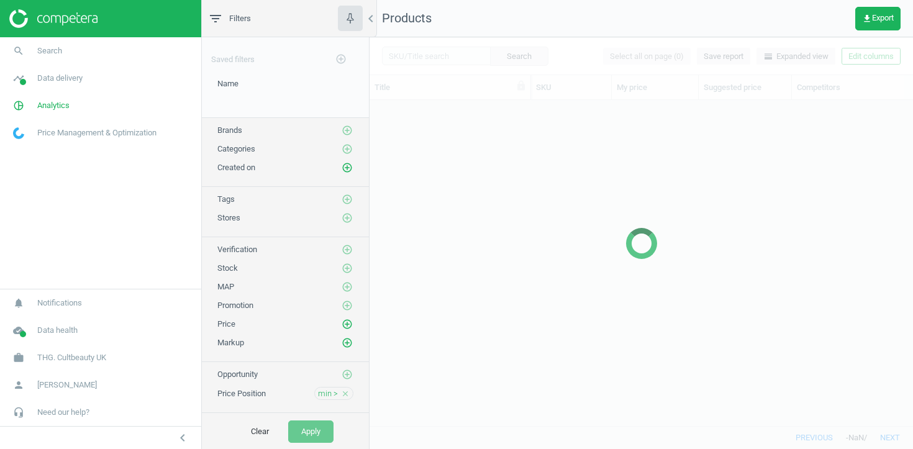
scroll to position [325, 543]
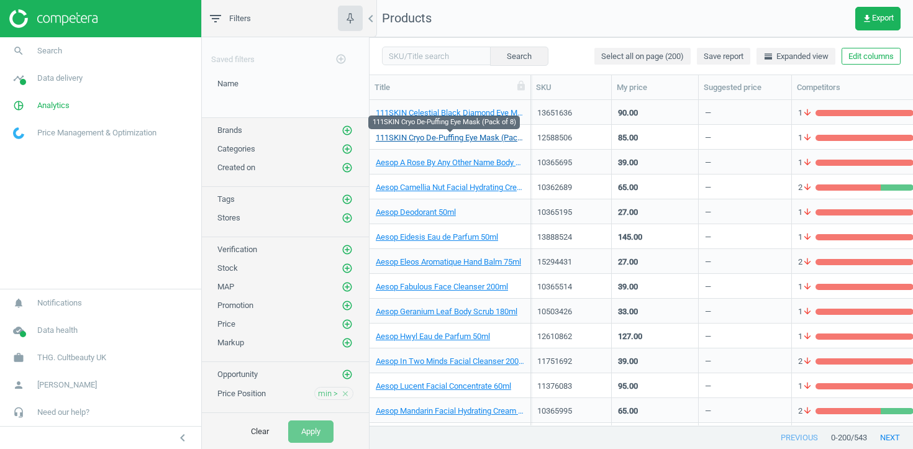
click at [464, 135] on link "111SKIN Cryo De-Puffing Eye Mask (Pack of 8)" at bounding box center [450, 137] width 148 height 11
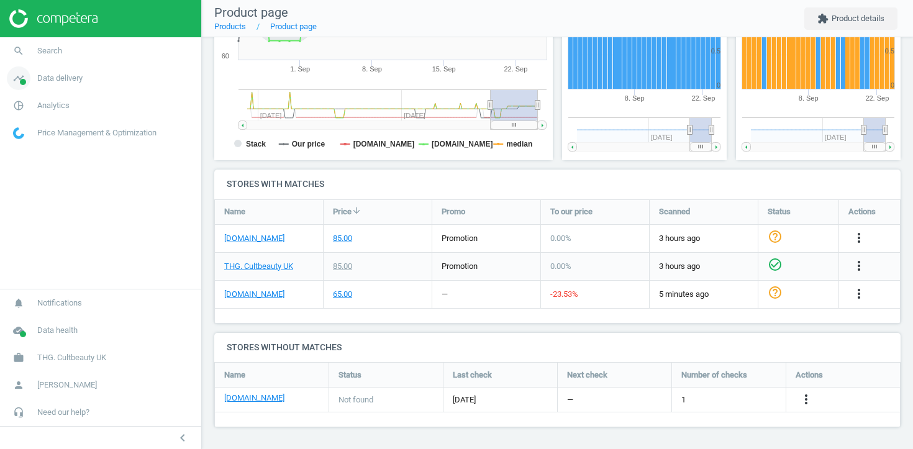
click at [60, 74] on span "Data delivery" at bounding box center [59, 78] width 45 height 11
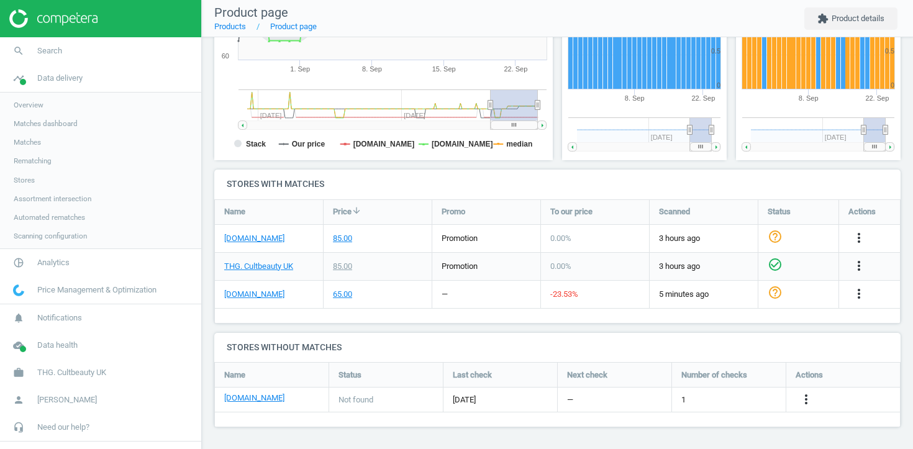
click at [30, 175] on span "Stores" at bounding box center [24, 180] width 21 height 10
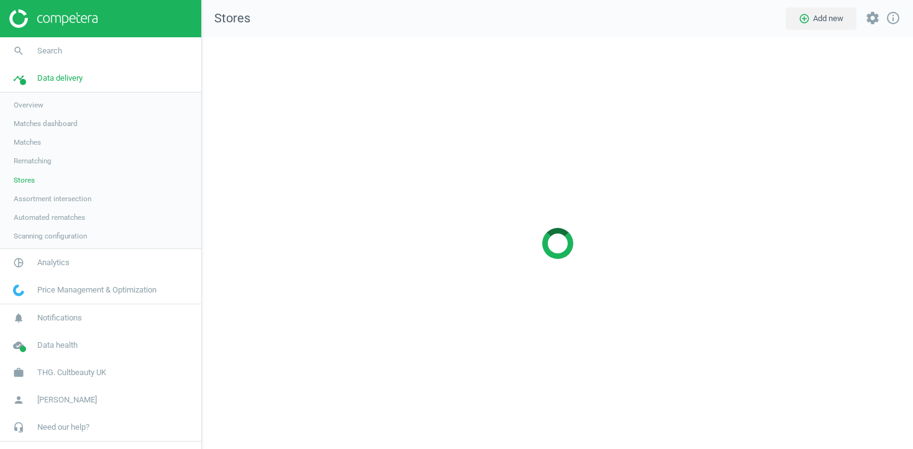
scroll to position [412, 712]
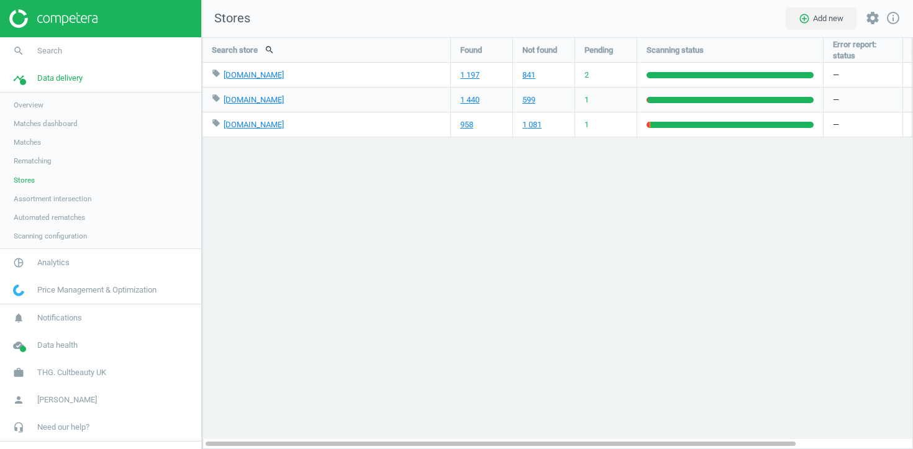
click at [29, 142] on span "Matches" at bounding box center [27, 142] width 27 height 10
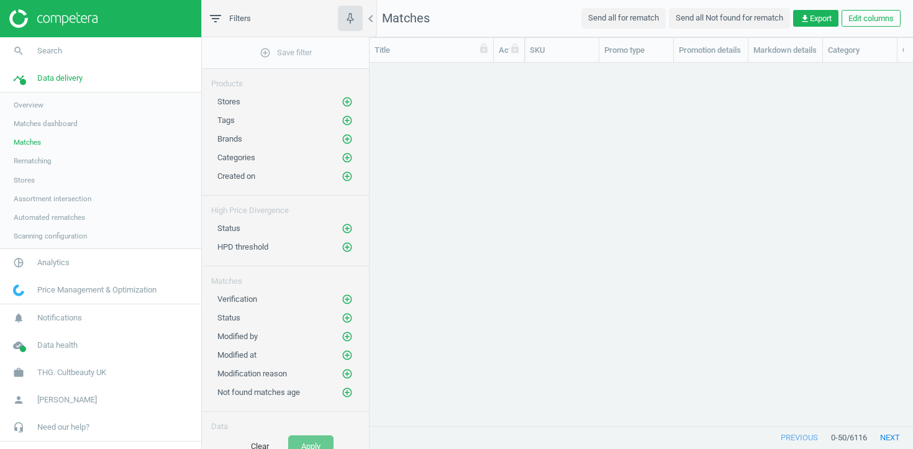
scroll to position [363, 543]
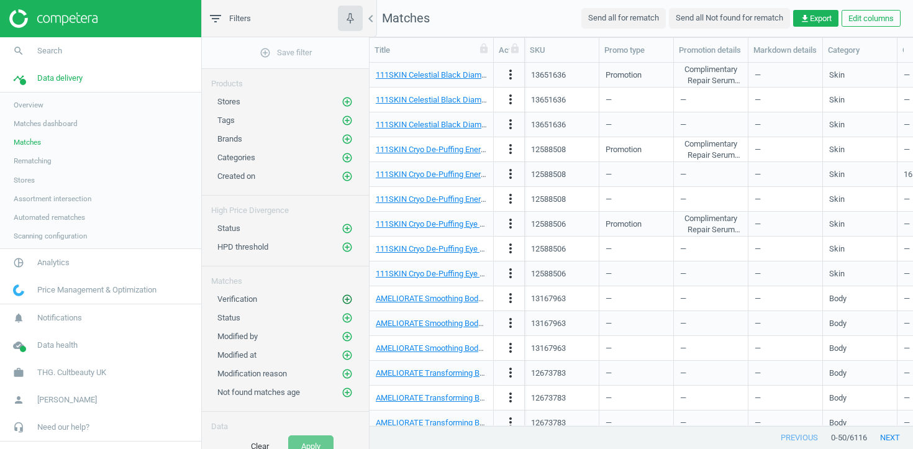
click at [347, 297] on icon "add_circle_outline" at bounding box center [347, 299] width 11 height 11
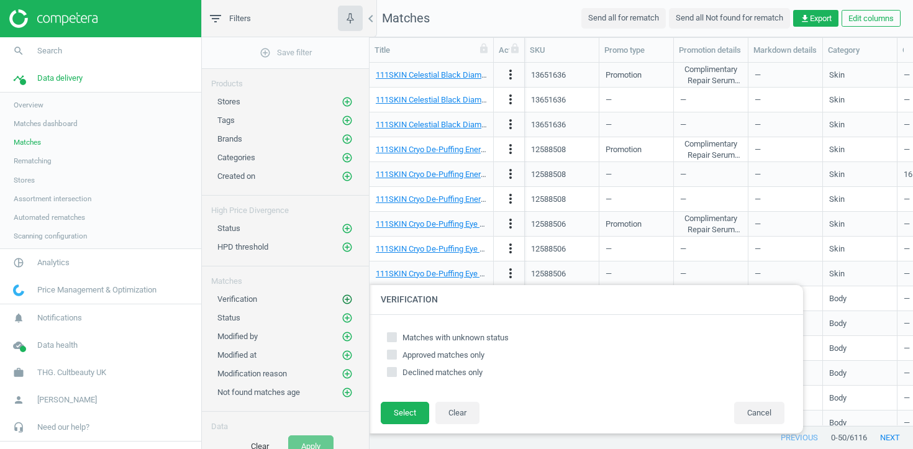
click at [347, 297] on icon "add_circle_outline" at bounding box center [347, 299] width 11 height 11
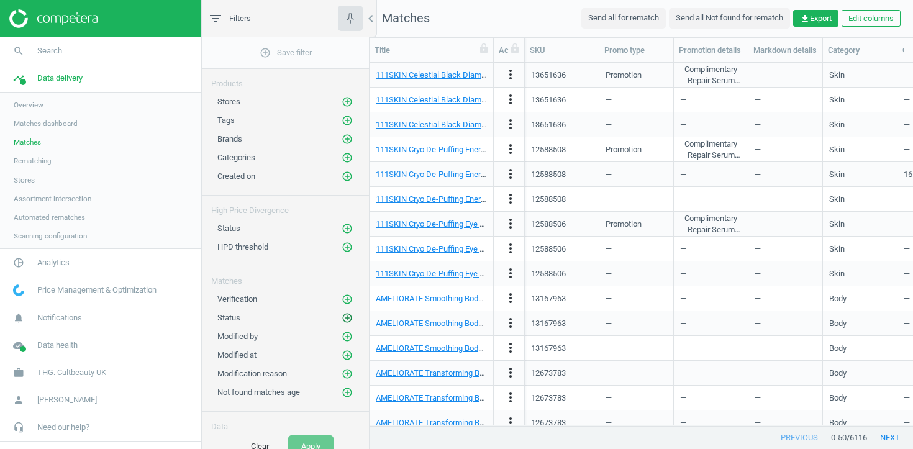
click at [345, 320] on icon "add_circle_outline" at bounding box center [347, 317] width 11 height 11
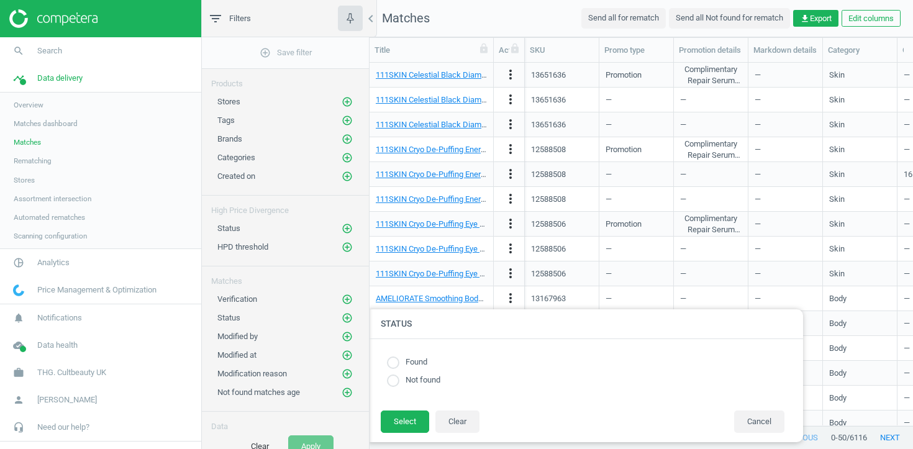
click at [396, 361] on input "radio" at bounding box center [393, 362] width 12 height 12
radio input "true"
click at [395, 419] on button "Select" at bounding box center [405, 421] width 48 height 22
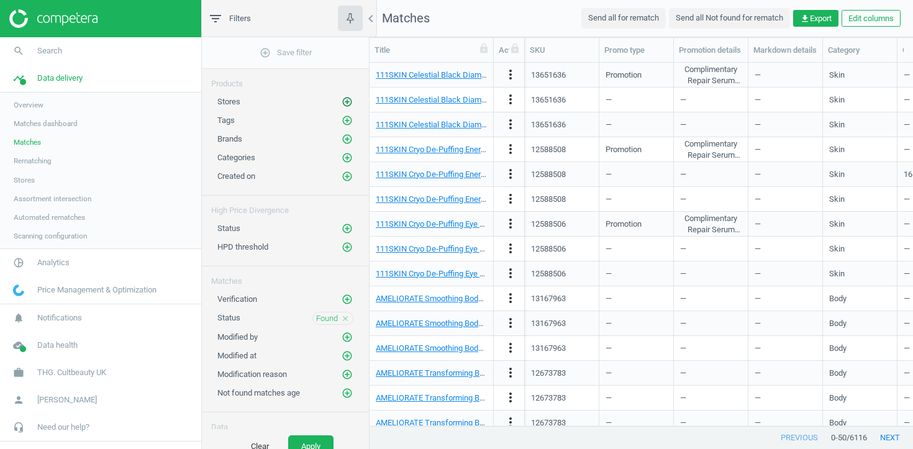
click at [348, 104] on icon "add_circle_outline" at bounding box center [347, 101] width 11 height 11
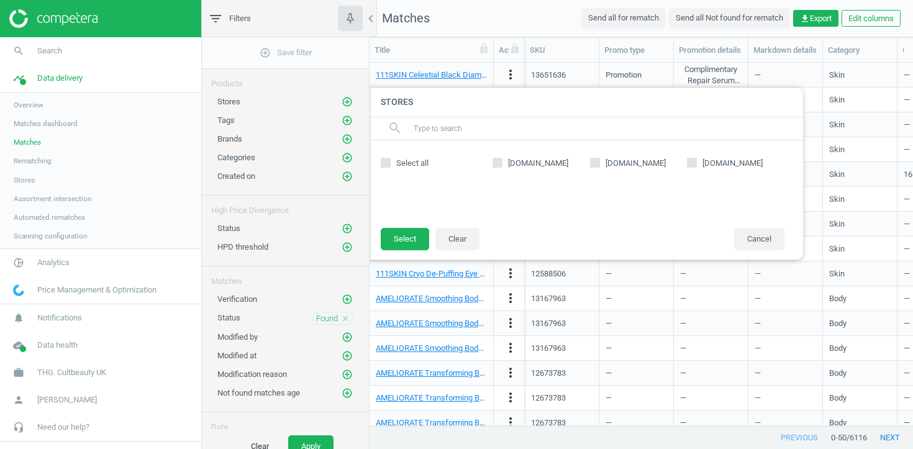
click at [604, 166] on span "[DOMAIN_NAME]" at bounding box center [635, 163] width 65 height 11
click at [599, 166] on input "[DOMAIN_NAME]" at bounding box center [595, 162] width 8 height 8
checkbox input "true"
click at [398, 245] on button "Select" at bounding box center [405, 239] width 48 height 22
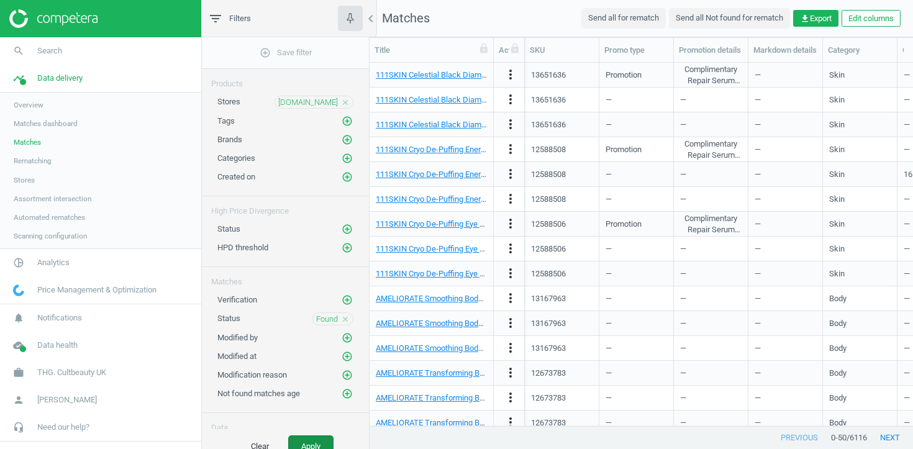
click at [310, 441] on button "Apply" at bounding box center [310, 446] width 45 height 22
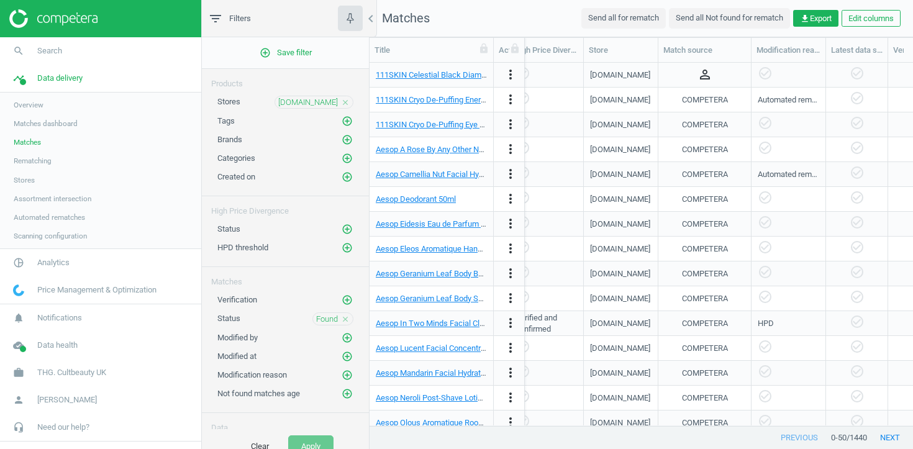
scroll to position [0, 1152]
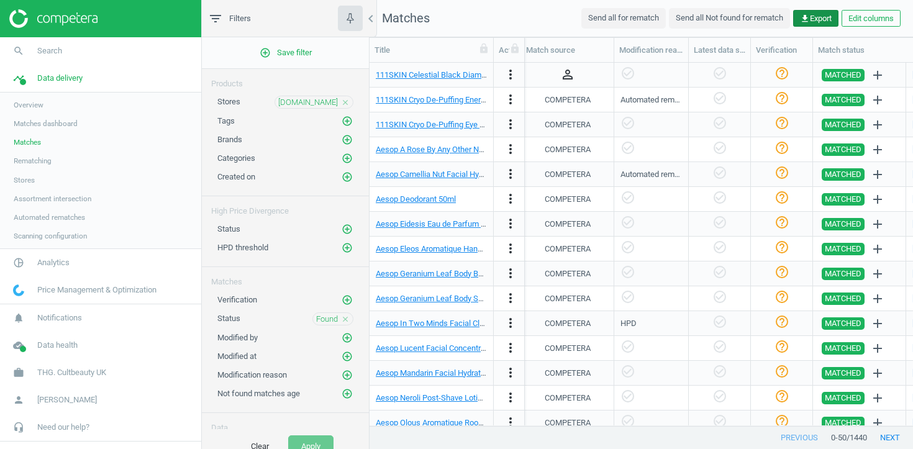
click at [815, 23] on span "get_app Export" at bounding box center [816, 18] width 32 height 11
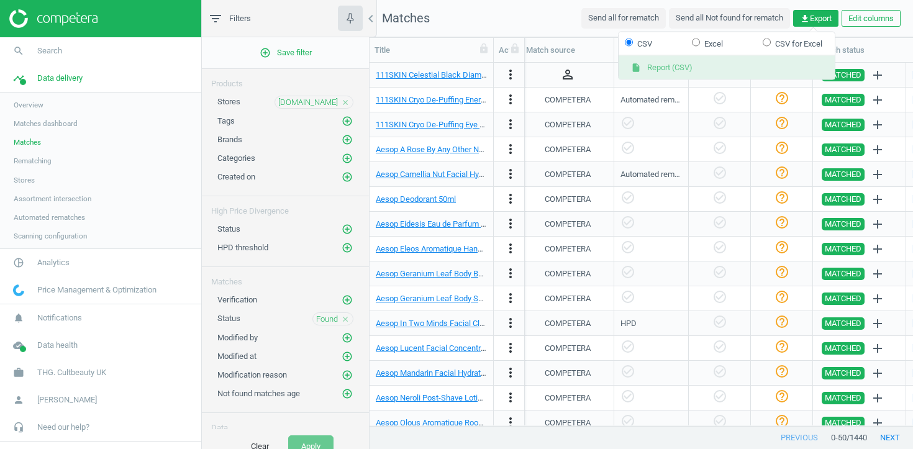
click at [749, 63] on button "insert_drive_file Report (CSV)" at bounding box center [726, 68] width 216 height 24
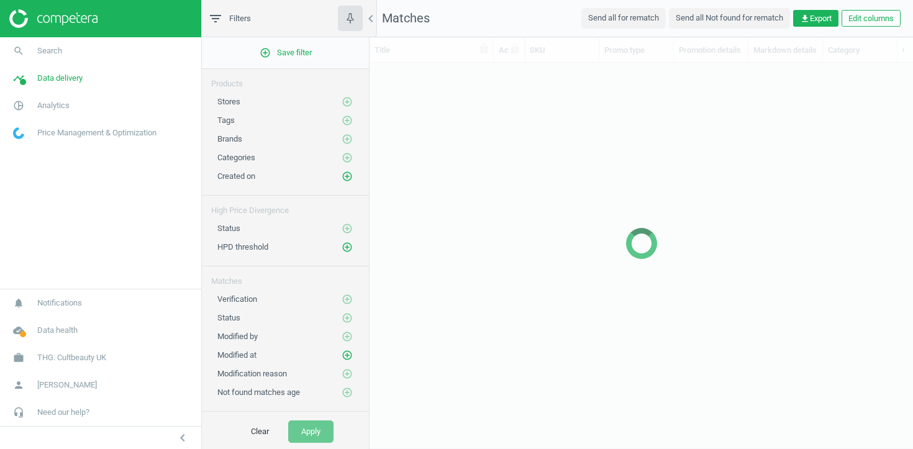
scroll to position [363, 543]
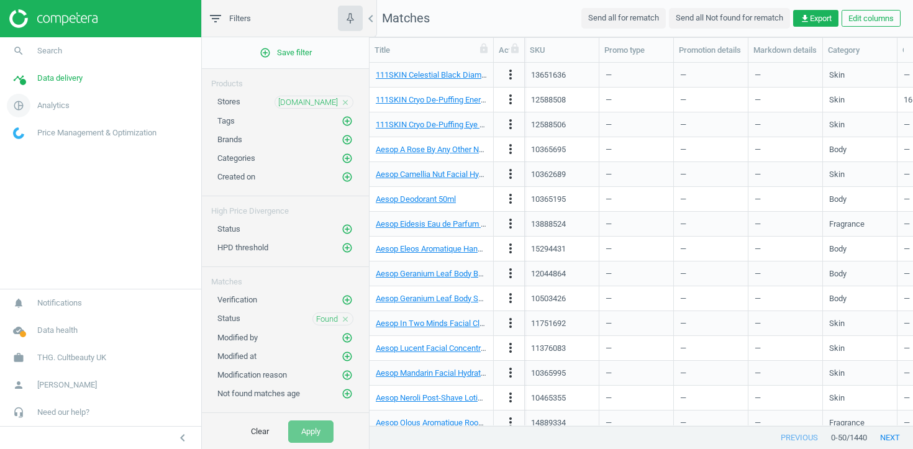
click at [76, 101] on link "pie_chart_outlined Analytics" at bounding box center [100, 105] width 201 height 27
click at [29, 153] on span "Products" at bounding box center [28, 151] width 29 height 10
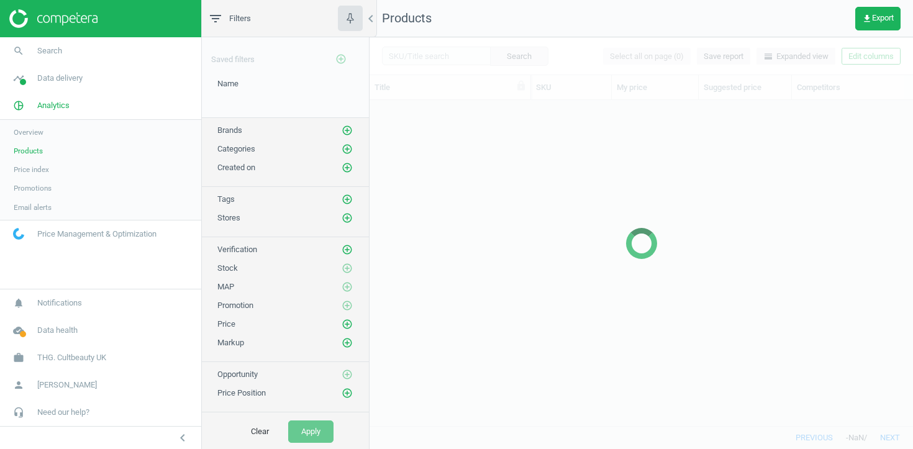
scroll to position [325, 543]
click at [444, 58] on input "text" at bounding box center [436, 56] width 109 height 19
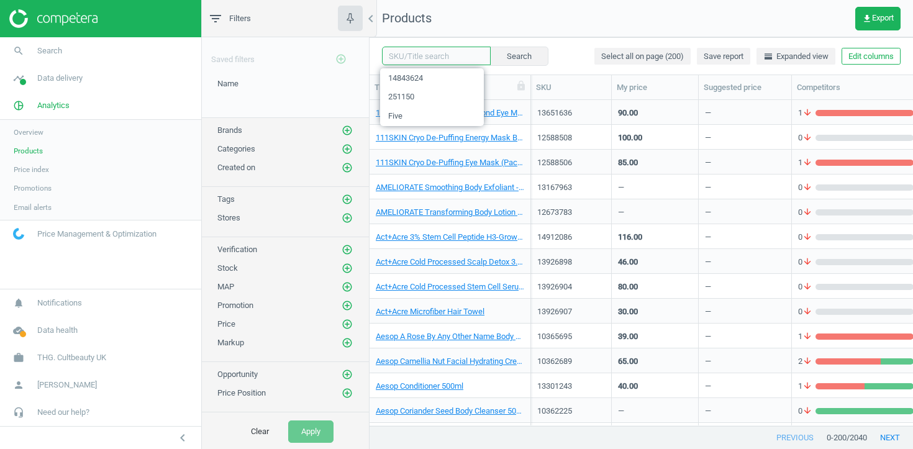
paste input "11091817 11176262 12021435 12117296 12271415 13667946 13910720 14842667 1486696…"
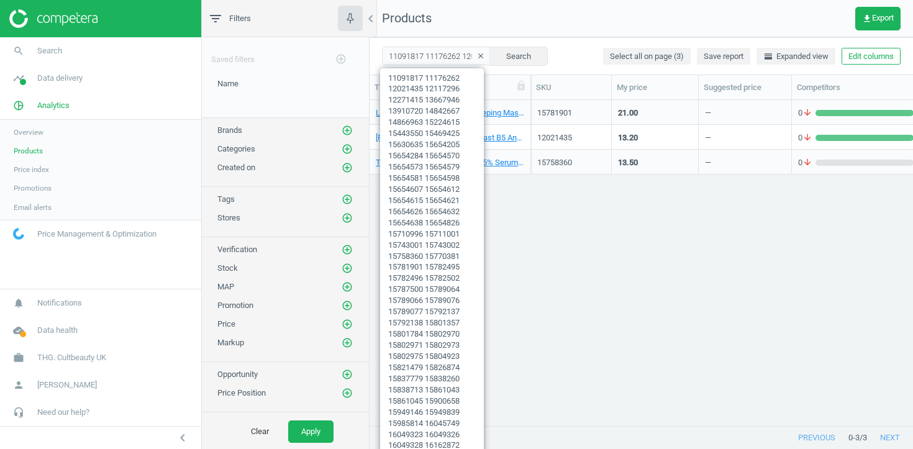
click at [547, 294] on div "LANEIGE Lip Sleeping Mask 20g - Cotton Candy Swirl 15781901 21.00 — 0 arrow_dow…" at bounding box center [640, 262] width 543 height 325
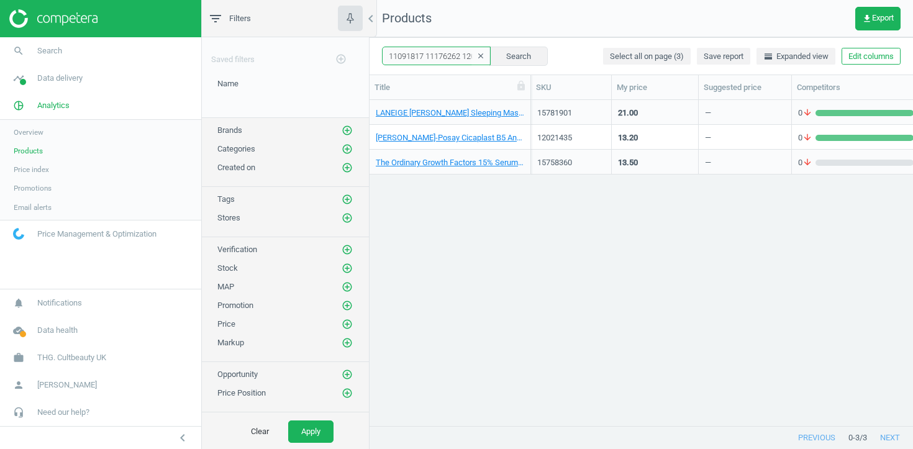
click at [445, 50] on input "11091817 11176262 12021435 12117296 12271415 13667946 13910720 14842667 1486696…" at bounding box center [436, 56] width 109 height 19
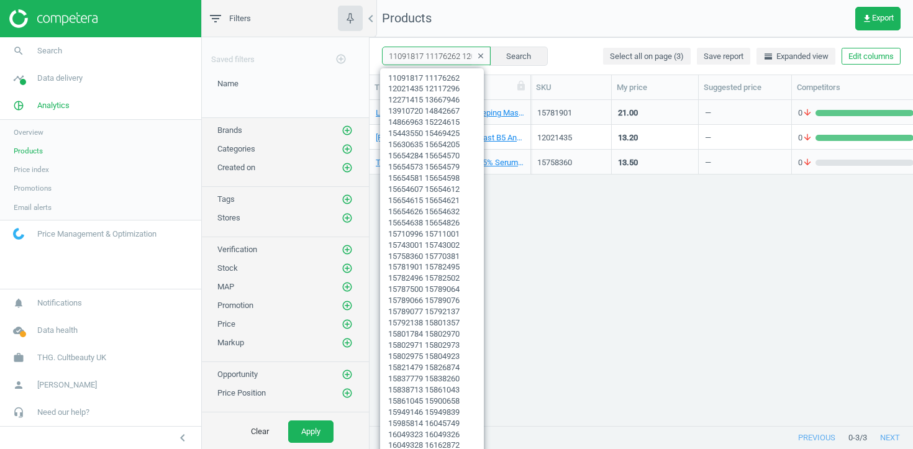
paste input "text"
type input "16288094 16336868 16336870 16339275 16345571 16351679 16442726 16481434 1658309…"
click at [492, 57] on button "Search" at bounding box center [518, 56] width 58 height 19
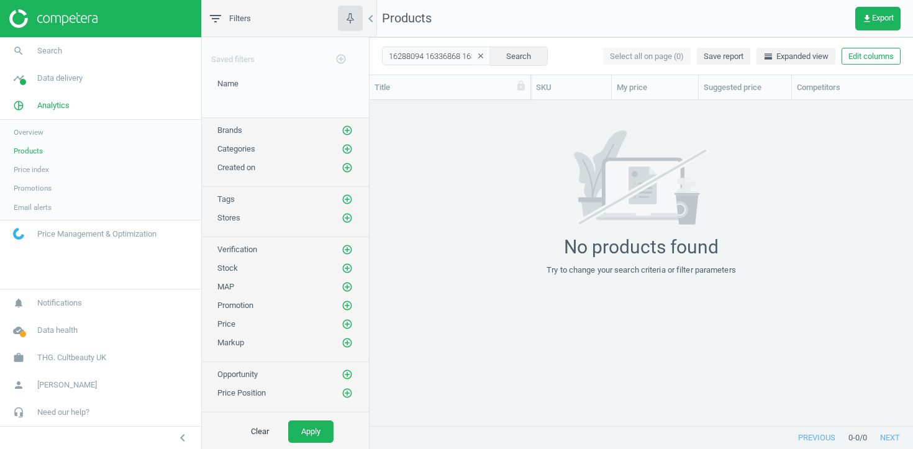
click at [476, 58] on icon "clear" at bounding box center [480, 56] width 9 height 9
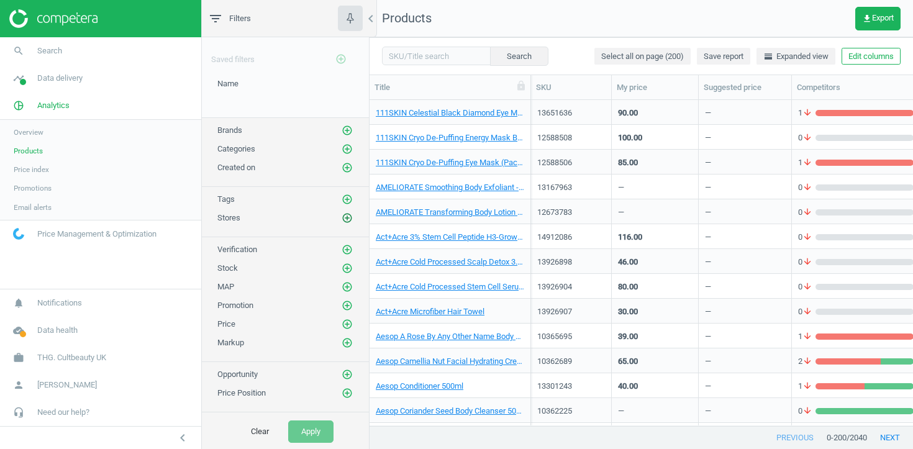
click at [353, 215] on button "add_circle_outline" at bounding box center [347, 218] width 12 height 12
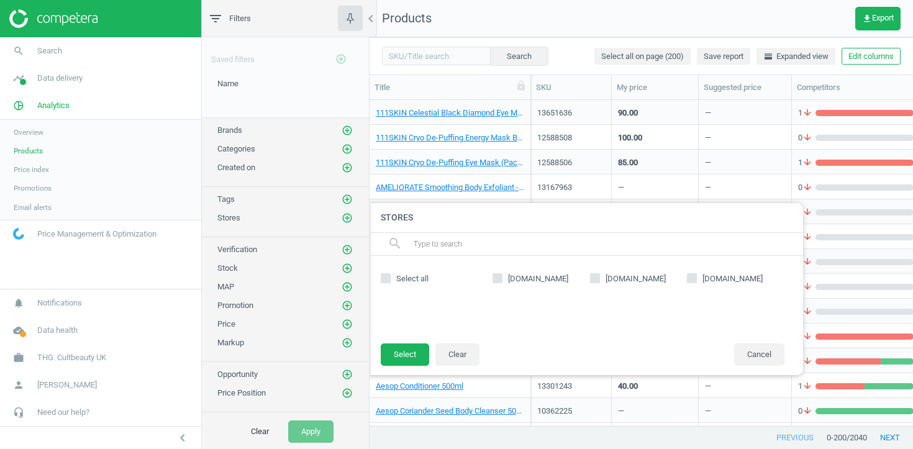
click at [638, 287] on div "spacenk.com sephora.co.uk johnlewis.com" at bounding box center [638, 299] width 304 height 62
click at [640, 278] on span "[DOMAIN_NAME]" at bounding box center [635, 278] width 65 height 11
click at [599, 278] on input "[DOMAIN_NAME]" at bounding box center [595, 278] width 8 height 8
checkbox input "true"
click at [402, 356] on button "Select" at bounding box center [405, 354] width 48 height 22
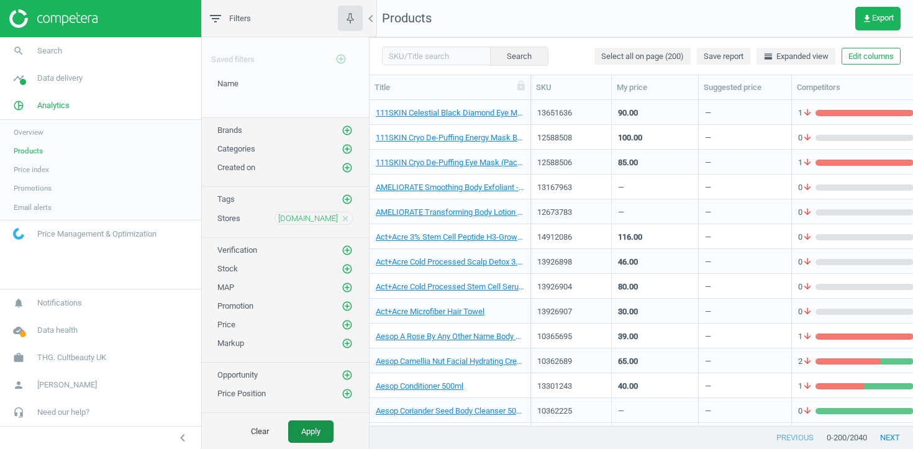
click at [312, 433] on button "Apply" at bounding box center [310, 431] width 45 height 22
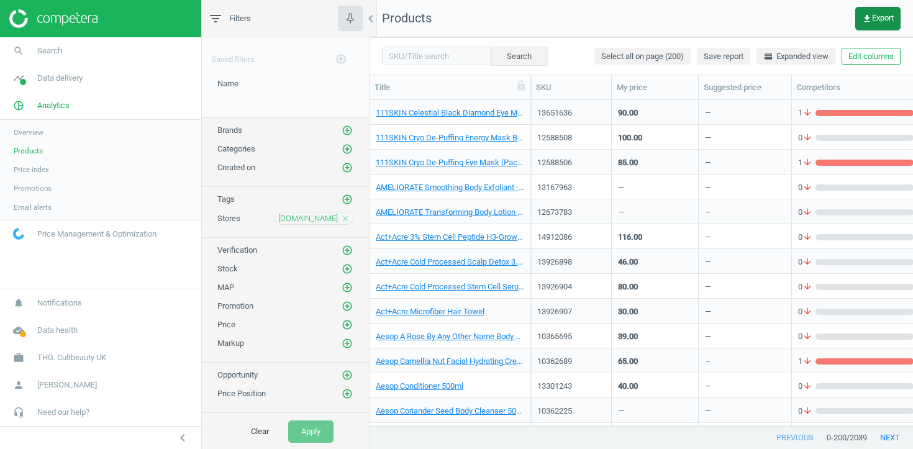
click at [882, 16] on span "get_app Export" at bounding box center [878, 19] width 32 height 10
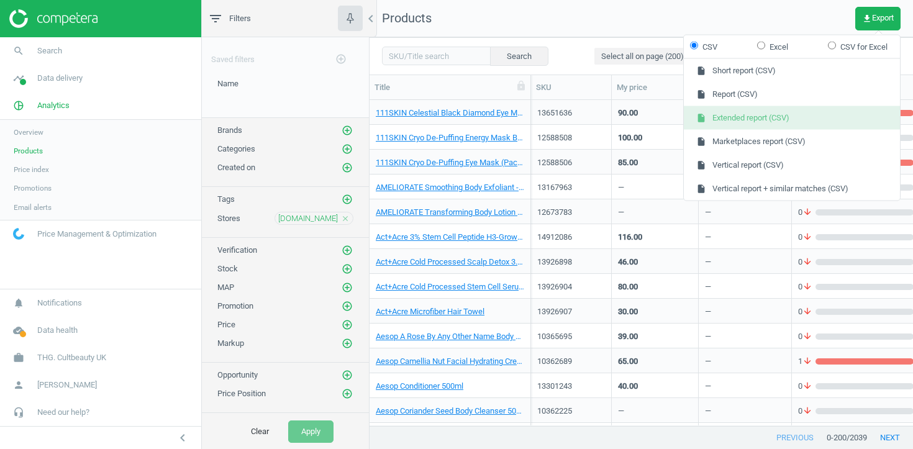
click at [818, 124] on button "insert_drive_file Extended report (CSV)" at bounding box center [792, 118] width 216 height 24
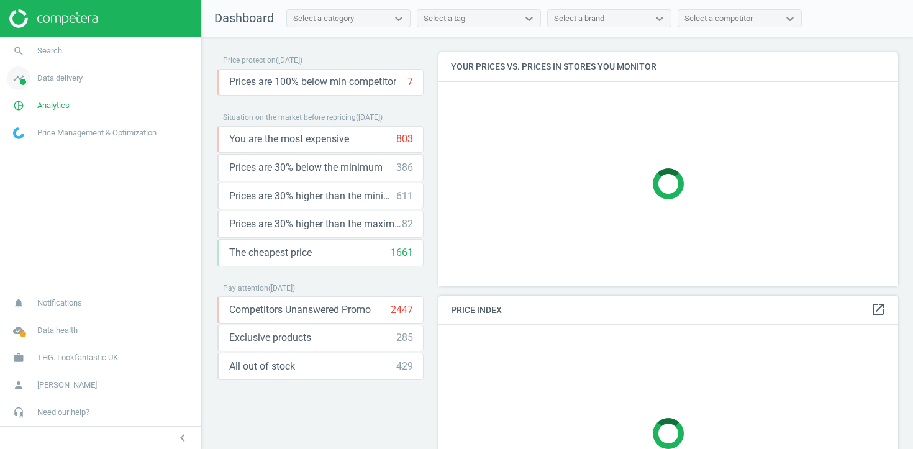
scroll to position [235, 460]
click at [63, 76] on span "Data delivery" at bounding box center [59, 78] width 45 height 11
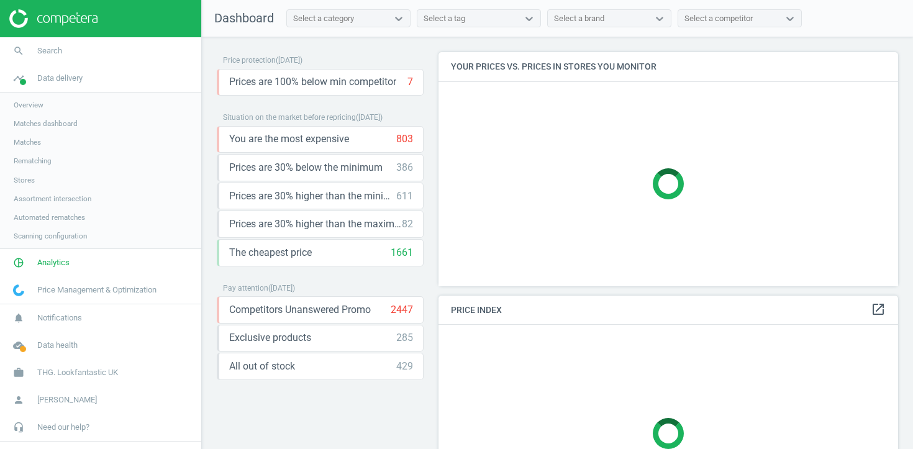
click at [40, 105] on span "Overview" at bounding box center [29, 105] width 30 height 10
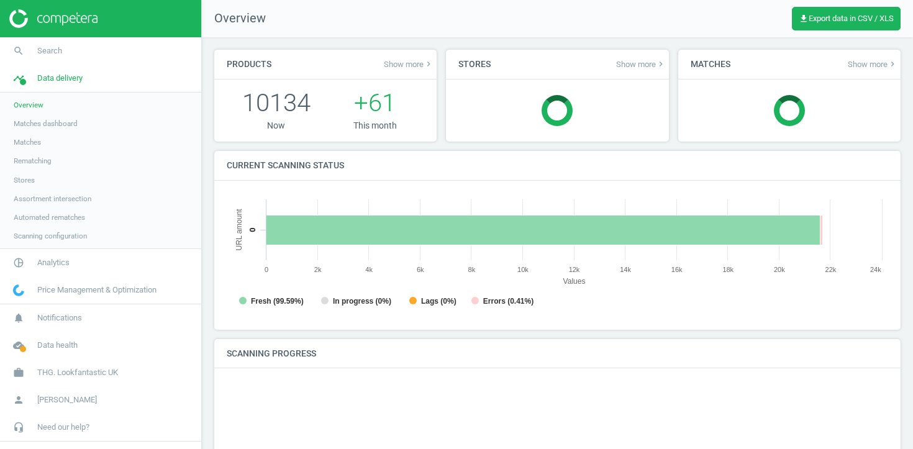
scroll to position [249, 662]
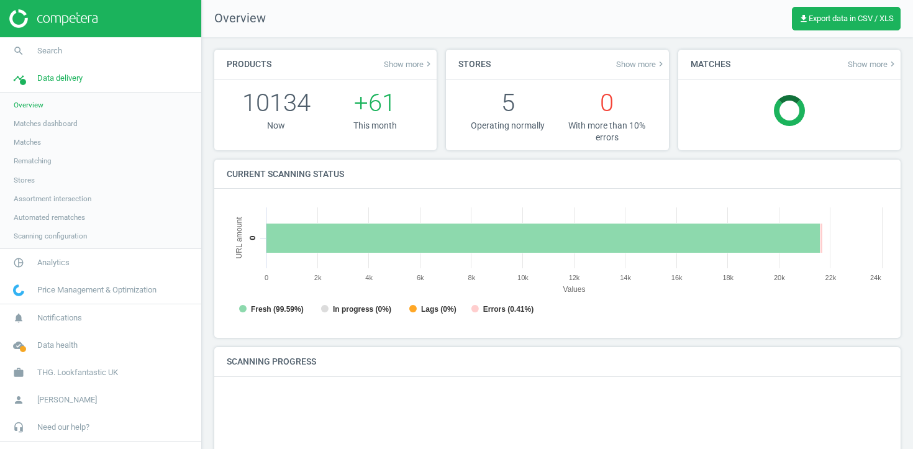
drag, startPoint x: 63, startPoint y: 81, endPoint x: 60, endPoint y: 145, distance: 63.4
click at [63, 81] on span "Data delivery" at bounding box center [59, 78] width 45 height 11
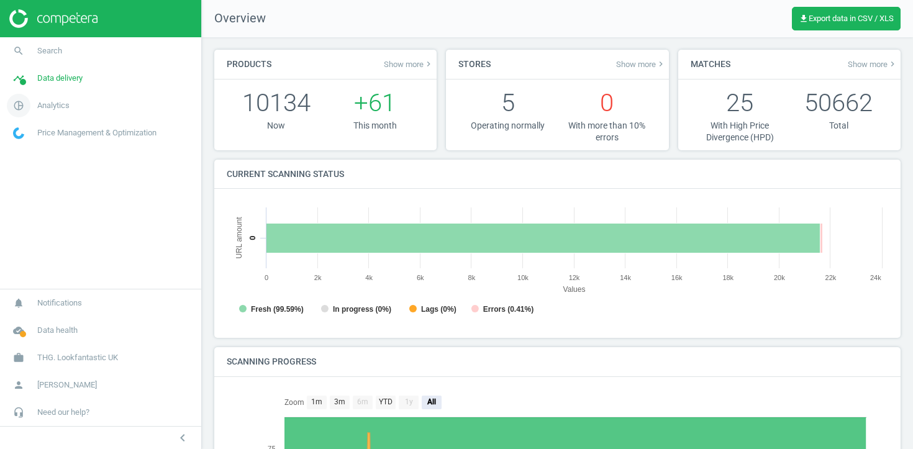
click at [55, 108] on span "Analytics" at bounding box center [53, 105] width 32 height 11
click at [37, 148] on span "Products" at bounding box center [28, 151] width 29 height 10
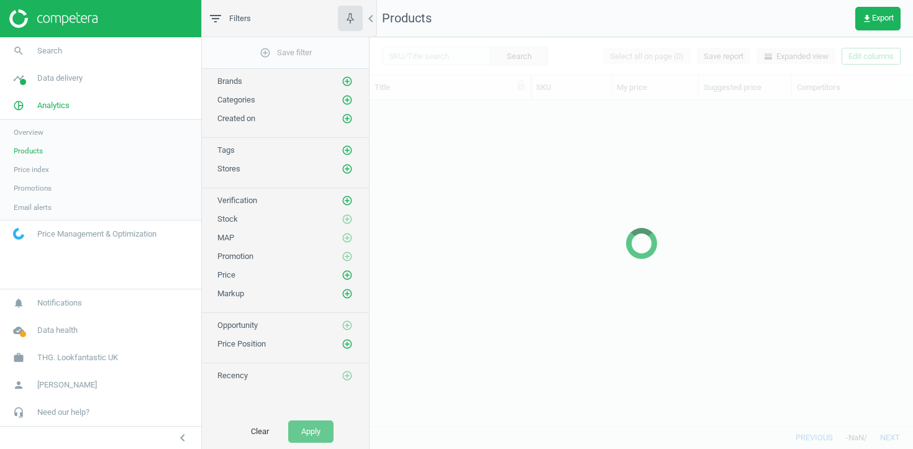
scroll to position [325, 543]
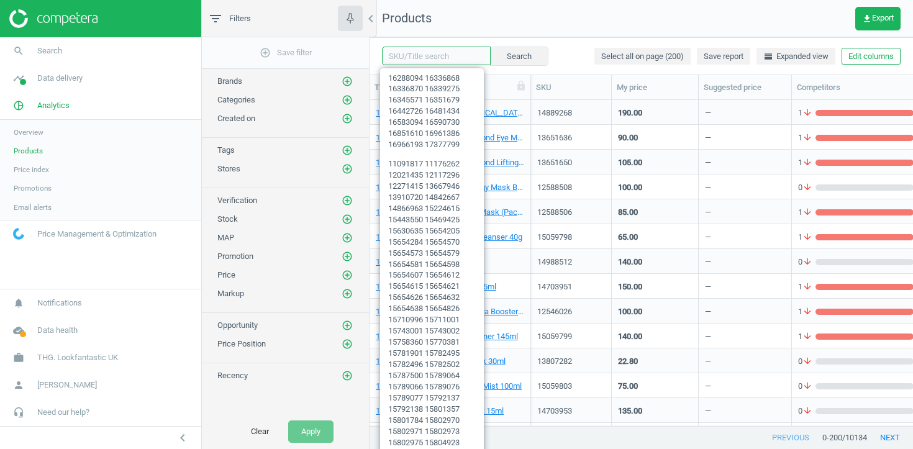
click at [416, 56] on input "text" at bounding box center [436, 56] width 109 height 19
paste input "16442726 16481434 16583094 16590730 16851610 16961386 16966193 17377799"
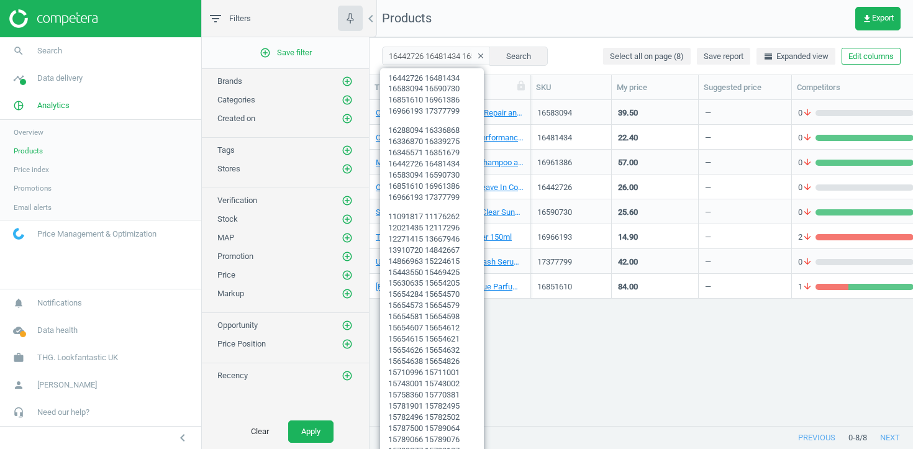
click at [430, 46] on div "16442726 16481434 16583094 16590730 16851610 16961386 16966193 17377799 clear S…" at bounding box center [640, 55] width 543 height 37
click at [430, 47] on input "16442726 16481434 16583094 16590730 16851610 16961386 16966193 17377799" at bounding box center [436, 56] width 109 height 19
paste input "sku 11091817 11176262 12021435 12117296 12271415 13667946 13910720 14842667 148…"
type input "sku 11091817 11176262 12021435 12117296 12271415 13667946 13910720 14842667 148…"
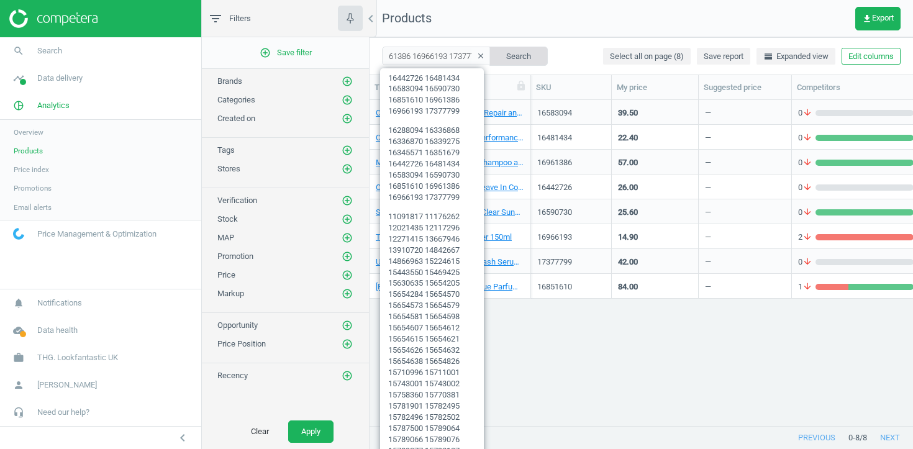
scroll to position [0, 0]
click at [520, 62] on button "Search" at bounding box center [518, 56] width 58 height 19
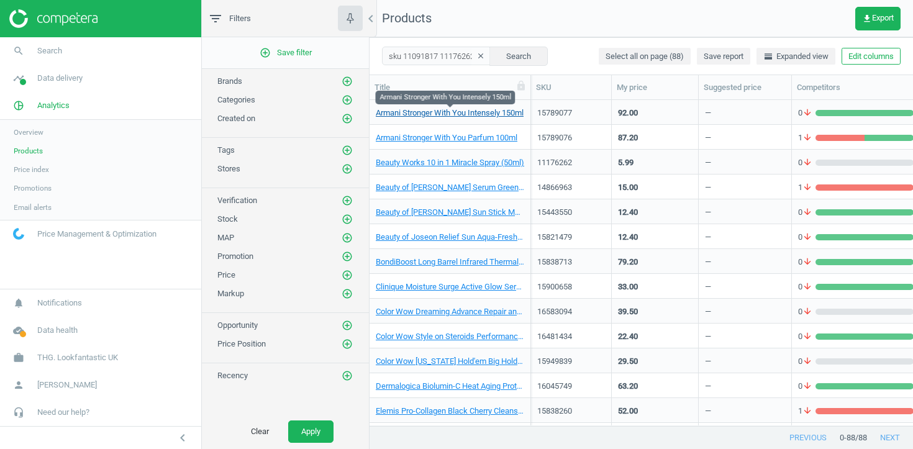
click at [451, 111] on link "Armani Stronger With You Intensely 150ml" at bounding box center [450, 112] width 148 height 11
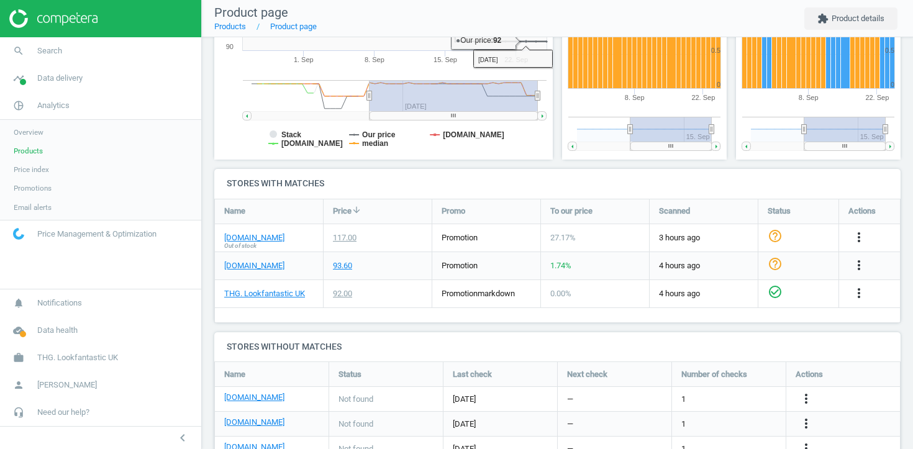
scroll to position [303, 0]
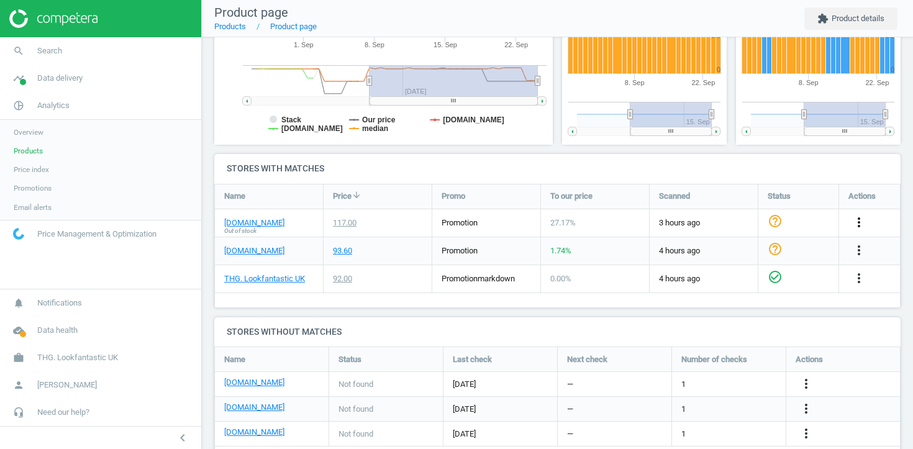
click at [855, 224] on icon "more_vert" at bounding box center [858, 222] width 15 height 15
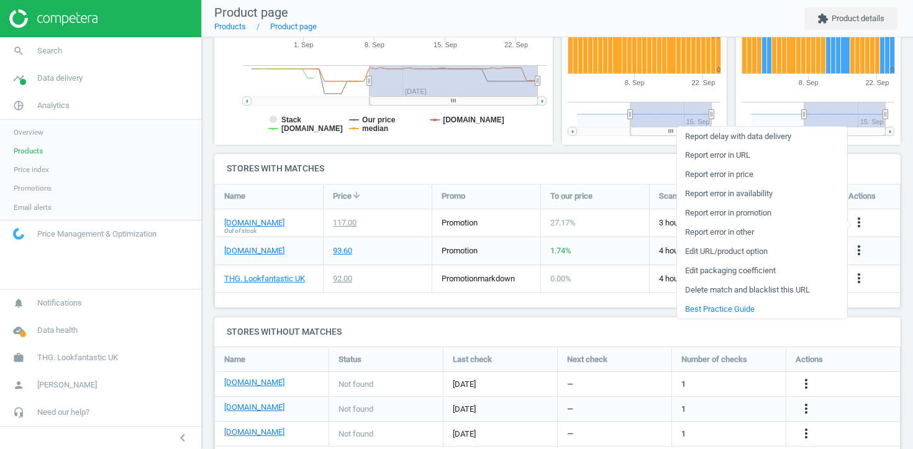
click at [701, 256] on link "Edit URL/product option" at bounding box center [762, 251] width 170 height 19
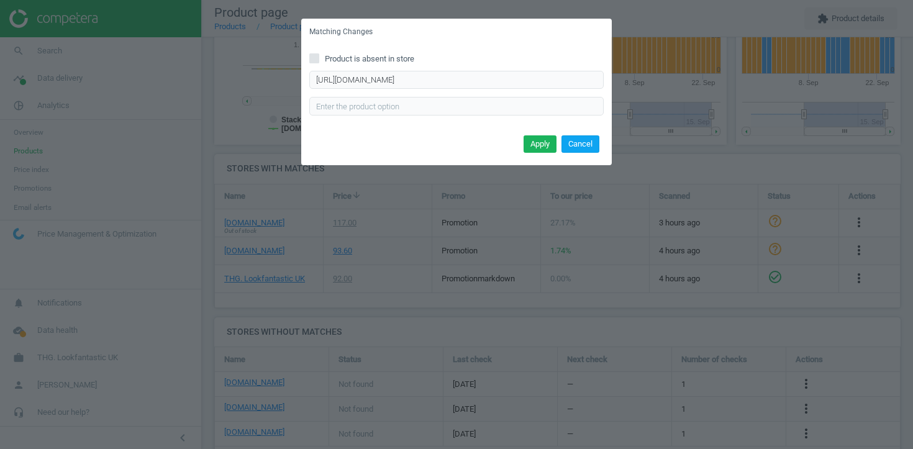
click at [579, 141] on button "Cancel" at bounding box center [580, 143] width 38 height 17
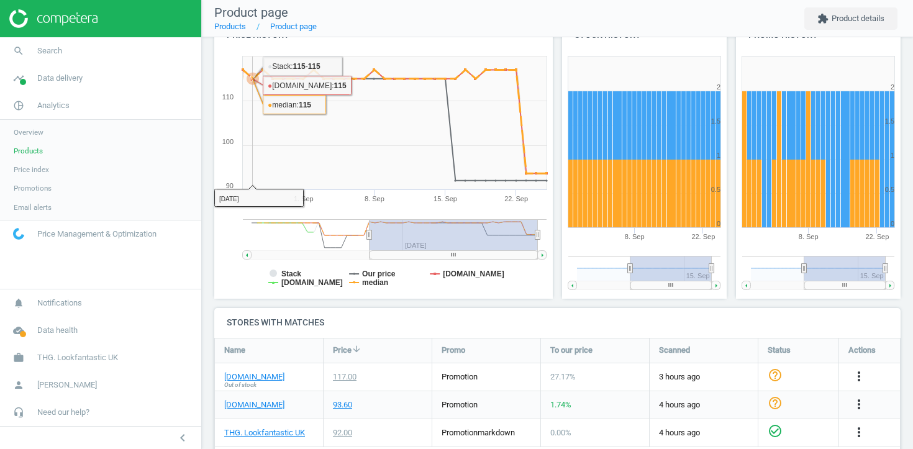
scroll to position [337, 0]
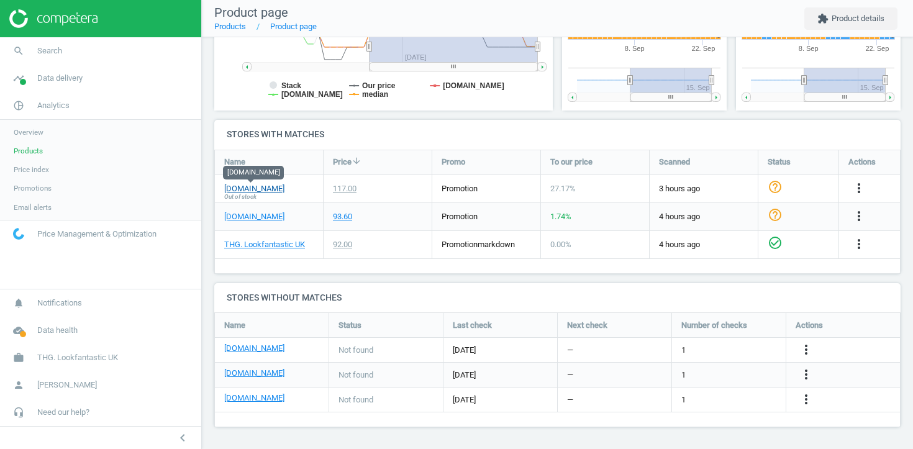
click at [254, 186] on link "[DOMAIN_NAME]" at bounding box center [254, 188] width 60 height 11
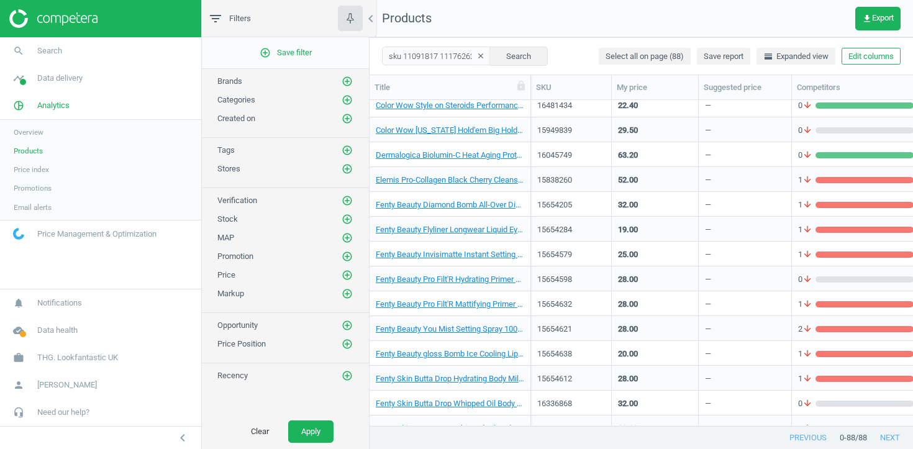
scroll to position [235, 0]
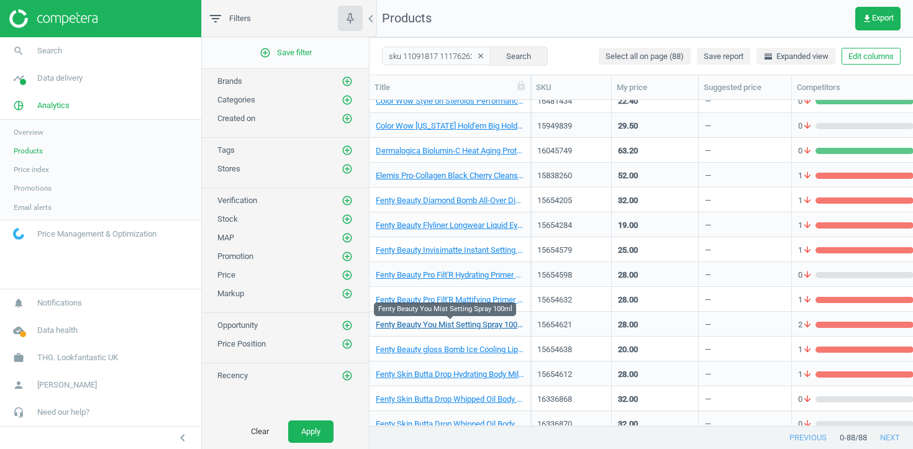
click at [487, 327] on link "Fenty Beauty You Mist Setting Spray 100ml" at bounding box center [450, 324] width 148 height 11
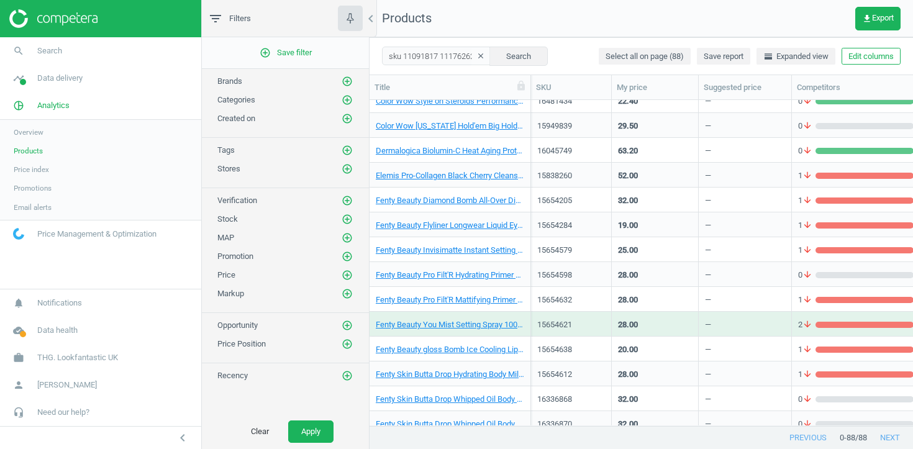
scroll to position [0, 0]
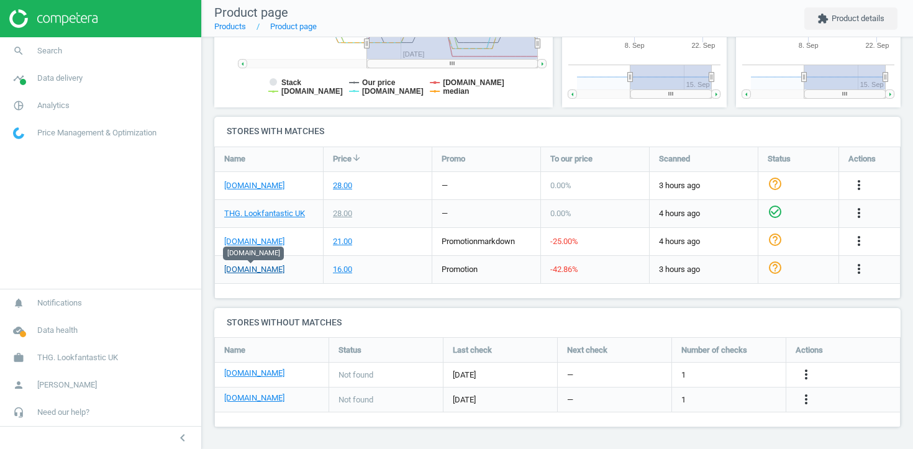
click at [251, 269] on link "[DOMAIN_NAME]" at bounding box center [254, 269] width 60 height 11
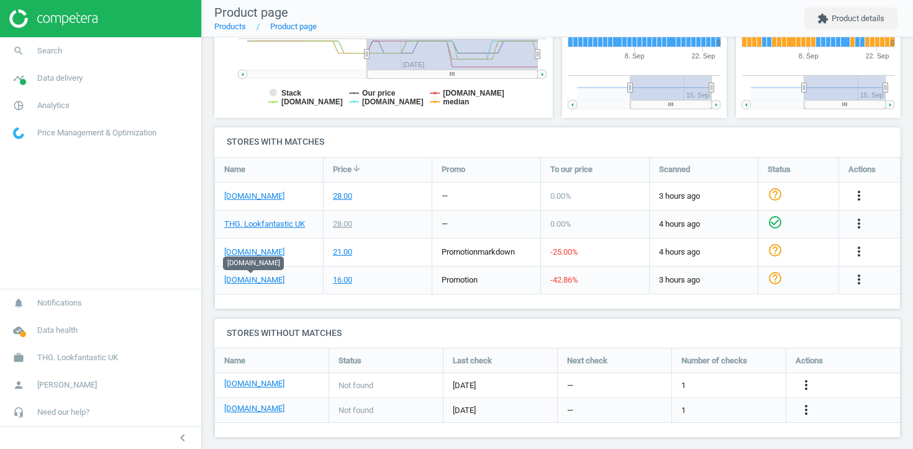
scroll to position [330, 0]
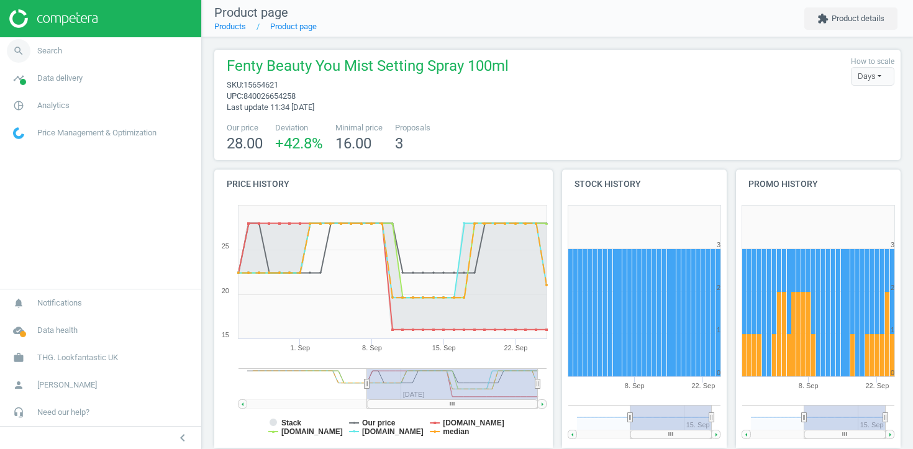
click at [147, 51] on link "search Search" at bounding box center [100, 50] width 201 height 27
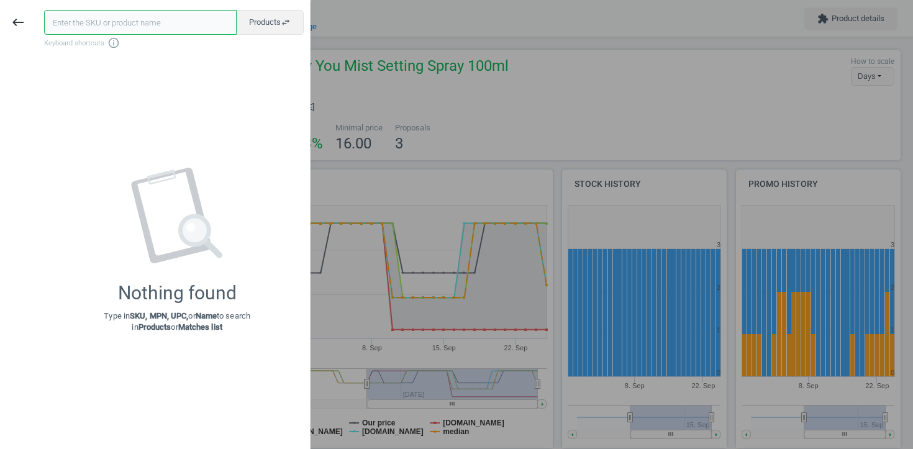
paste input "15654178"
type input "15654178"
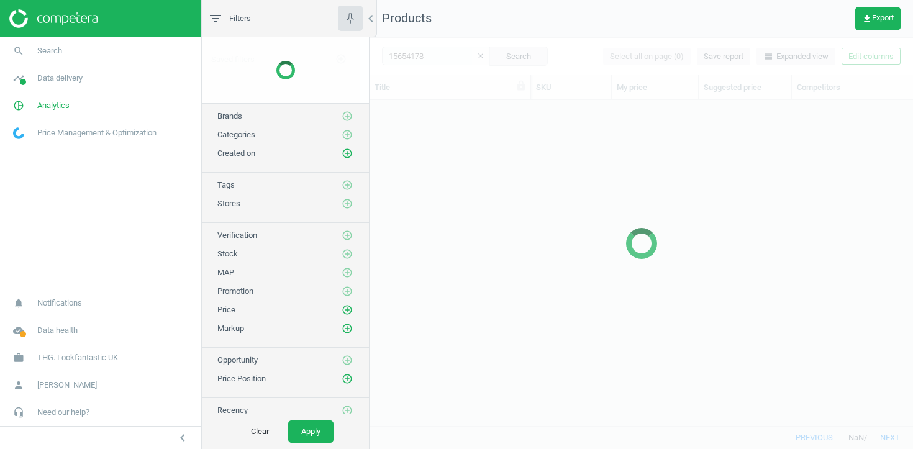
scroll to position [325, 543]
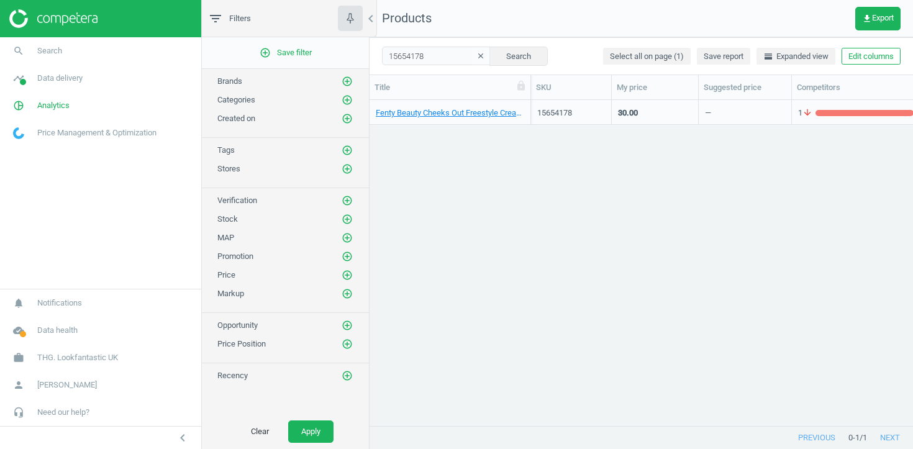
click at [522, 103] on div "Fenty Beauty Cheeks Out Freestyle Cream Bronzer- Butta Biscuit" at bounding box center [450, 112] width 148 height 22
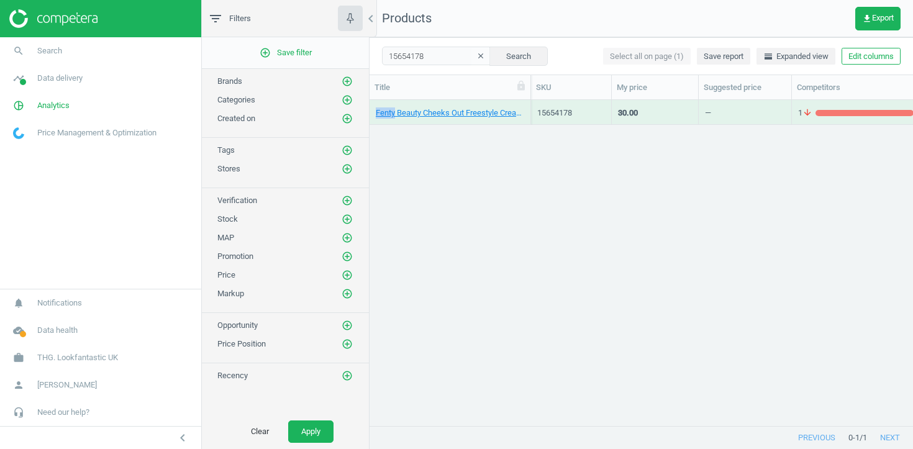
click at [522, 103] on div "Fenty Beauty Cheeks Out Freestyle Cream Bronzer- Butta Biscuit" at bounding box center [450, 112] width 148 height 22
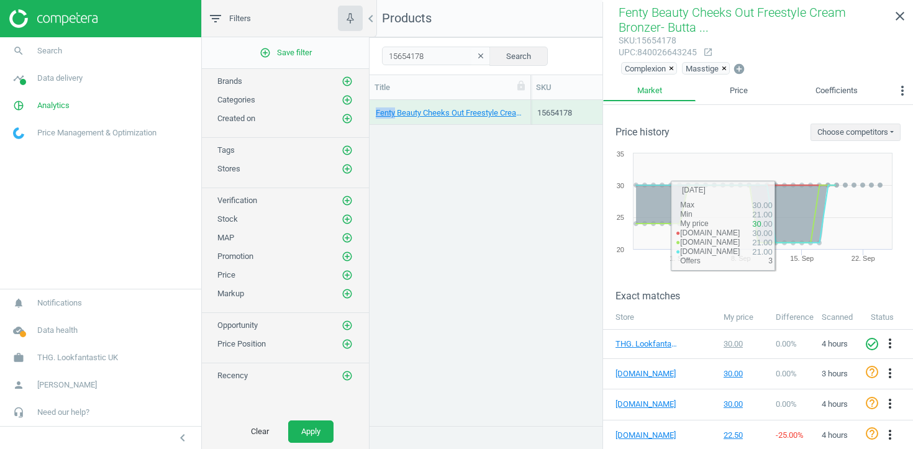
scroll to position [43, 0]
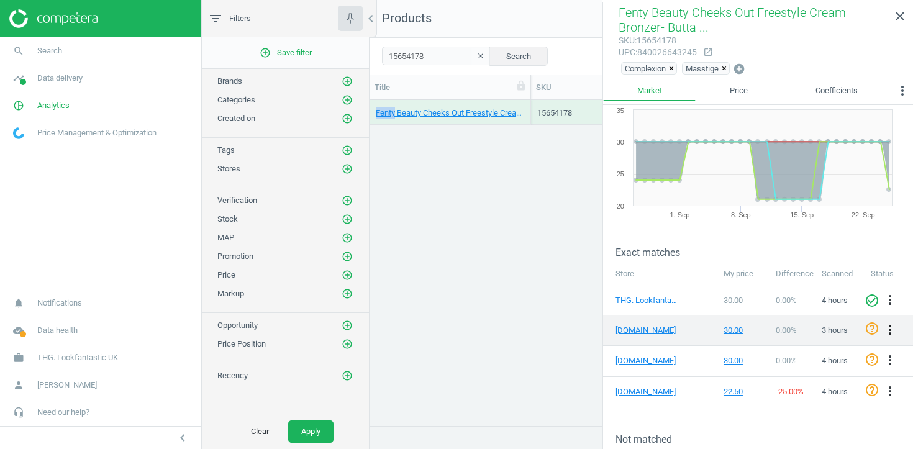
click at [888, 324] on icon "more_vert" at bounding box center [889, 329] width 15 height 15
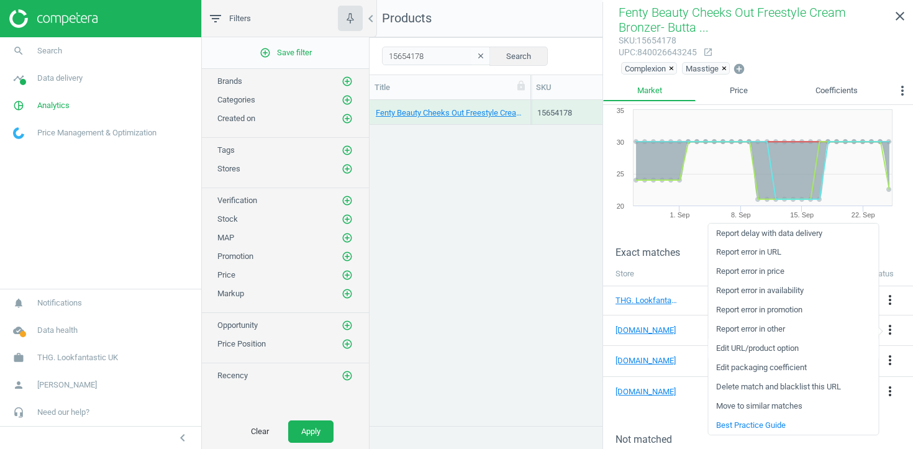
click at [794, 345] on link "Edit URL/product option" at bounding box center [793, 348] width 170 height 19
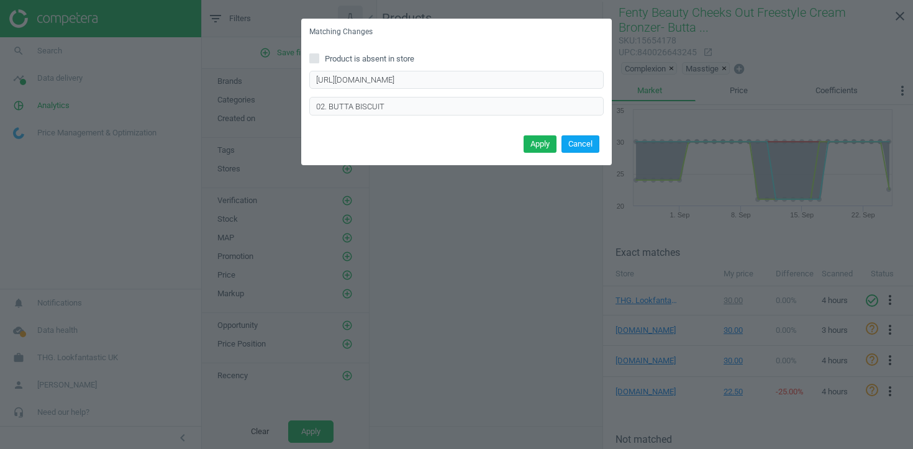
click at [595, 146] on button "Cancel" at bounding box center [580, 143] width 38 height 17
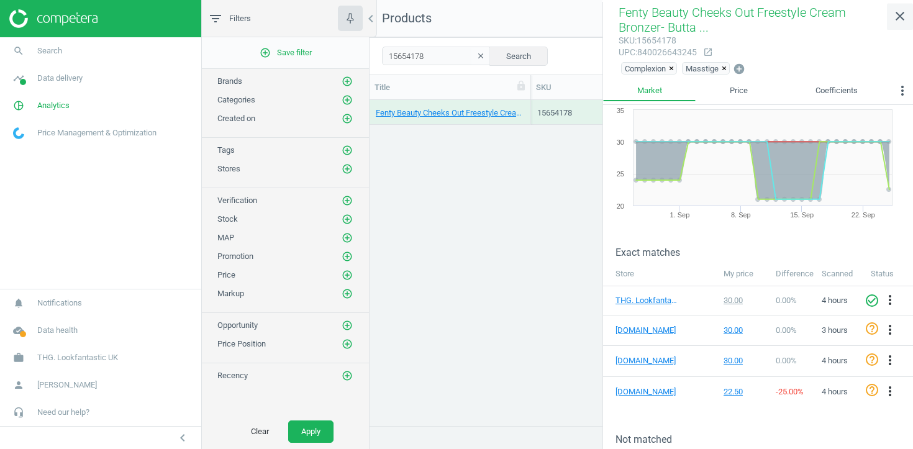
click at [894, 11] on icon "close" at bounding box center [899, 16] width 15 height 15
